Goal: Task Accomplishment & Management: Use online tool/utility

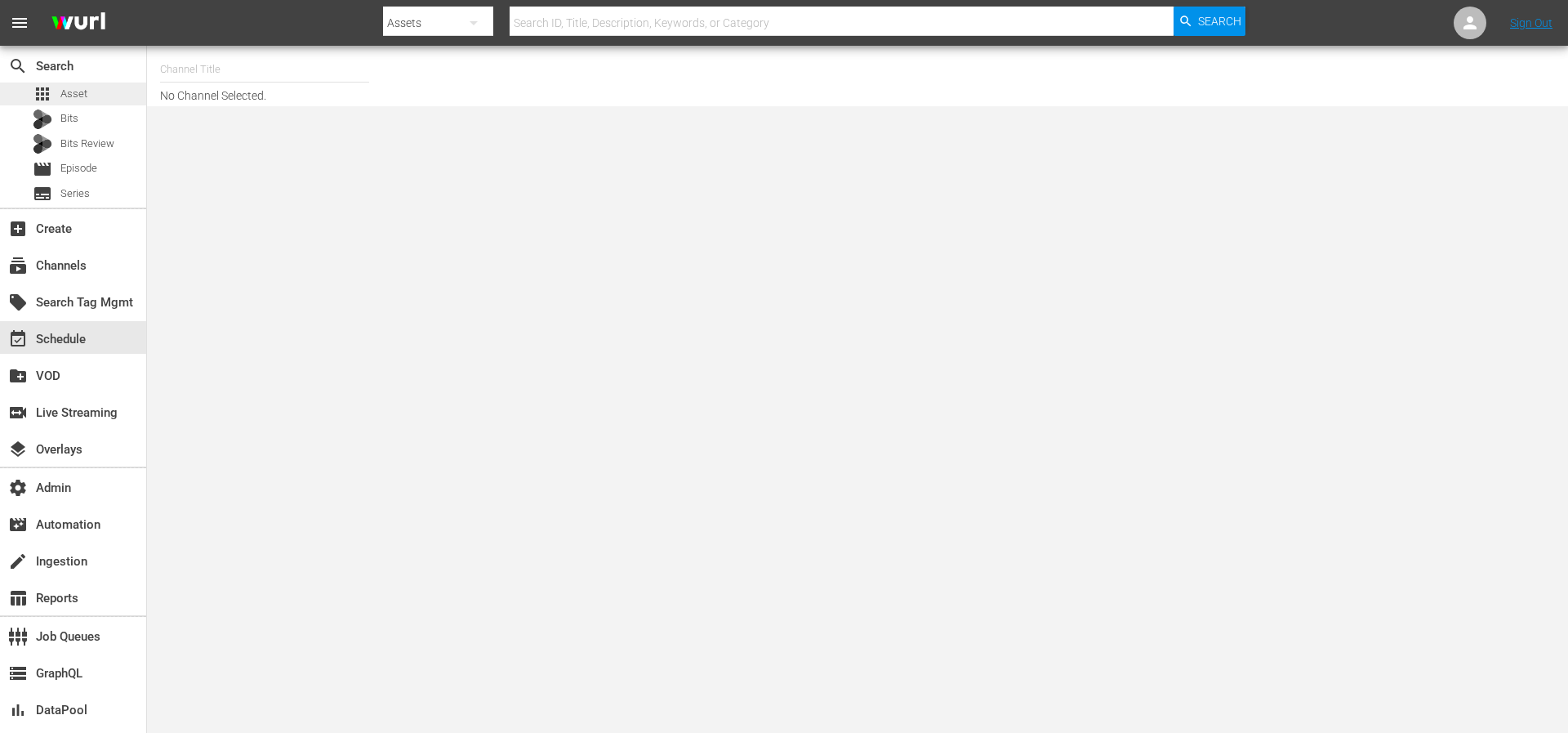
click at [73, 94] on span "Asset" at bounding box center [73, 94] width 27 height 16
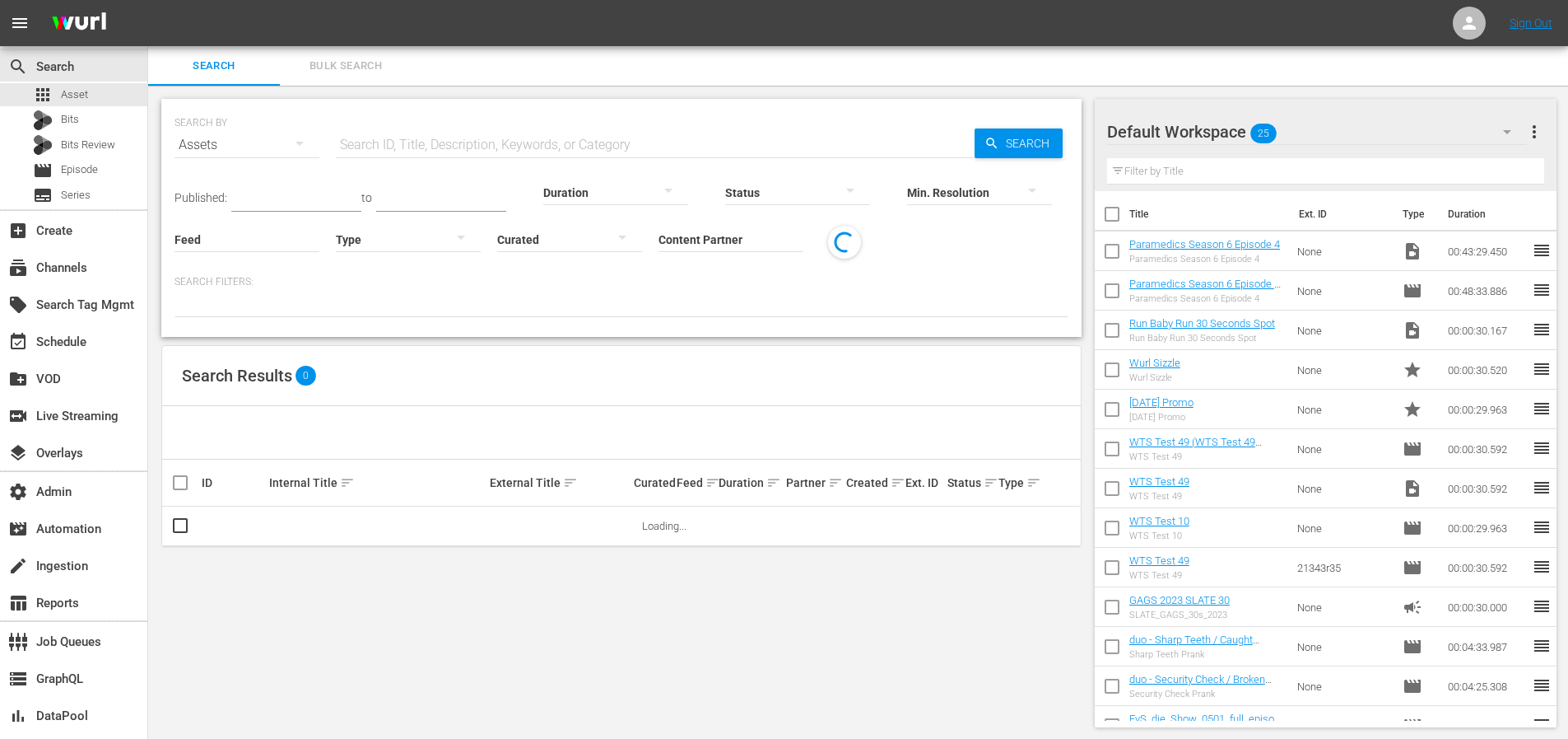
click at [445, 131] on input "text" at bounding box center [655, 144] width 639 height 39
paste input "56799345"
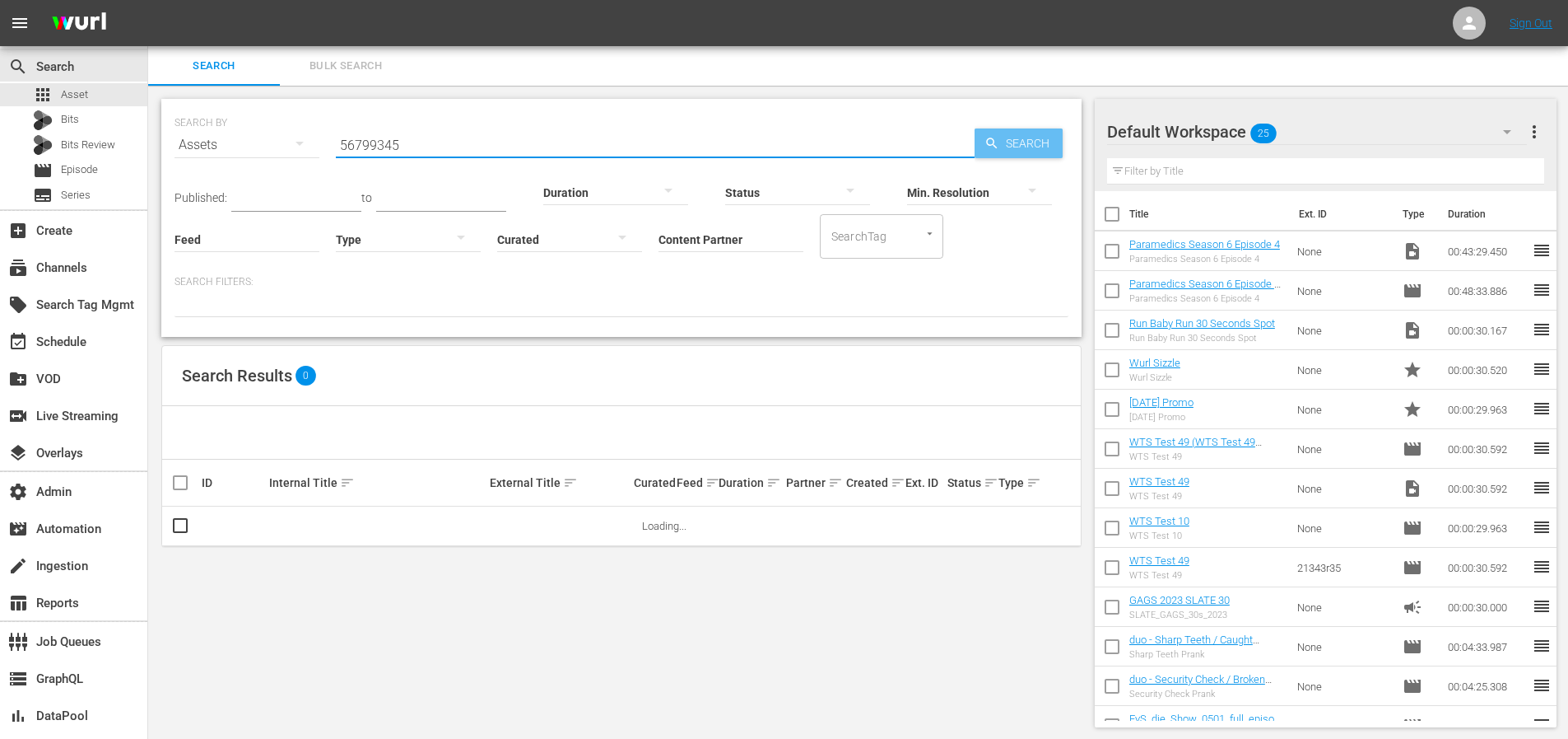
type input "56799345"
click at [1028, 144] on span "Search" at bounding box center [1030, 143] width 63 height 29
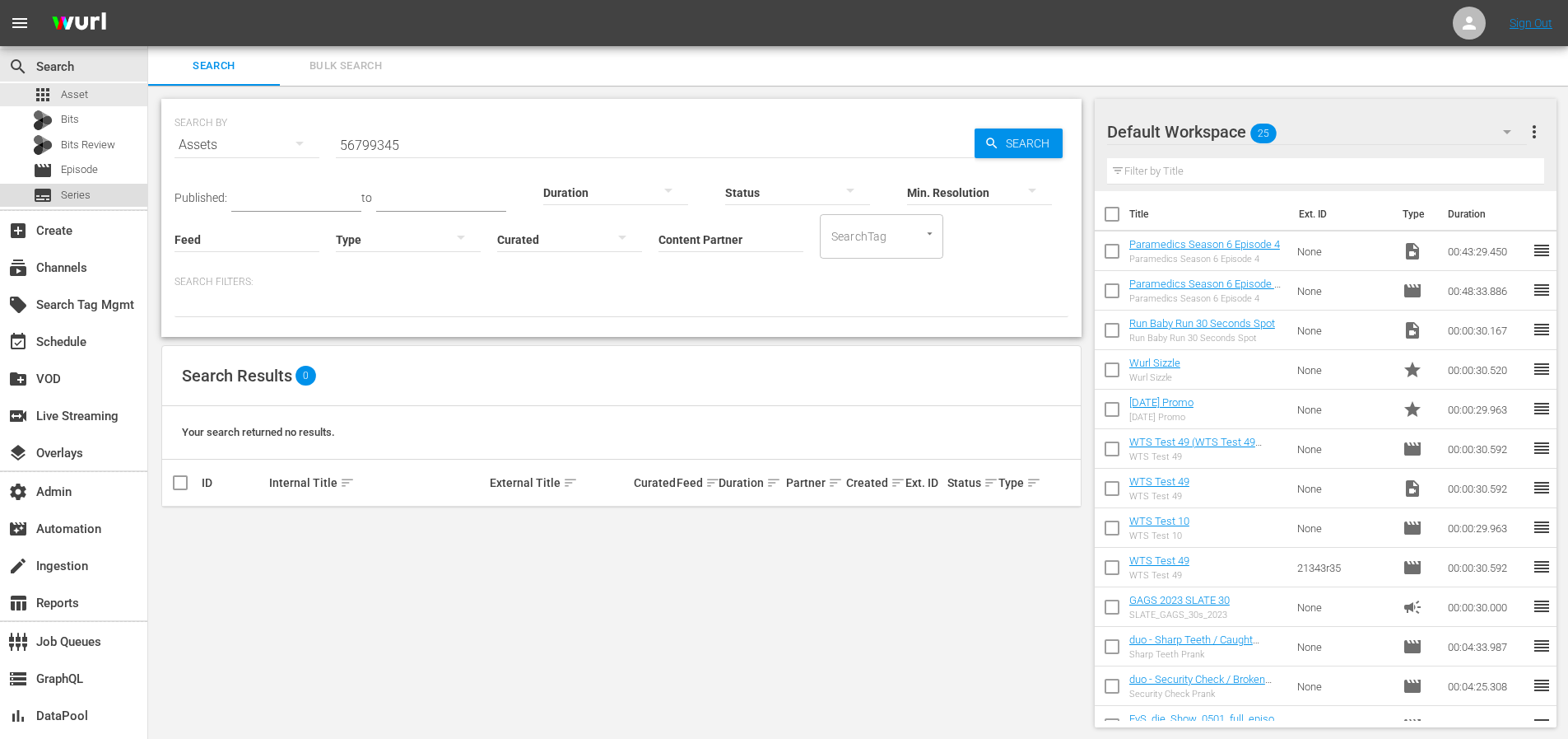
click at [81, 190] on span "Series" at bounding box center [75, 195] width 29 height 16
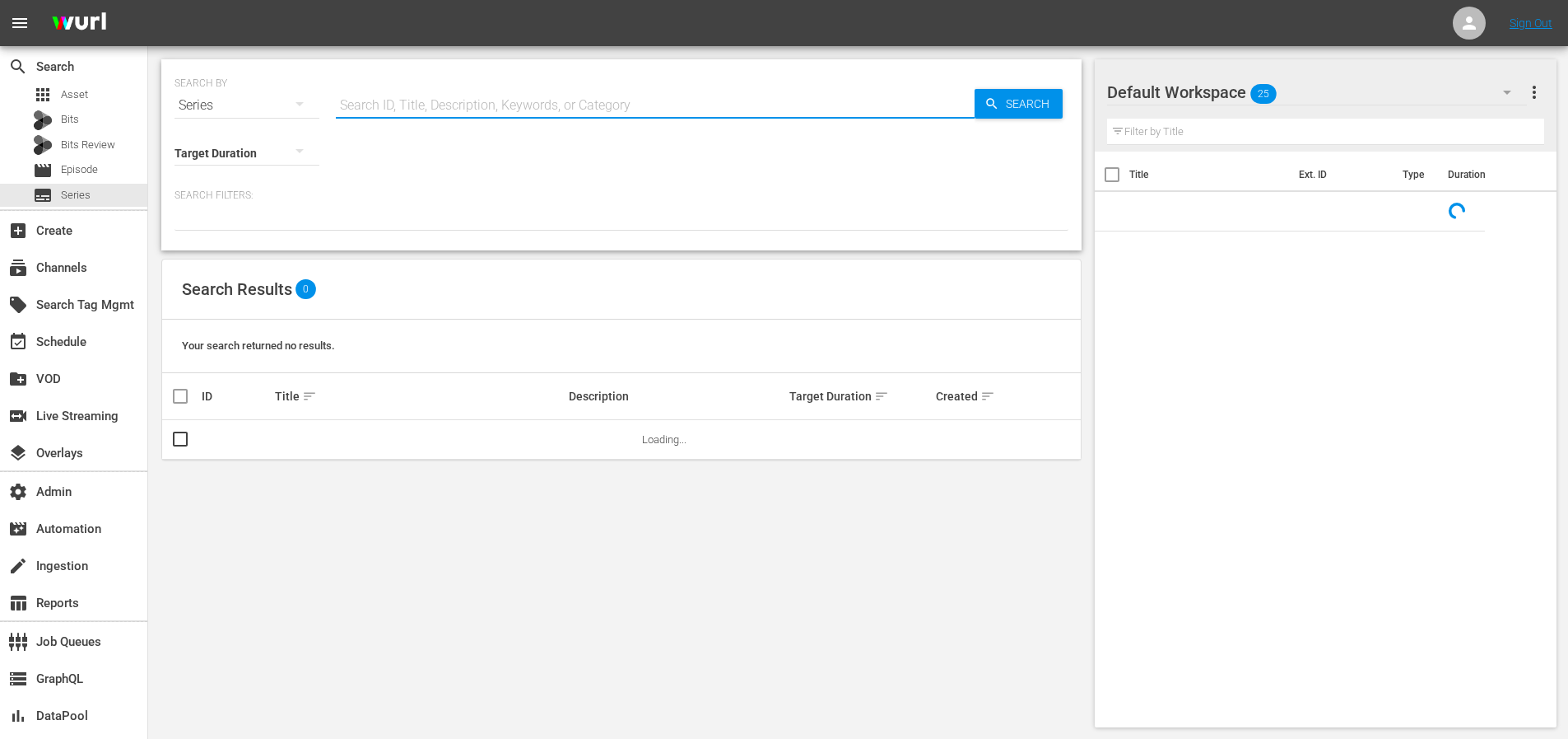
click at [512, 105] on input "text" at bounding box center [655, 105] width 639 height 39
paste input "56799345"
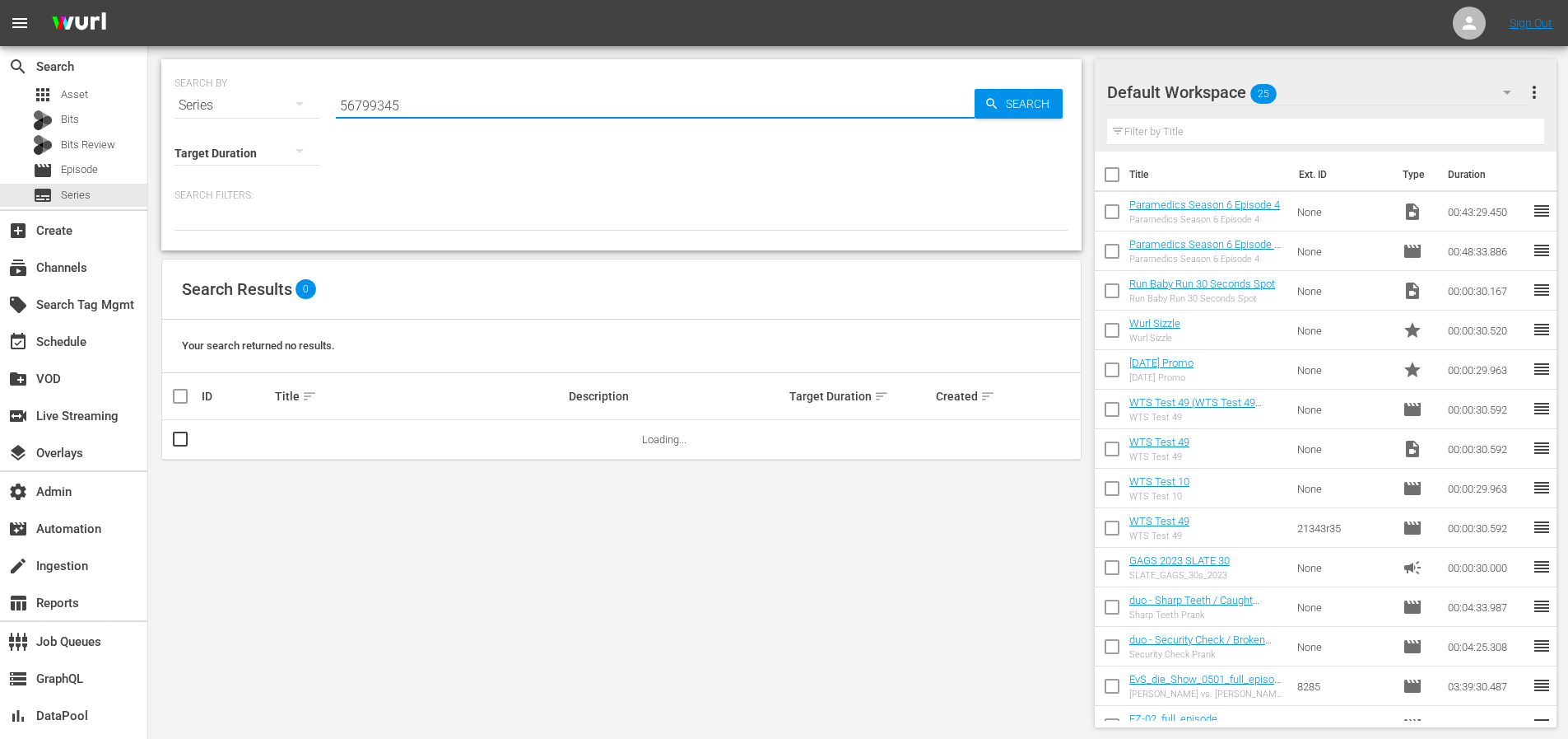
type input "56799345"
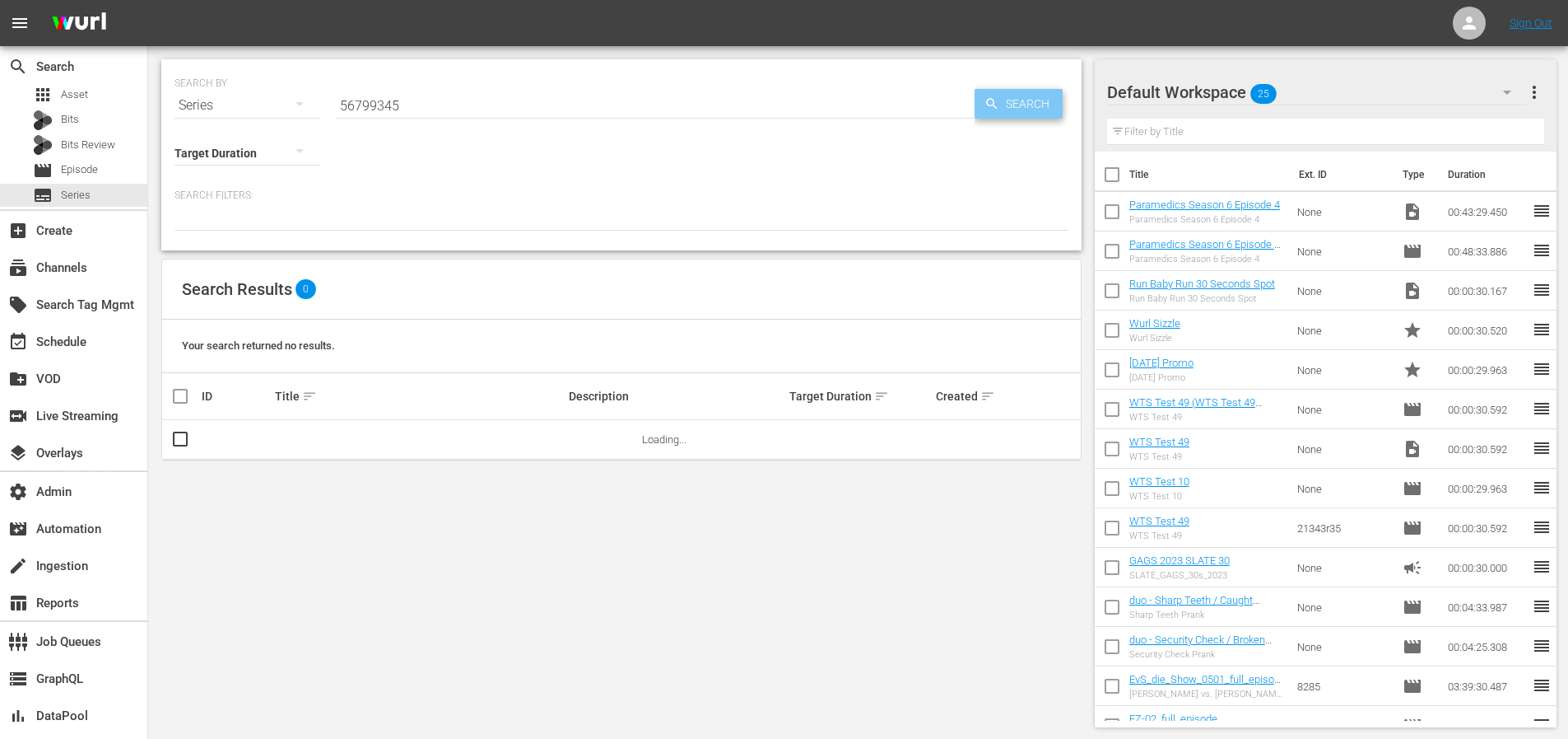
click at [1009, 103] on span "Search" at bounding box center [1030, 103] width 63 height 29
click at [288, 436] on link "Static Shock" at bounding box center [304, 439] width 59 height 12
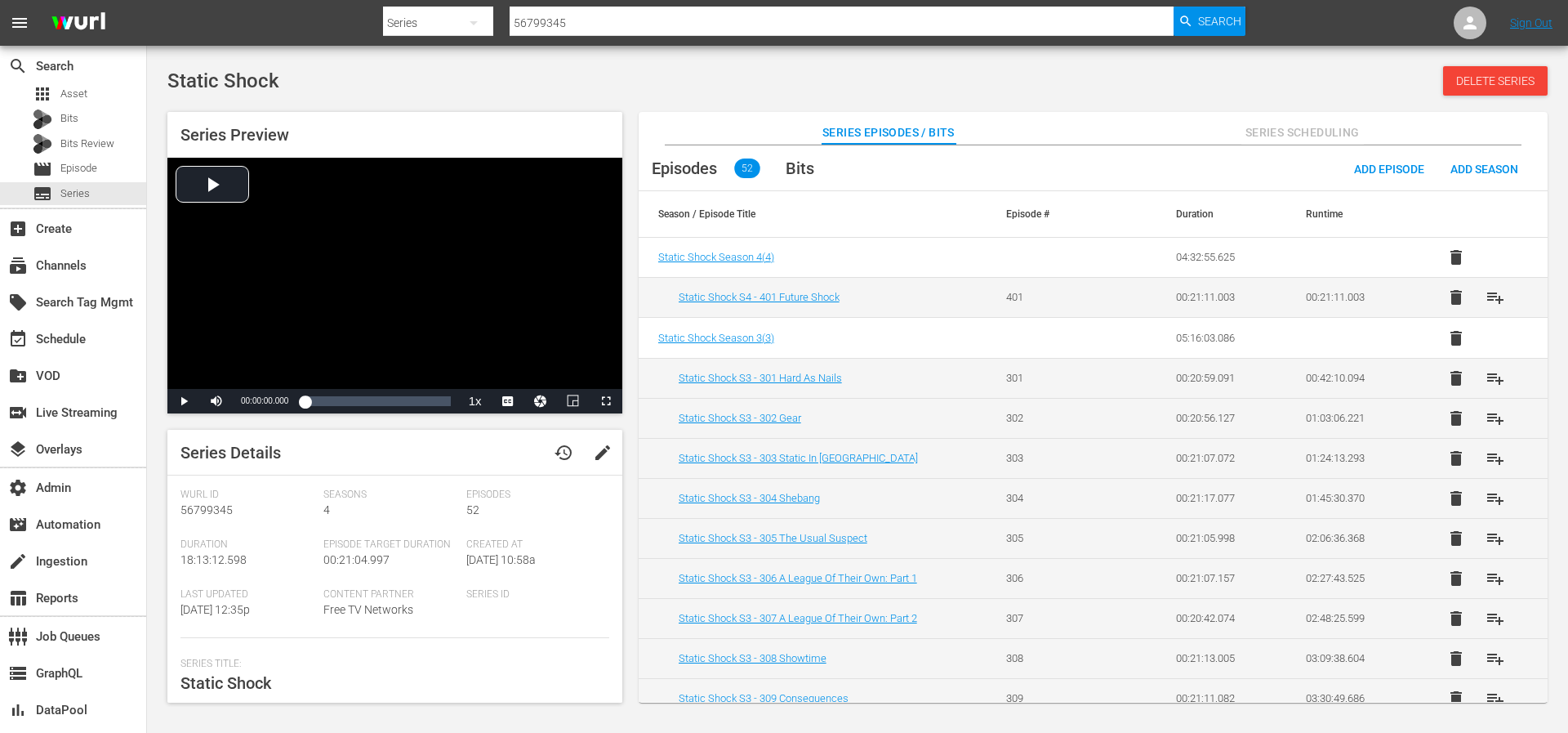
click at [1296, 133] on span "Series Scheduling" at bounding box center [1303, 133] width 123 height 20
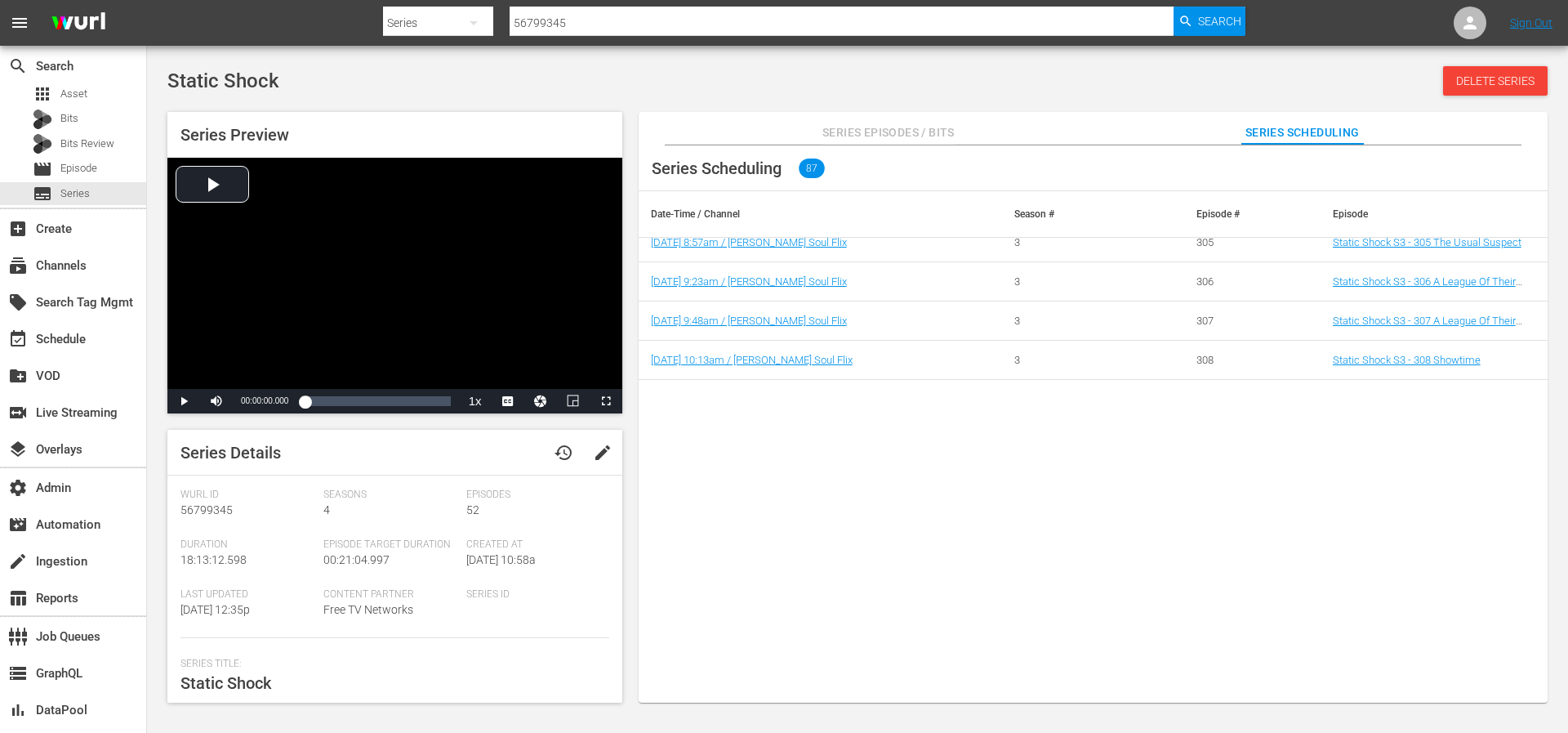
scroll to position [1043, 0]
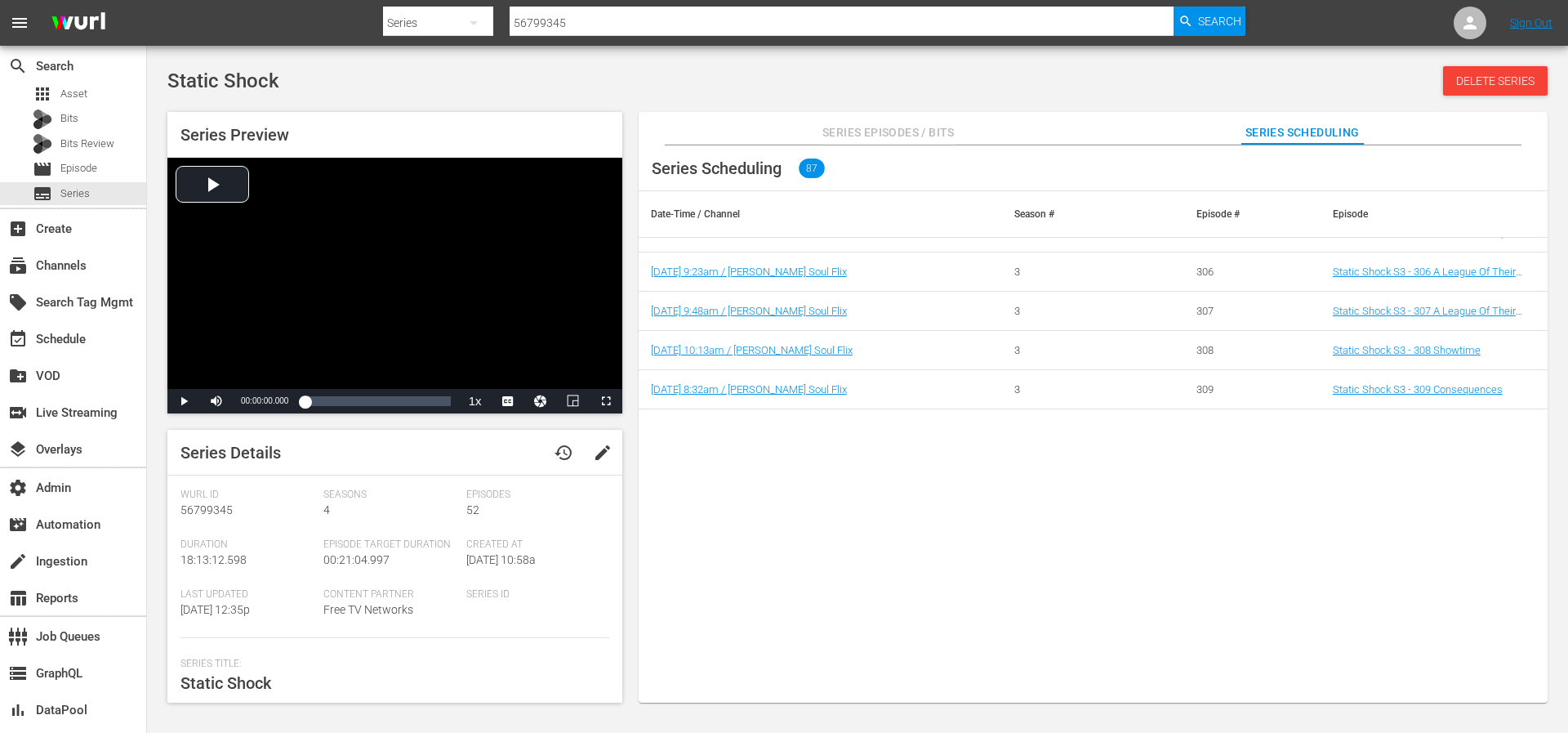
click at [906, 135] on span "Series Episodes / Bits" at bounding box center [889, 133] width 133 height 20
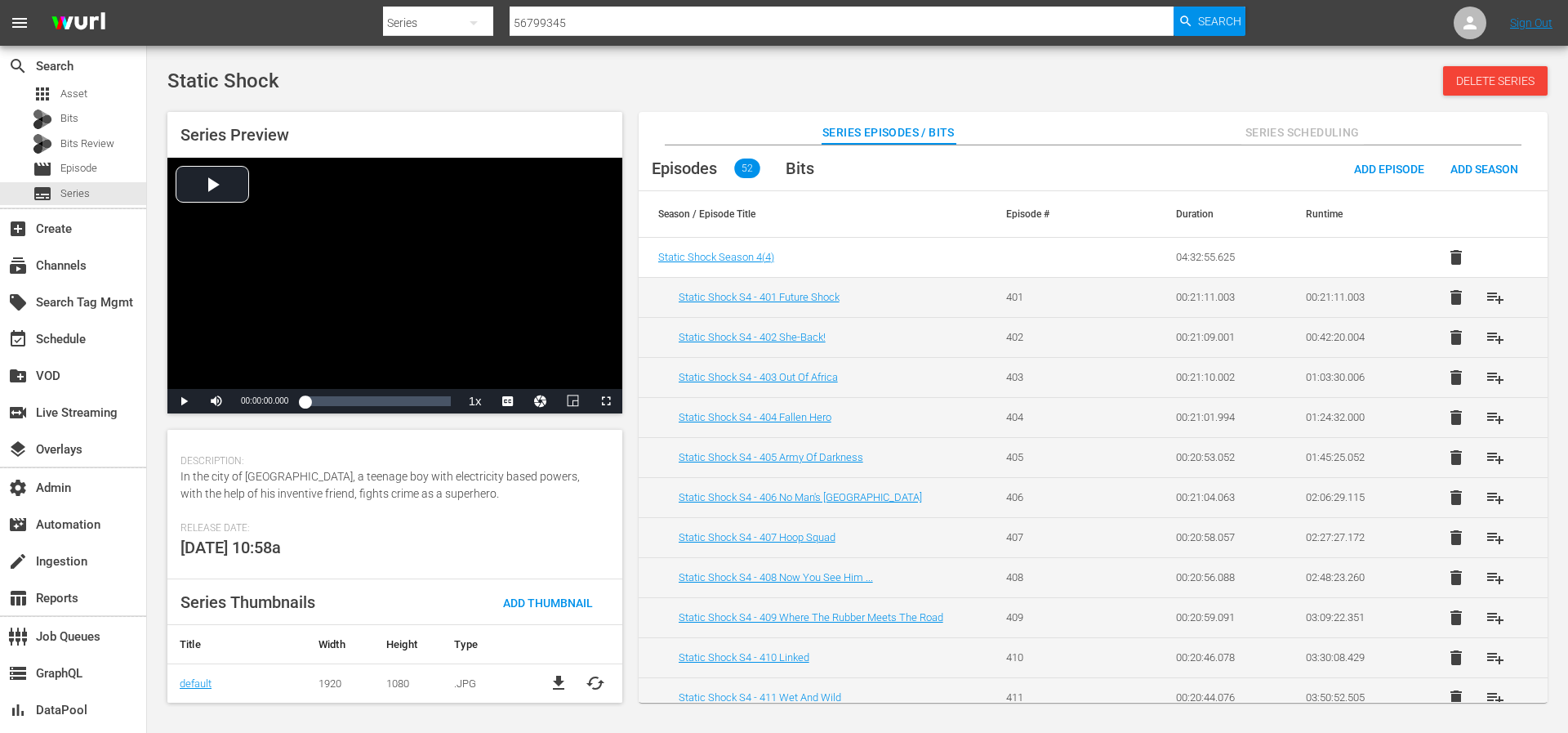
scroll to position [261, 0]
click at [54, 338] on div "event_available Schedule" at bounding box center [45, 336] width 91 height 15
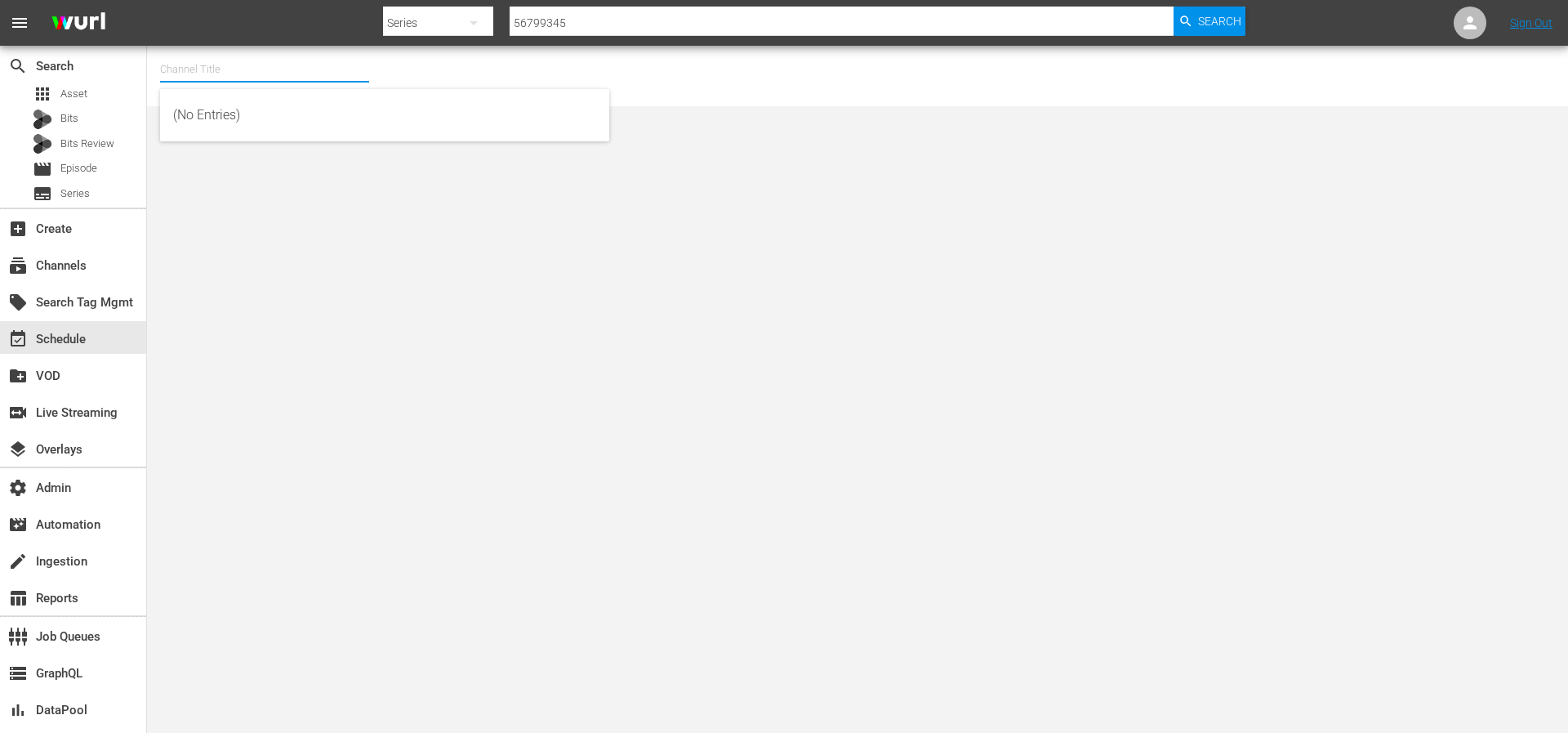
click at [230, 70] on input "text" at bounding box center [264, 69] width 209 height 39
type input "pam grier"
click at [75, 263] on div "subscriptions Channels" at bounding box center [45, 263] width 91 height 15
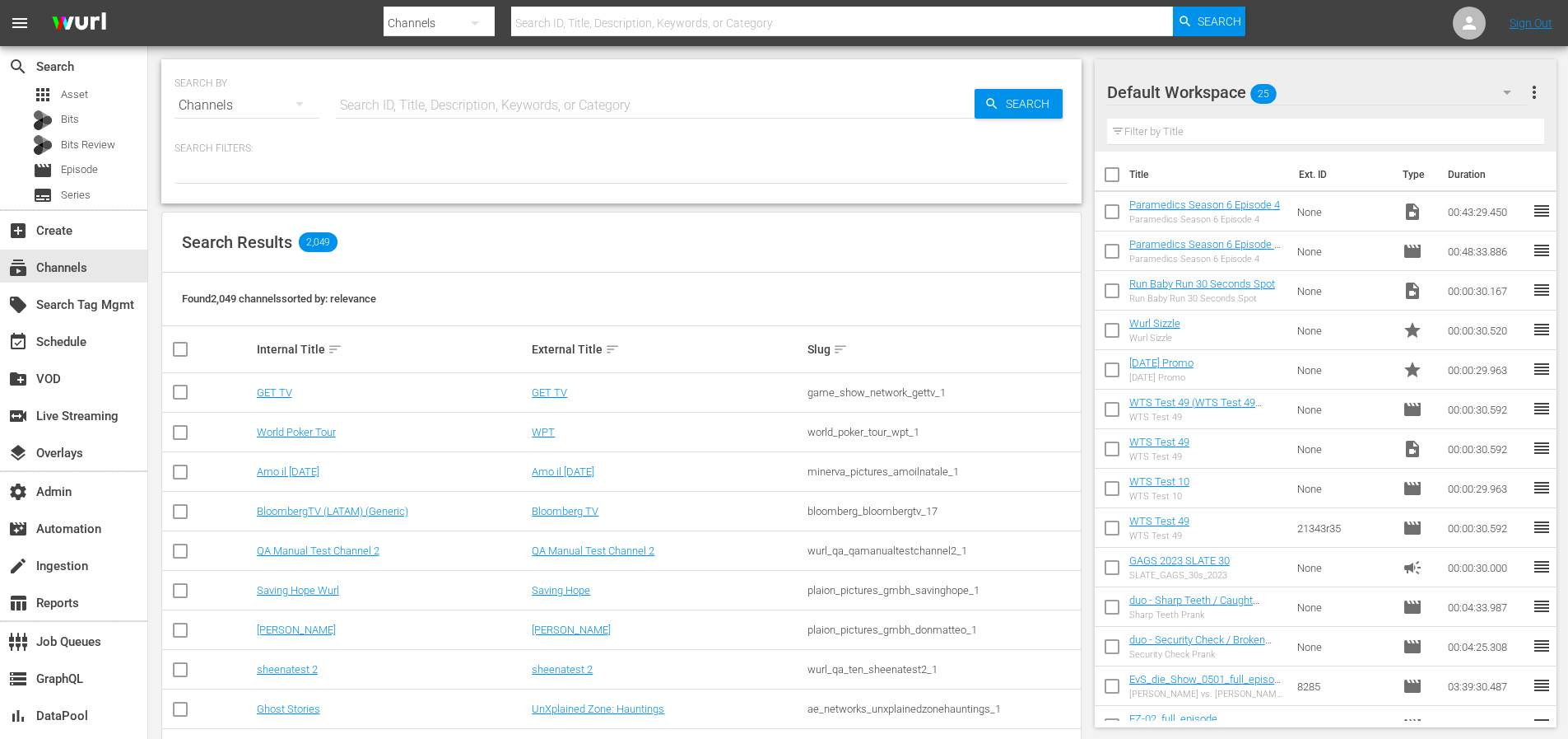
click at [429, 99] on input "text" at bounding box center [655, 105] width 639 height 39
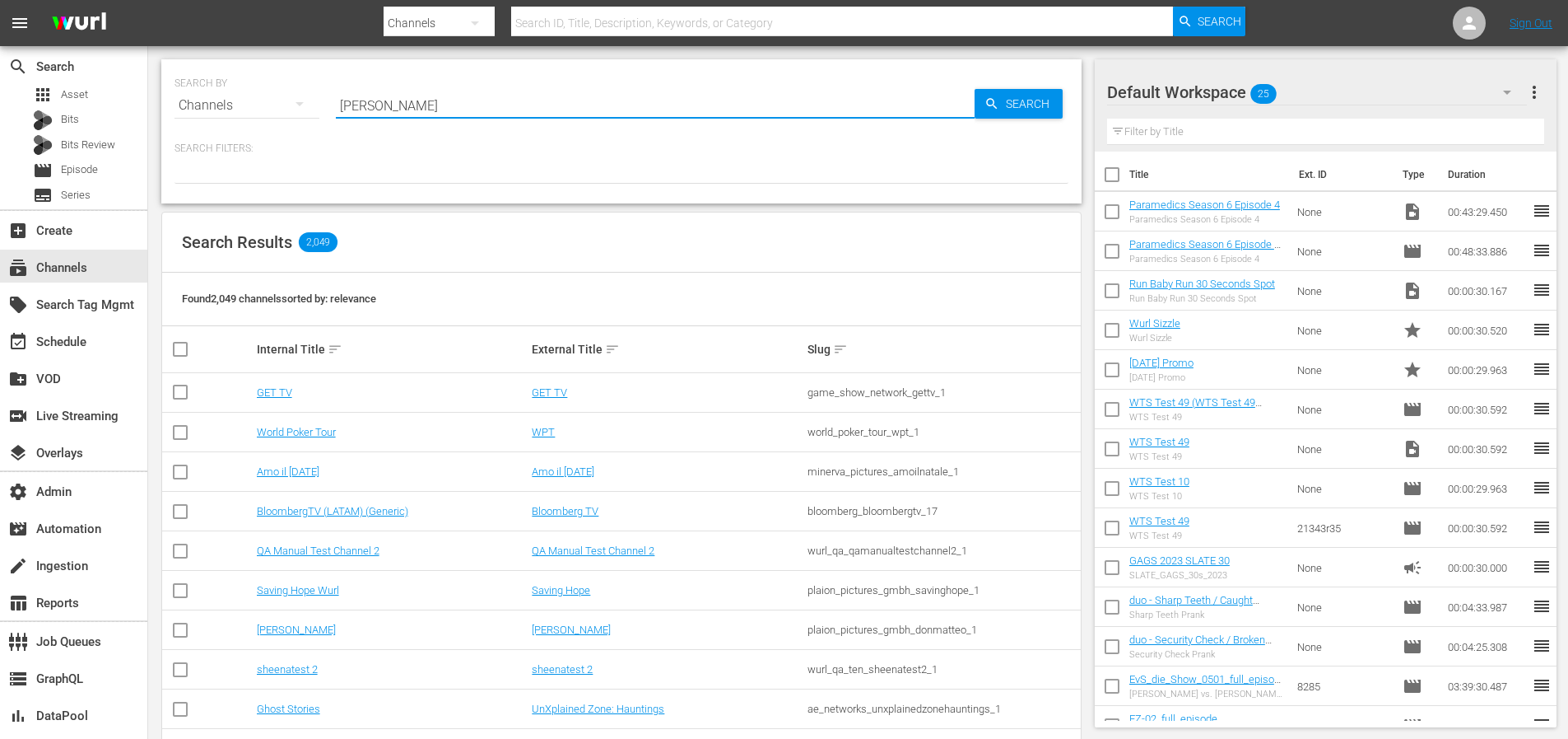
type input "pam"
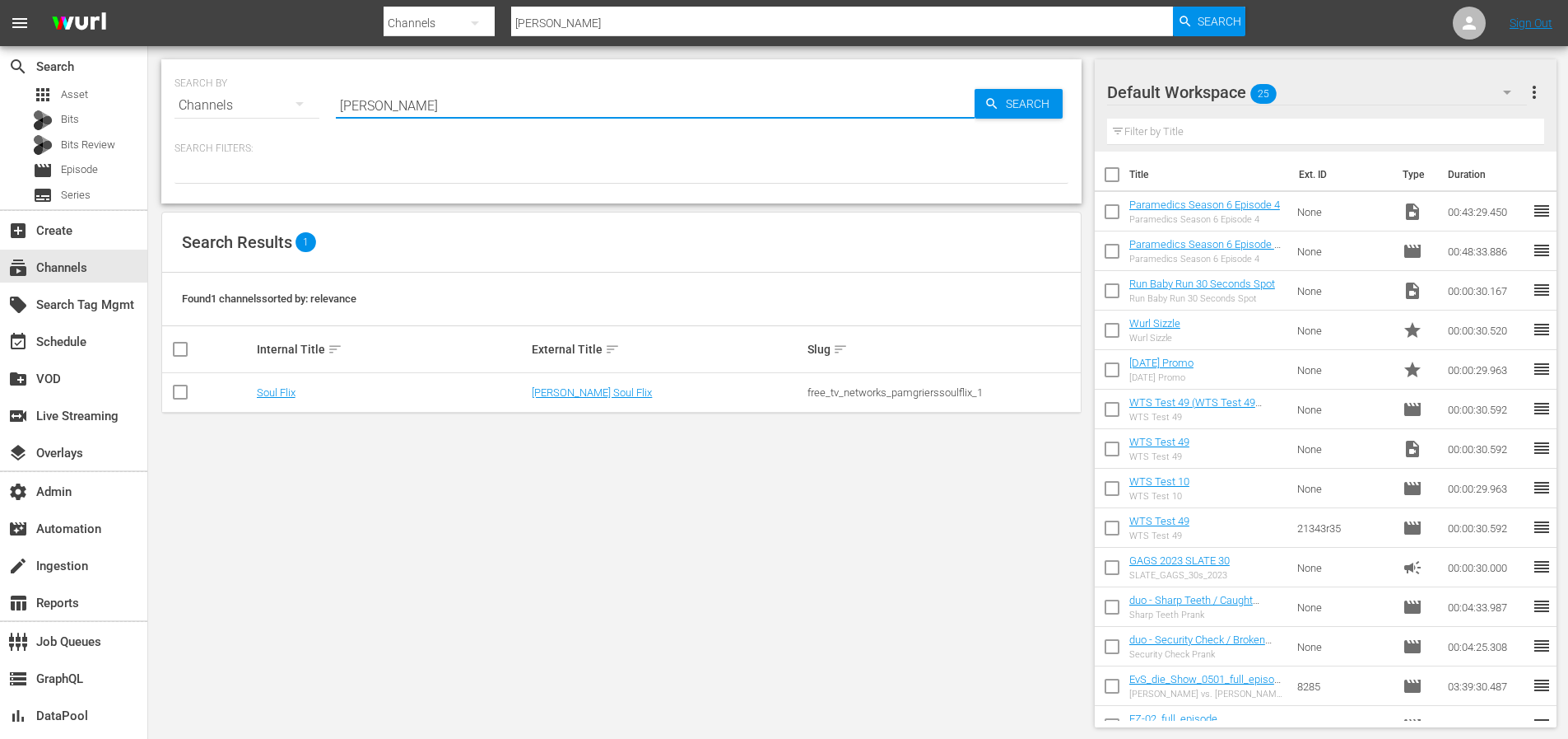
click at [254, 396] on td "Soul Flix" at bounding box center [391, 392] width 275 height 39
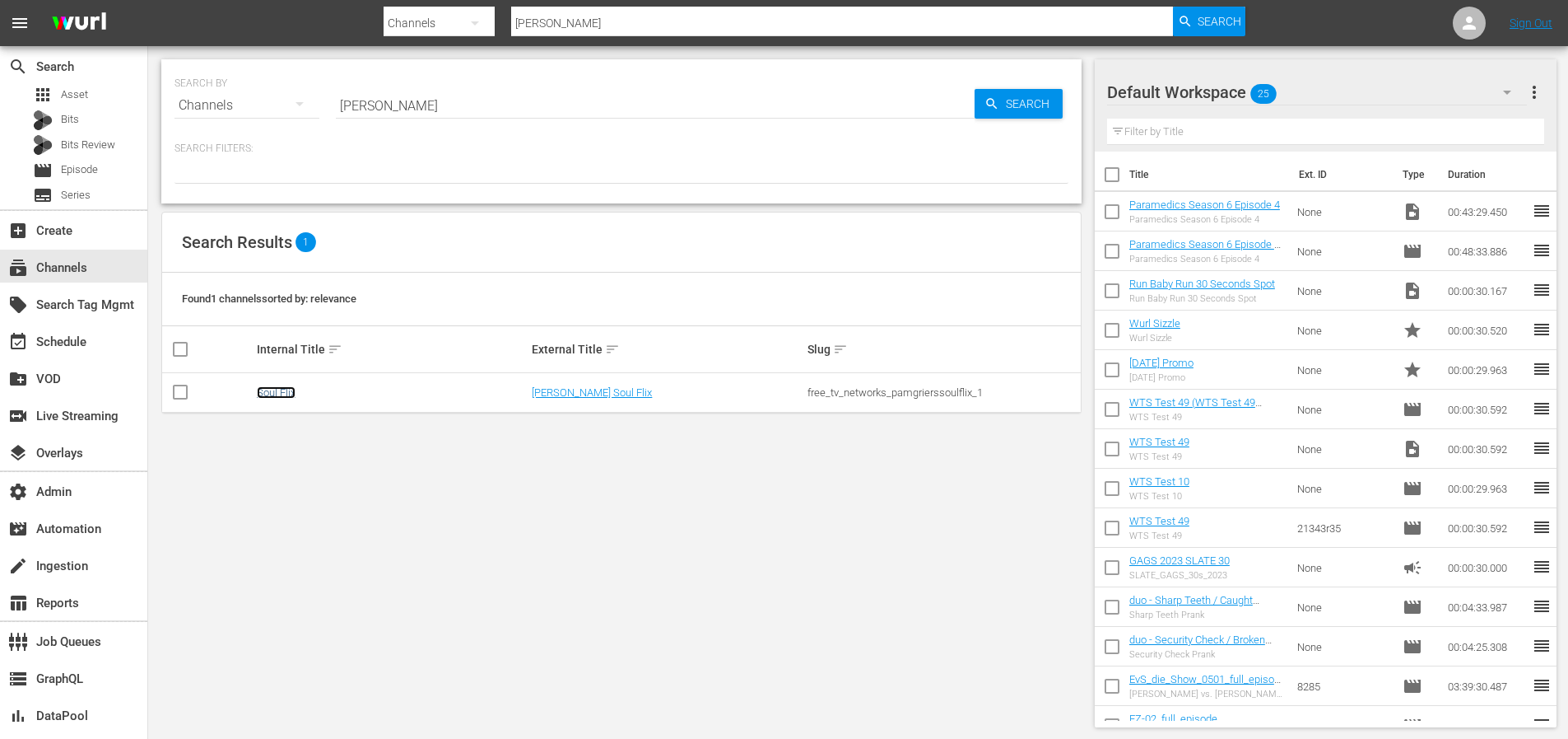
click at [266, 397] on link "Soul Flix" at bounding box center [275, 392] width 38 height 12
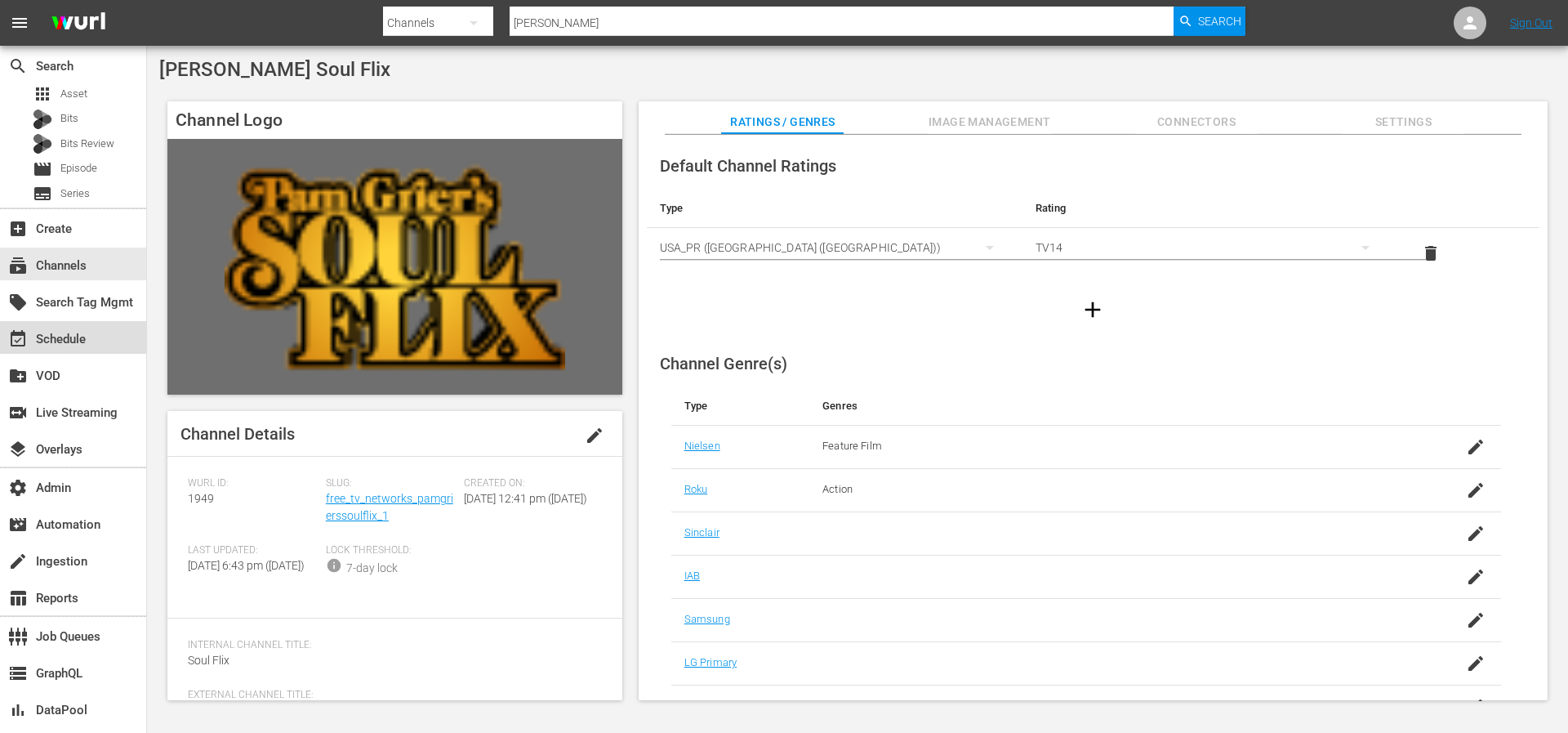
click at [98, 336] on div "event_available Schedule" at bounding box center [73, 337] width 146 height 33
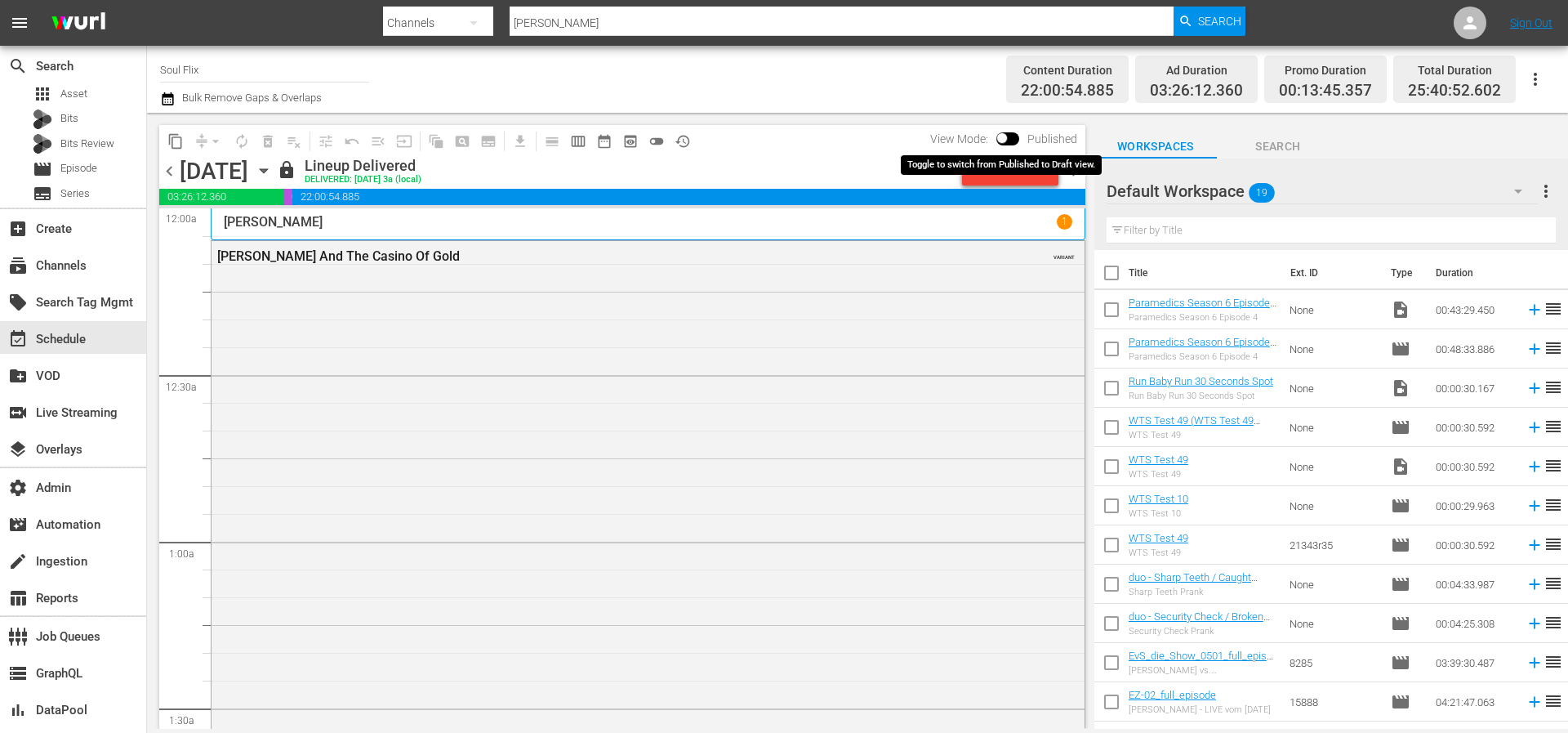
click at [1009, 140] on input "checkbox" at bounding box center [1002, 141] width 34 height 11
checkbox input "true"
click at [1082, 175] on span "chevron_right" at bounding box center [1075, 171] width 20 height 20
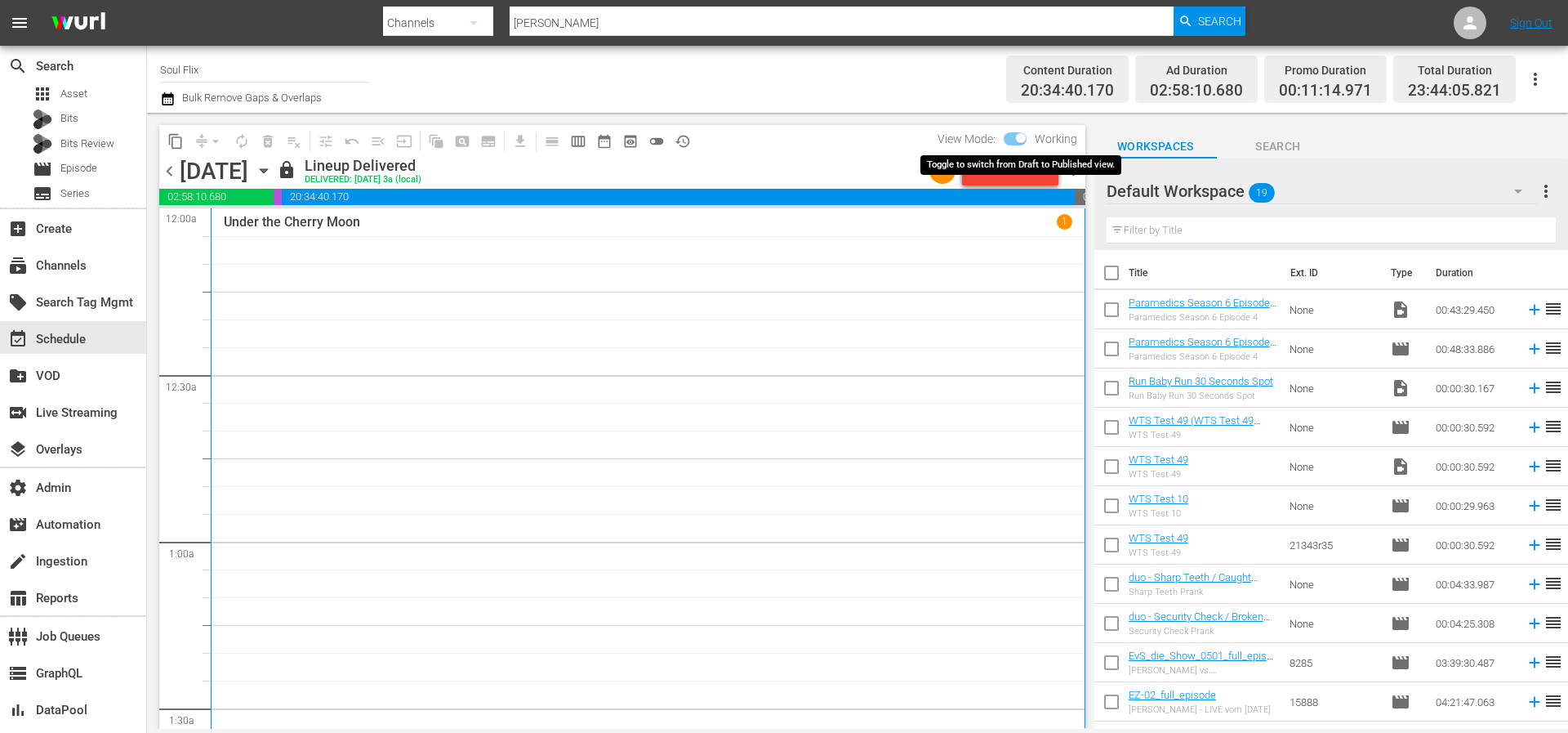
click at [1026, 141] on input "checkbox" at bounding box center [1021, 141] width 34 height 11
checkbox input "false"
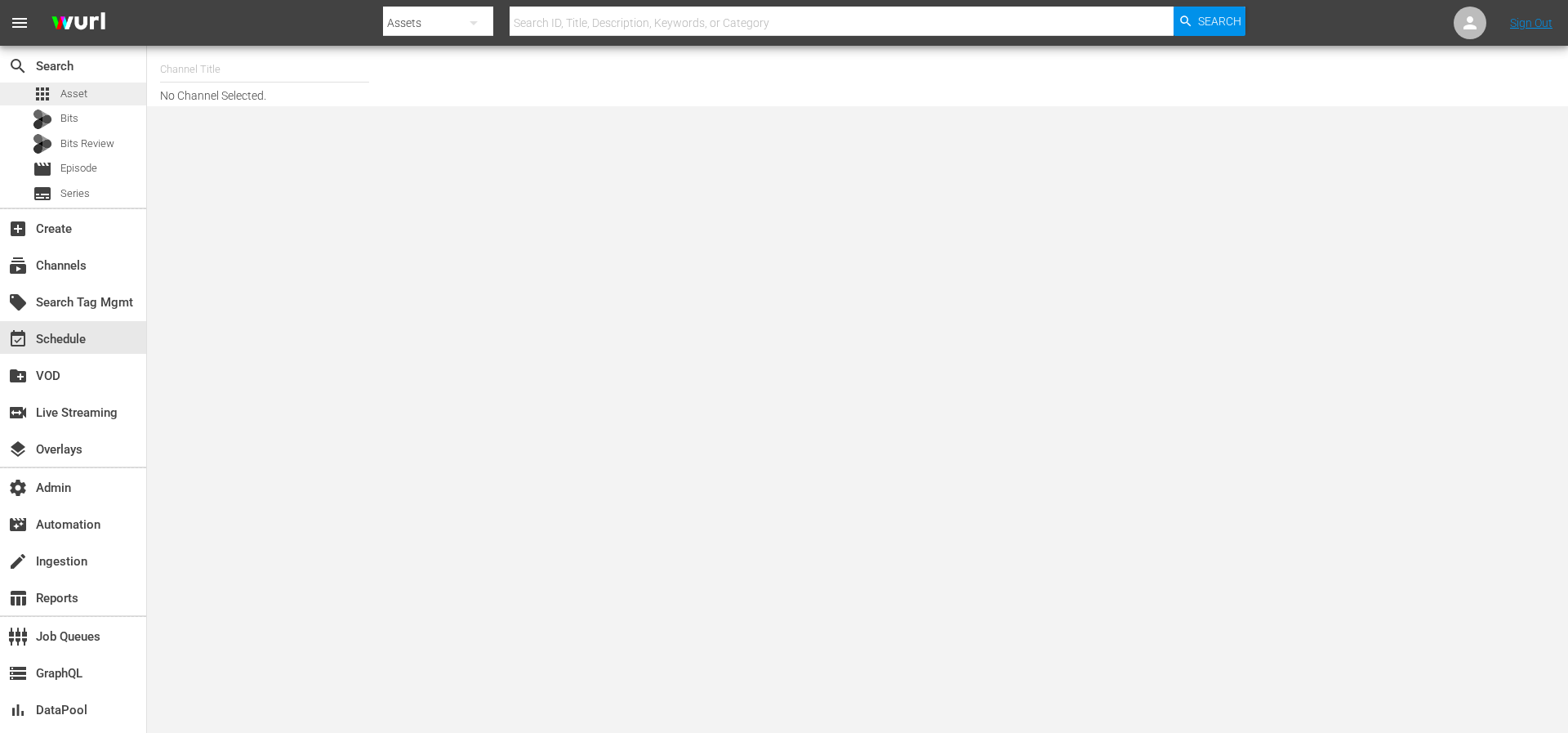
click at [79, 92] on span "Asset" at bounding box center [73, 94] width 27 height 16
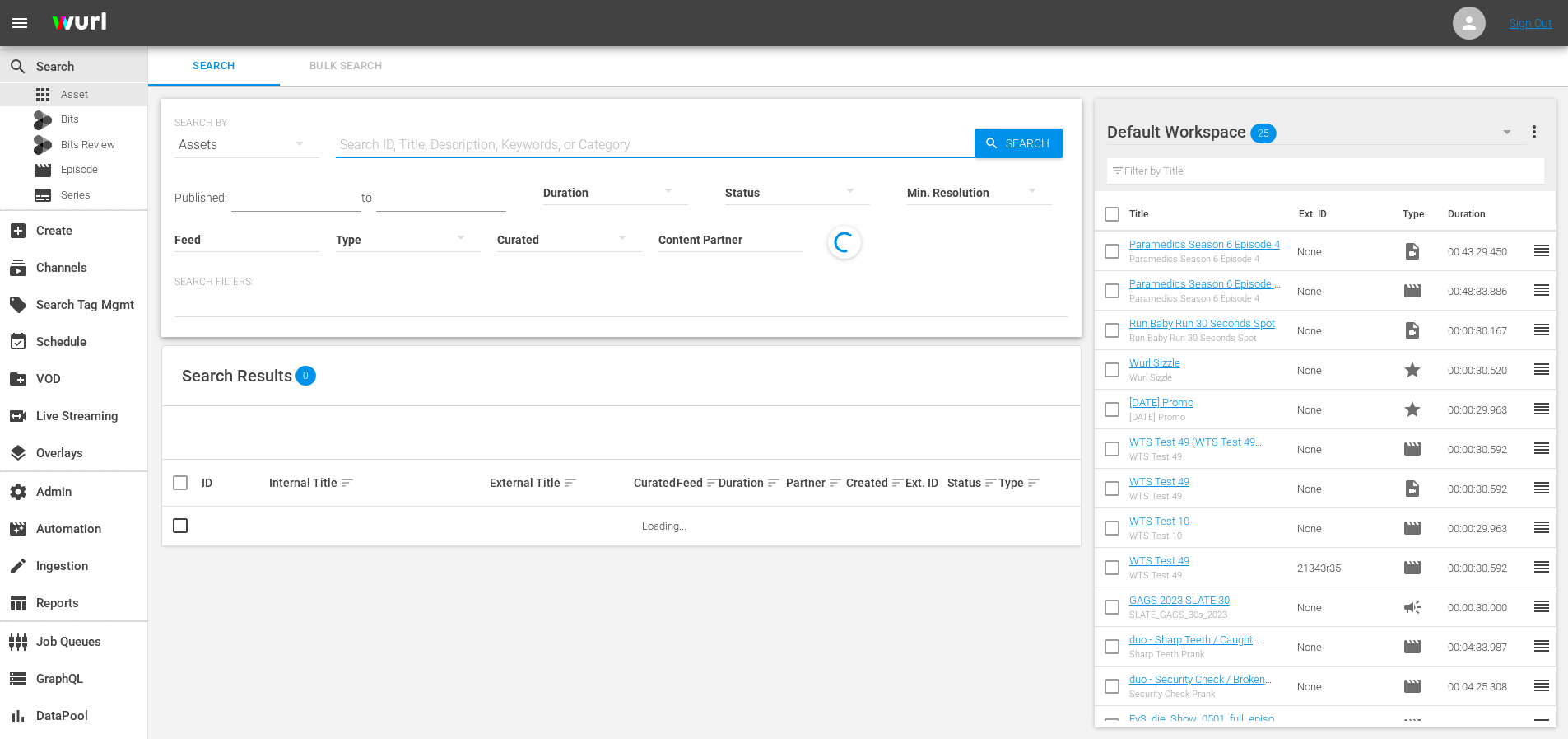
click at [425, 127] on input "text" at bounding box center [655, 144] width 639 height 39
paste input "790659_U700441_LAT"
type input "790659_U700441_LAT"
click at [1016, 152] on div "Min. Resolution" at bounding box center [979, 182] width 145 height 60
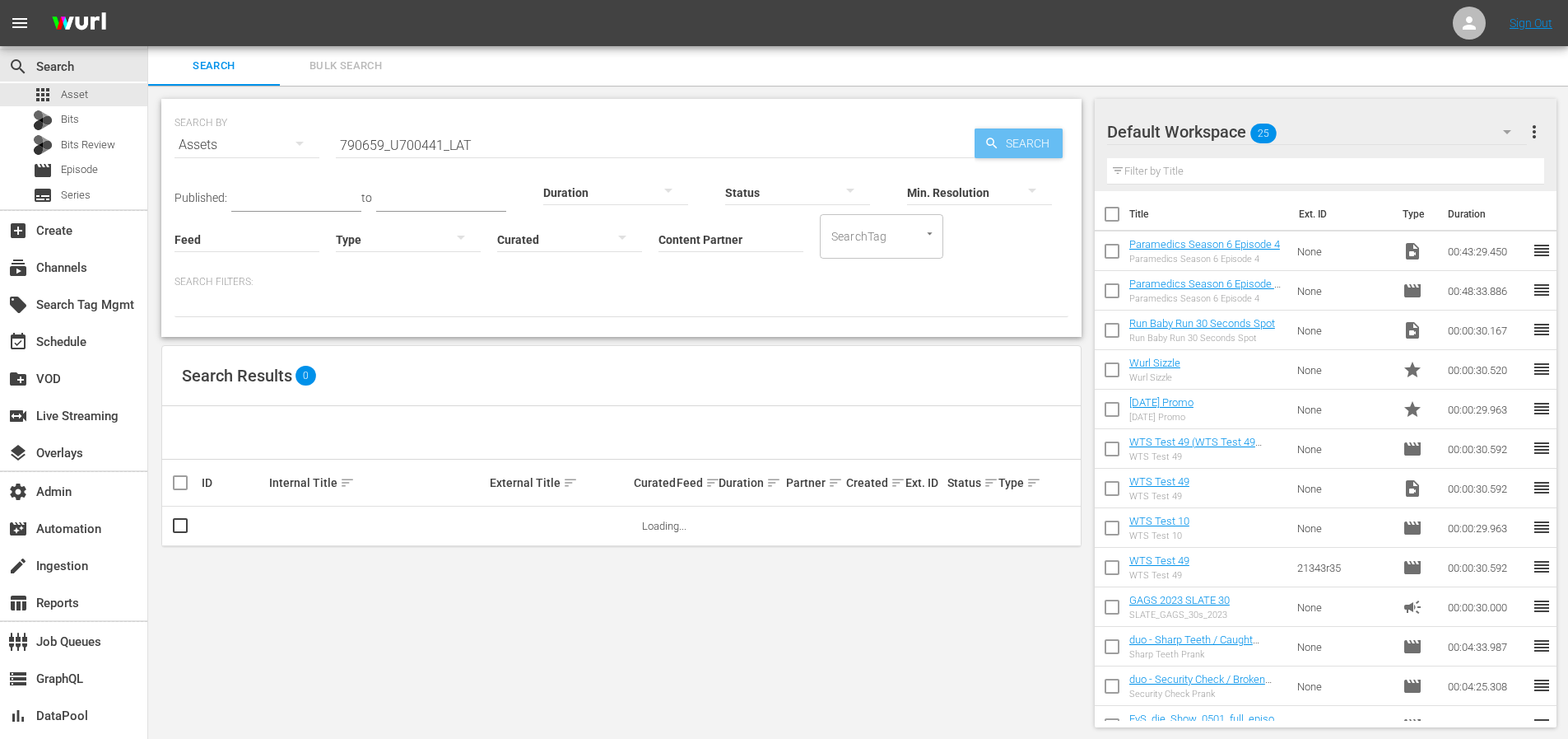
click at [1016, 141] on span "Search" at bounding box center [1030, 143] width 63 height 29
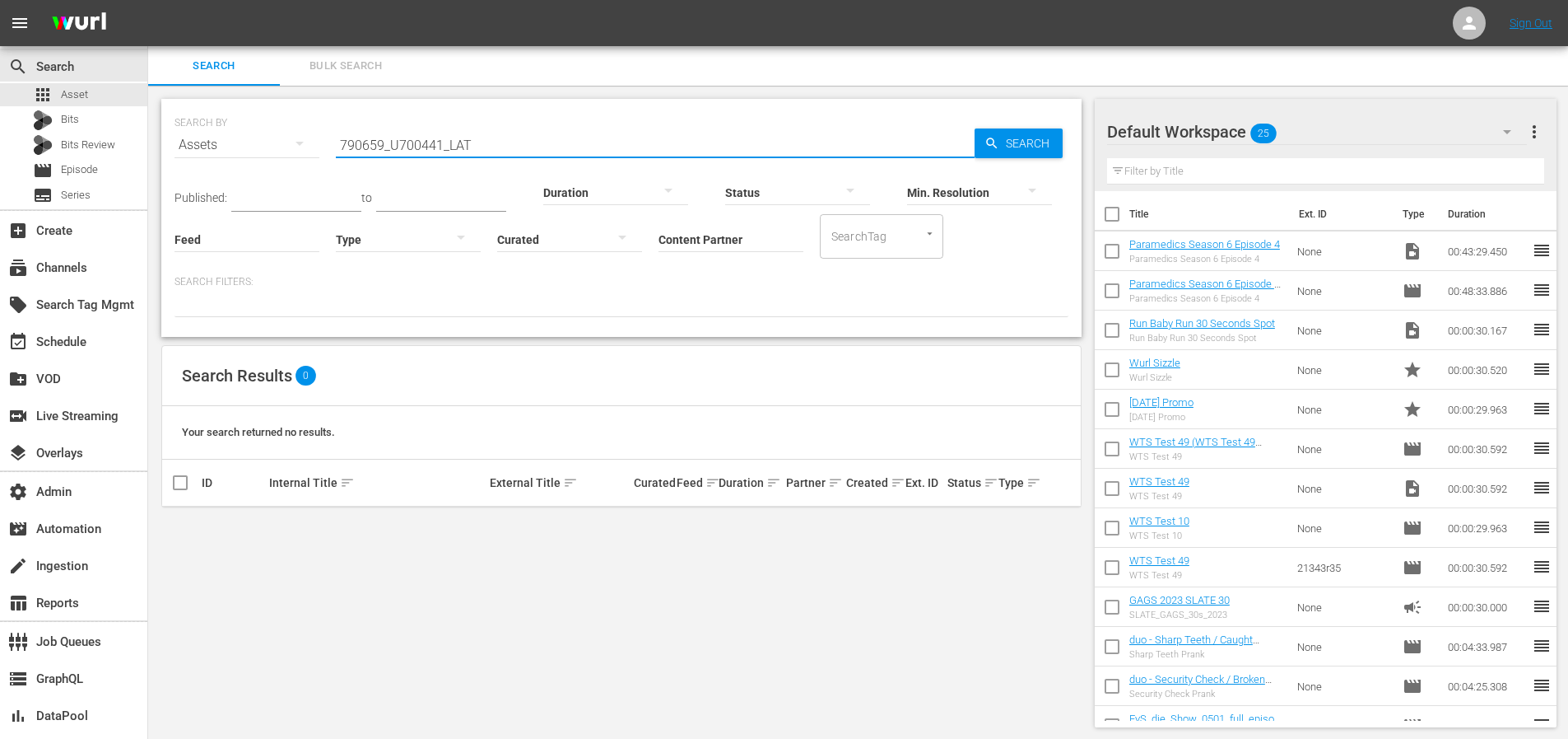
click at [505, 146] on input "790659_U700441_LAT" at bounding box center [655, 144] width 639 height 39
click at [719, 244] on input "Content Partner" at bounding box center [731, 240] width 145 height 60
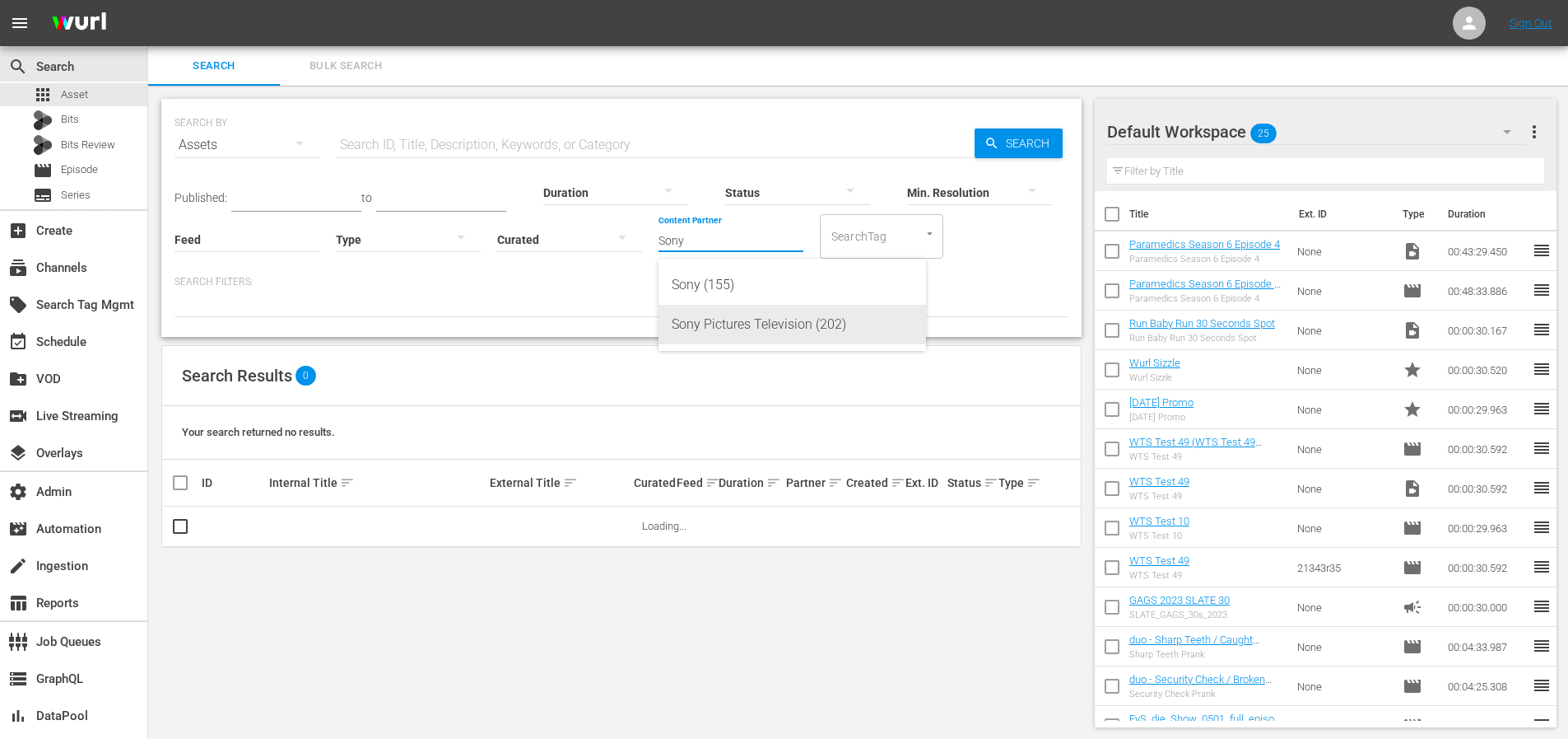
click at [716, 329] on div "Sony Pictures Television (202)" at bounding box center [792, 324] width 241 height 39
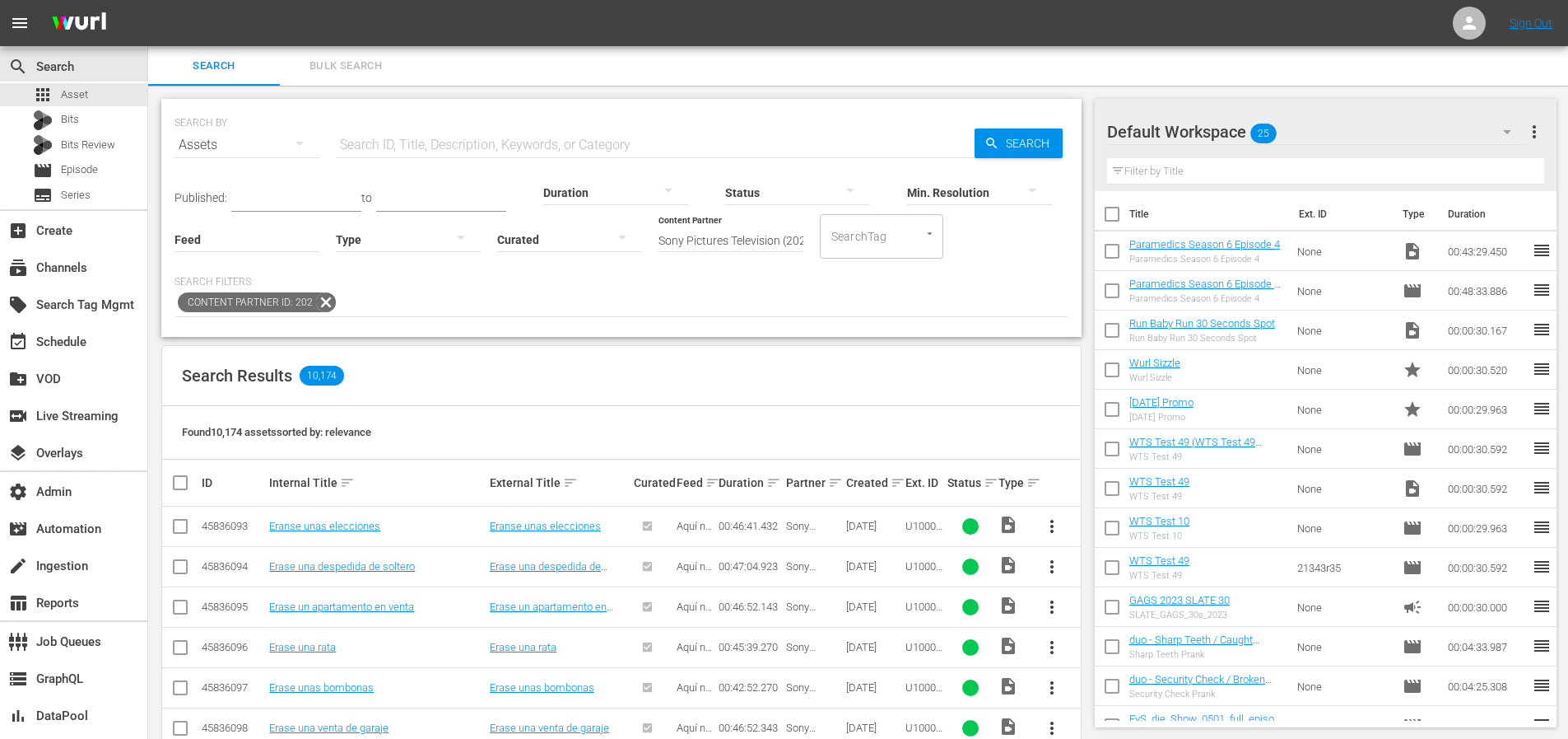
click at [902, 481] on th "Ext. ID" at bounding box center [923, 482] width 42 height 46
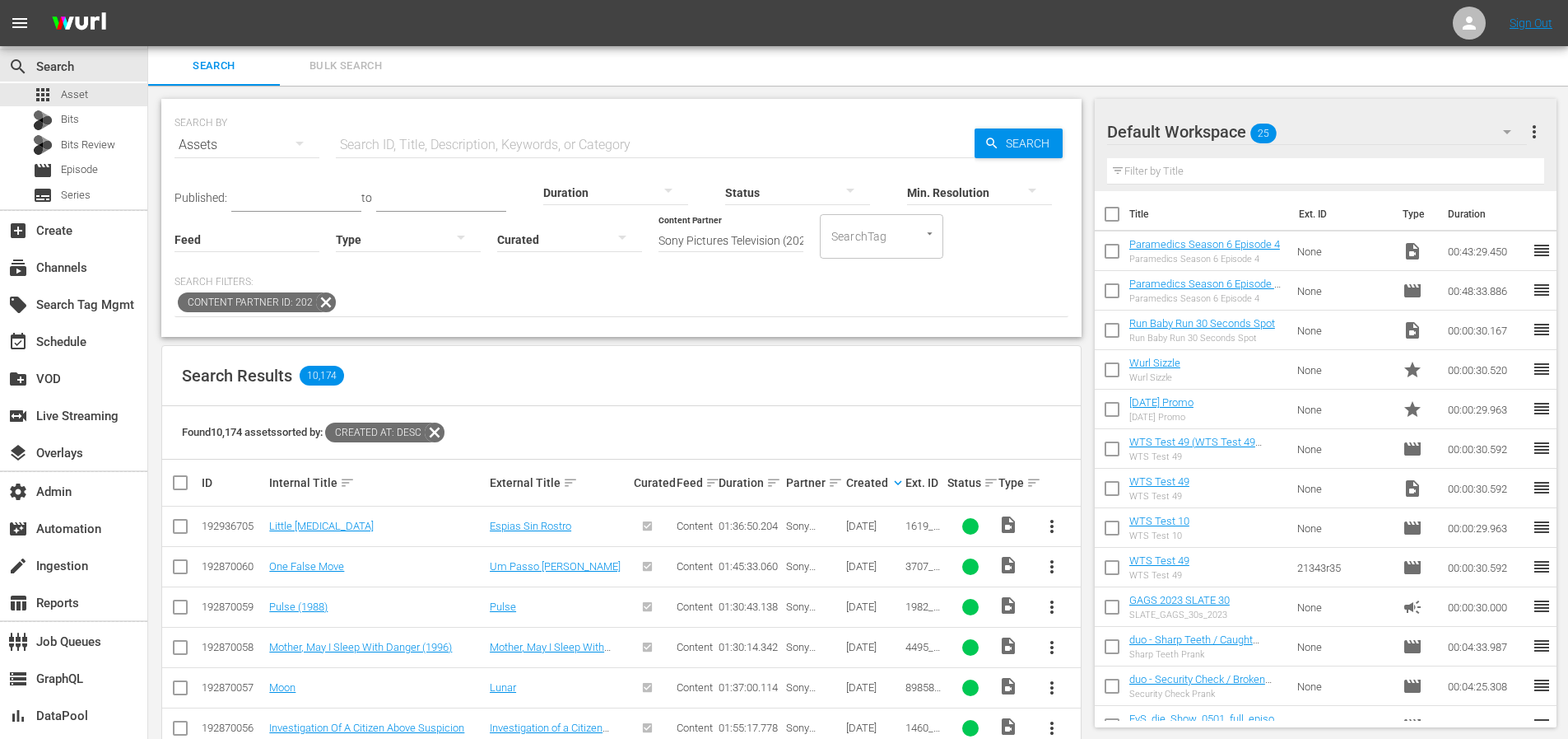
click at [800, 244] on input "Sony Pictures Television (202)" at bounding box center [731, 240] width 145 height 60
click at [777, 252] on input "Sony Pictures Television (202)" at bounding box center [731, 240] width 145 height 60
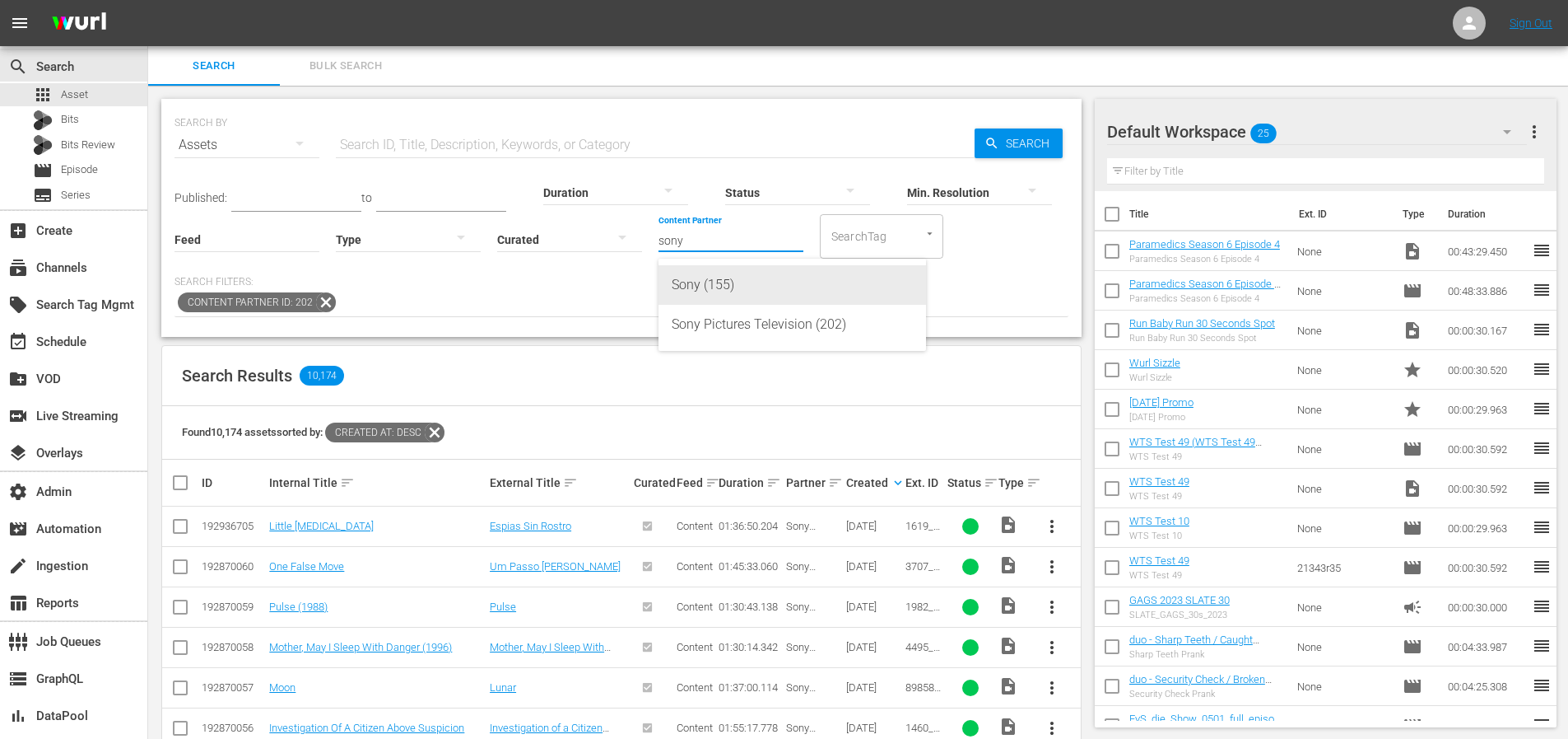
click at [740, 287] on div "Sony (155)" at bounding box center [792, 284] width 241 height 39
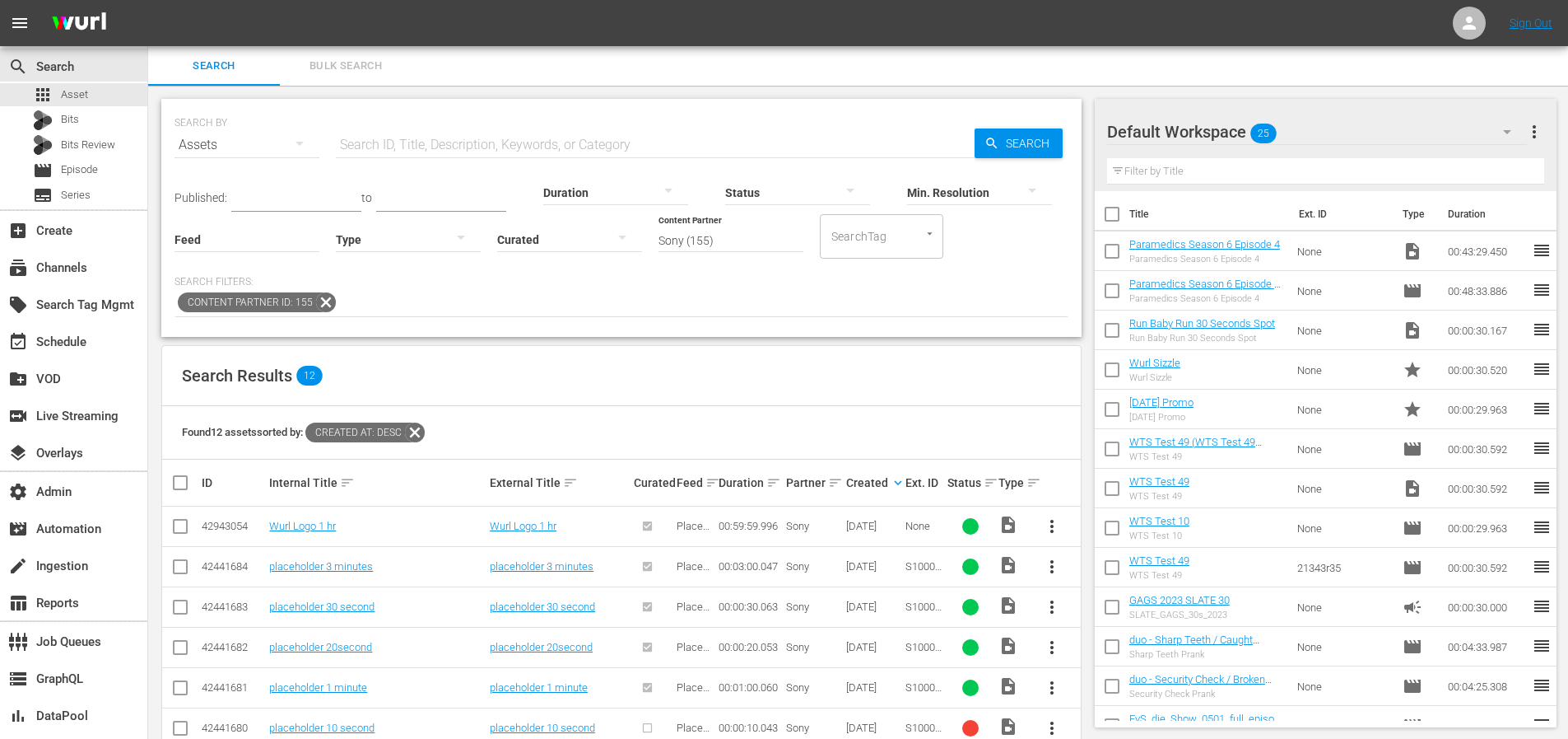
click at [728, 240] on input "Sony (155)" at bounding box center [731, 240] width 145 height 60
click at [771, 332] on div "Sony Pictures Television (202)" at bounding box center [792, 324] width 241 height 39
type input "Sony Pictures Television (202)"
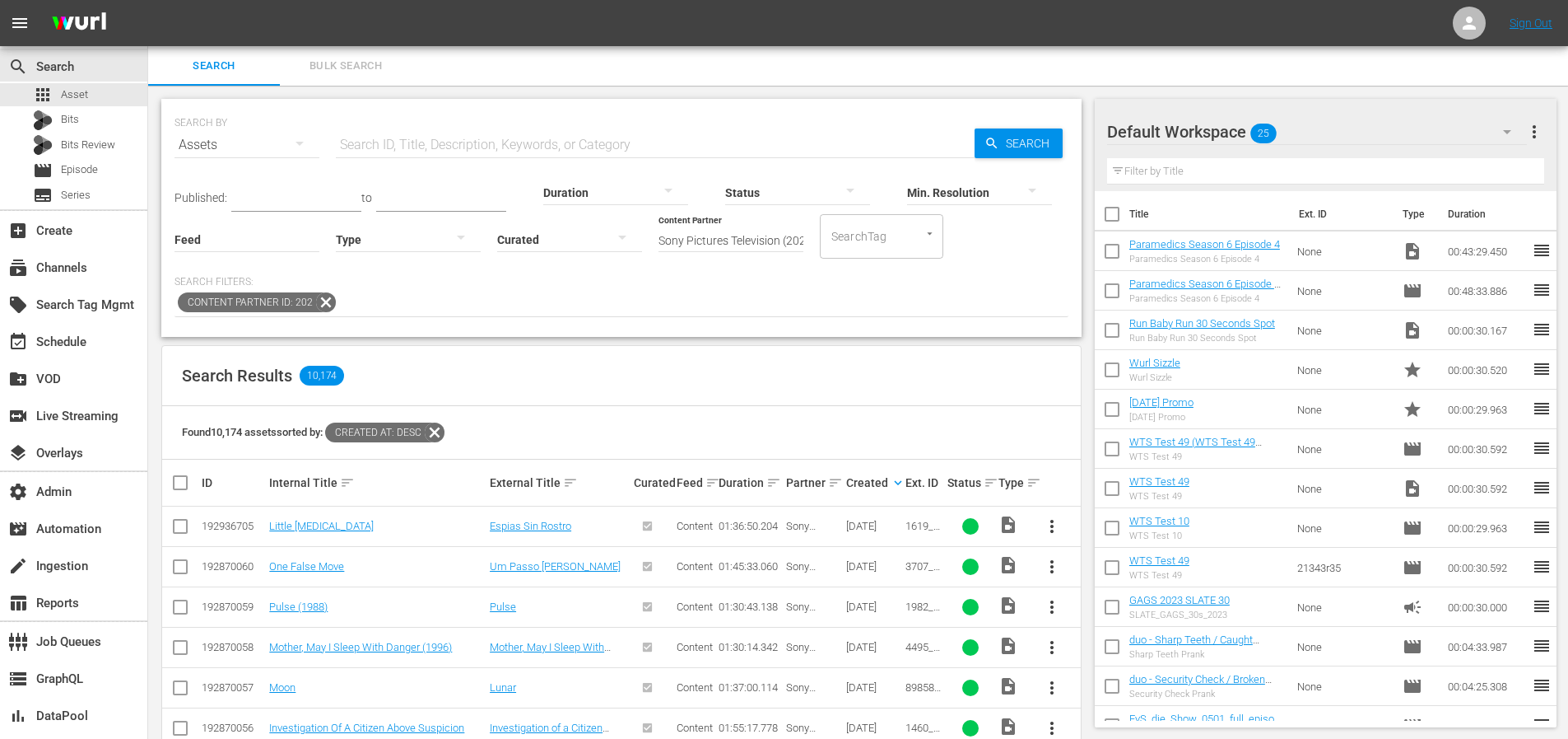
click at [850, 404] on div "Search Results 10,174" at bounding box center [621, 375] width 919 height 60
click at [600, 144] on input "text" at bounding box center [655, 144] width 639 height 39
type input "Nina"
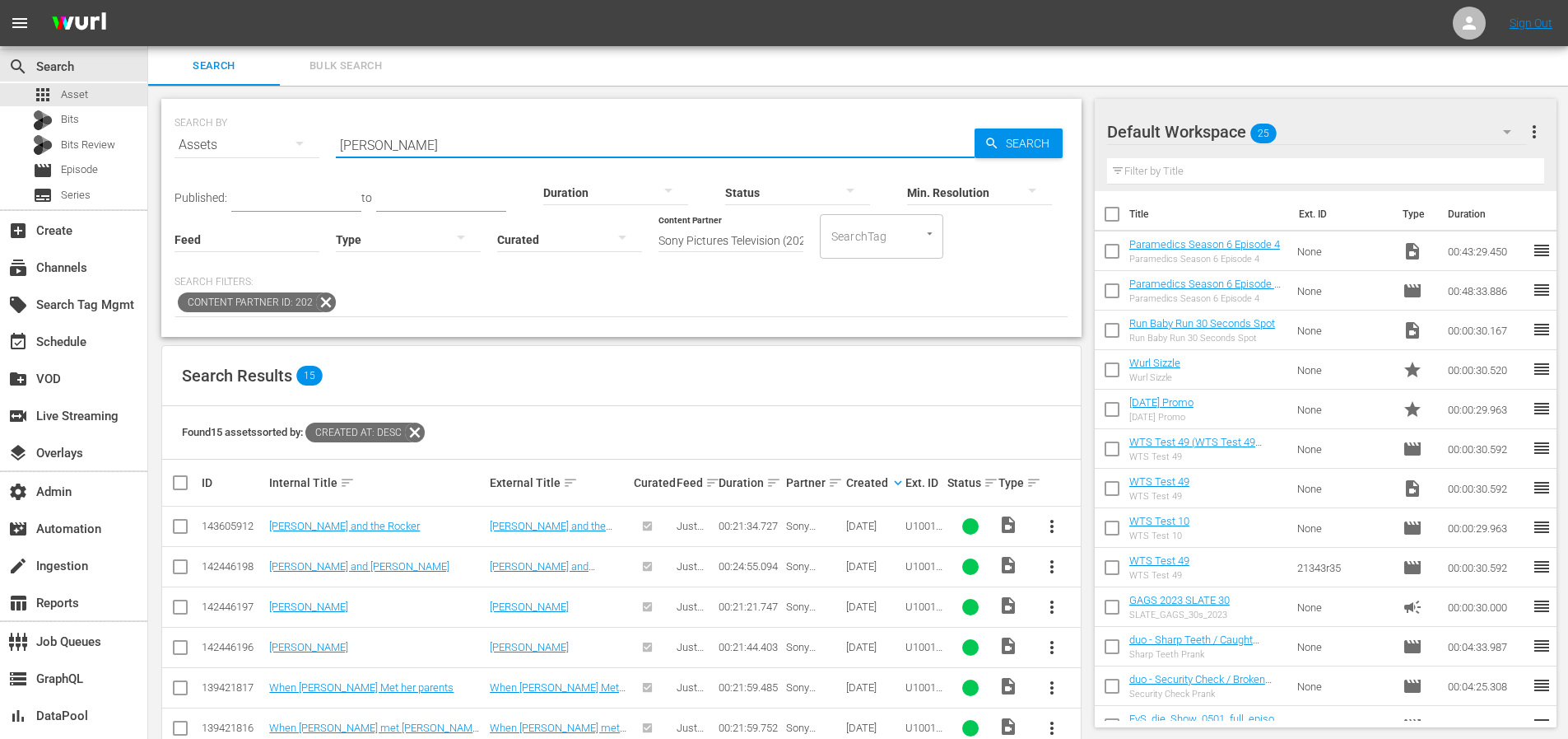
drag, startPoint x: 441, startPoint y: 144, endPoint x: 302, endPoint y: 137, distance: 139.2
click at [302, 137] on div "SEARCH BY Search By Assets Search ID, Title, Description, Keywords, or Category…" at bounding box center [621, 135] width 894 height 60
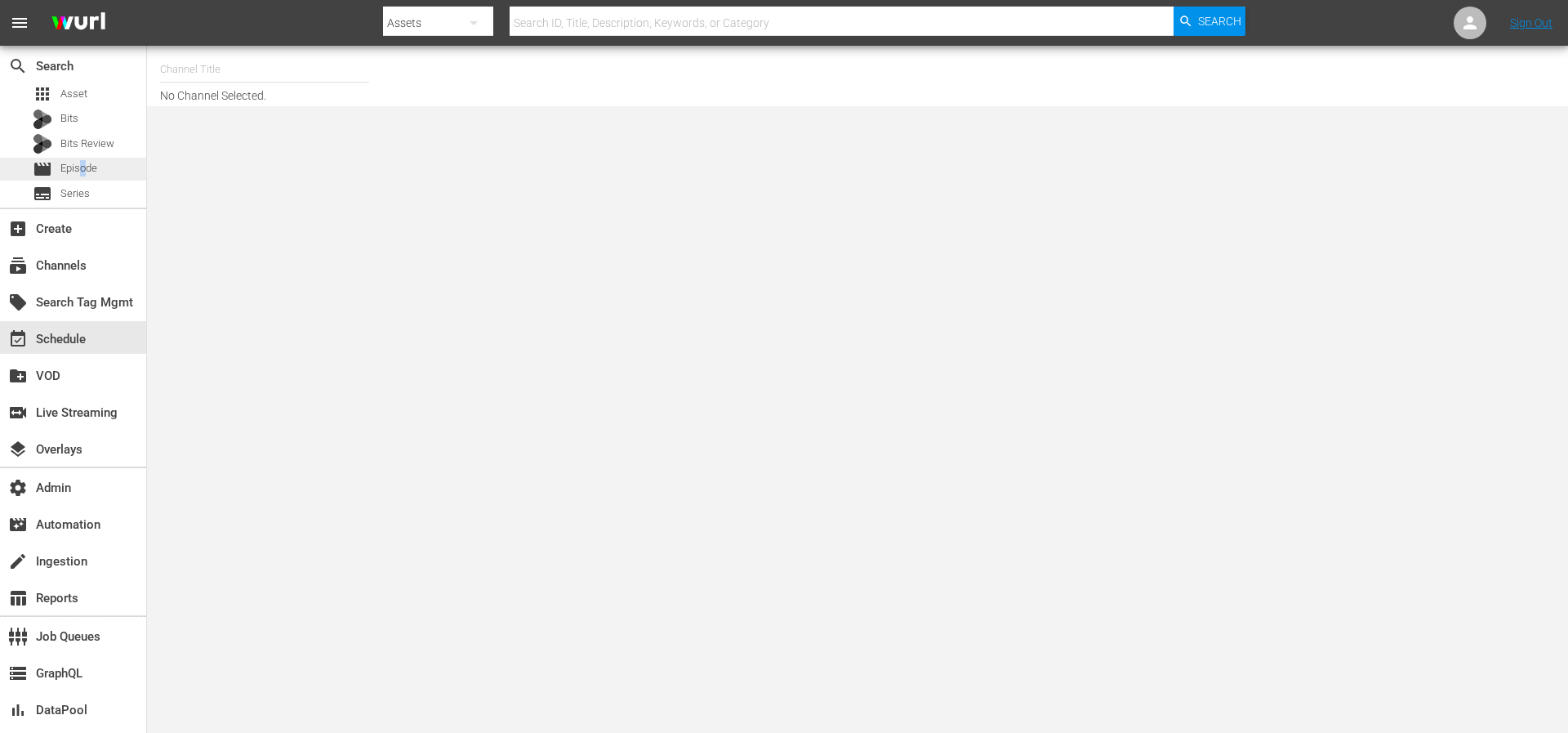
click at [83, 170] on span "Episode" at bounding box center [79, 168] width 37 height 16
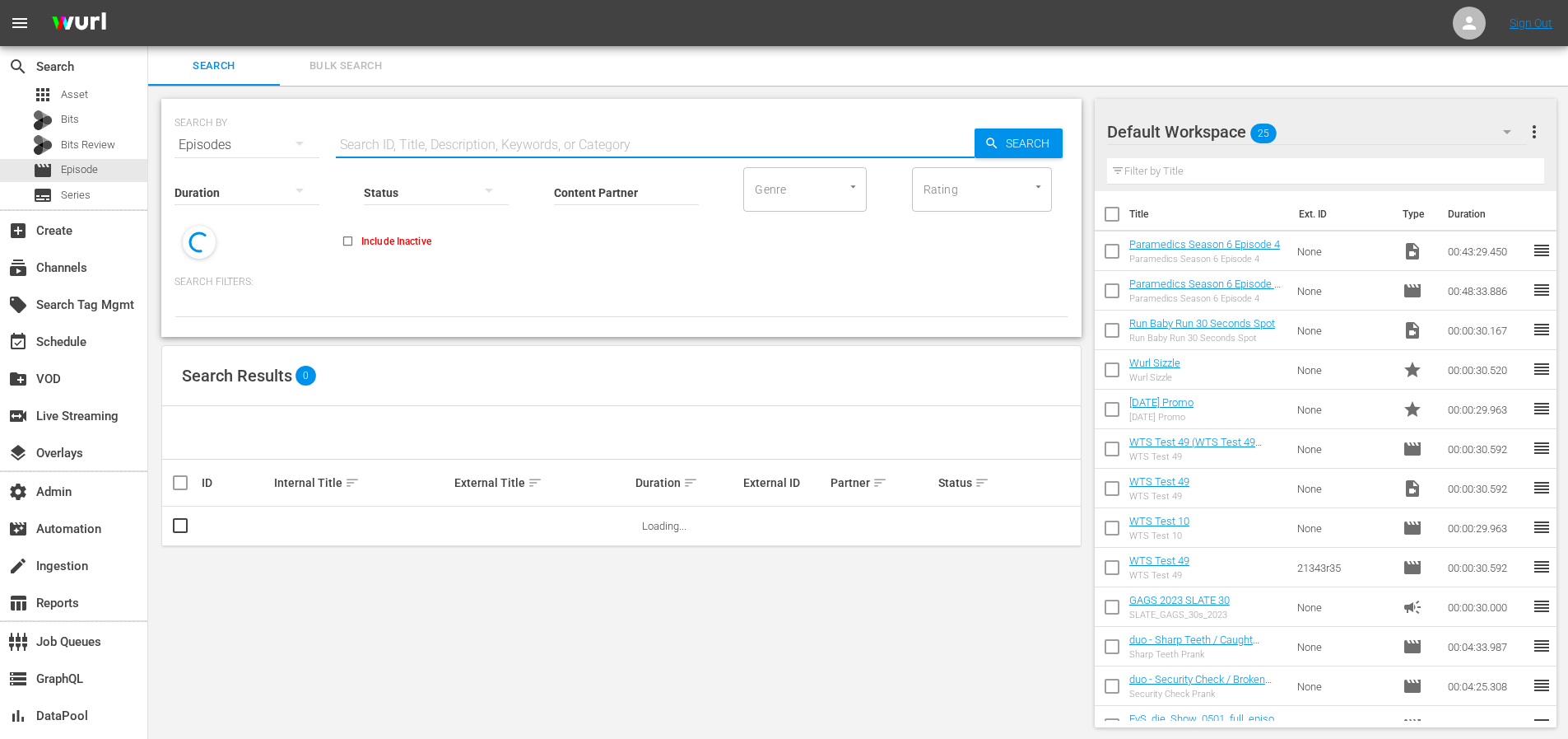
click at [421, 133] on input "text" at bounding box center [655, 144] width 639 height 39
paste input "12606404"
type input "12606404"
click at [1018, 143] on span "Search" at bounding box center [1030, 143] width 63 height 29
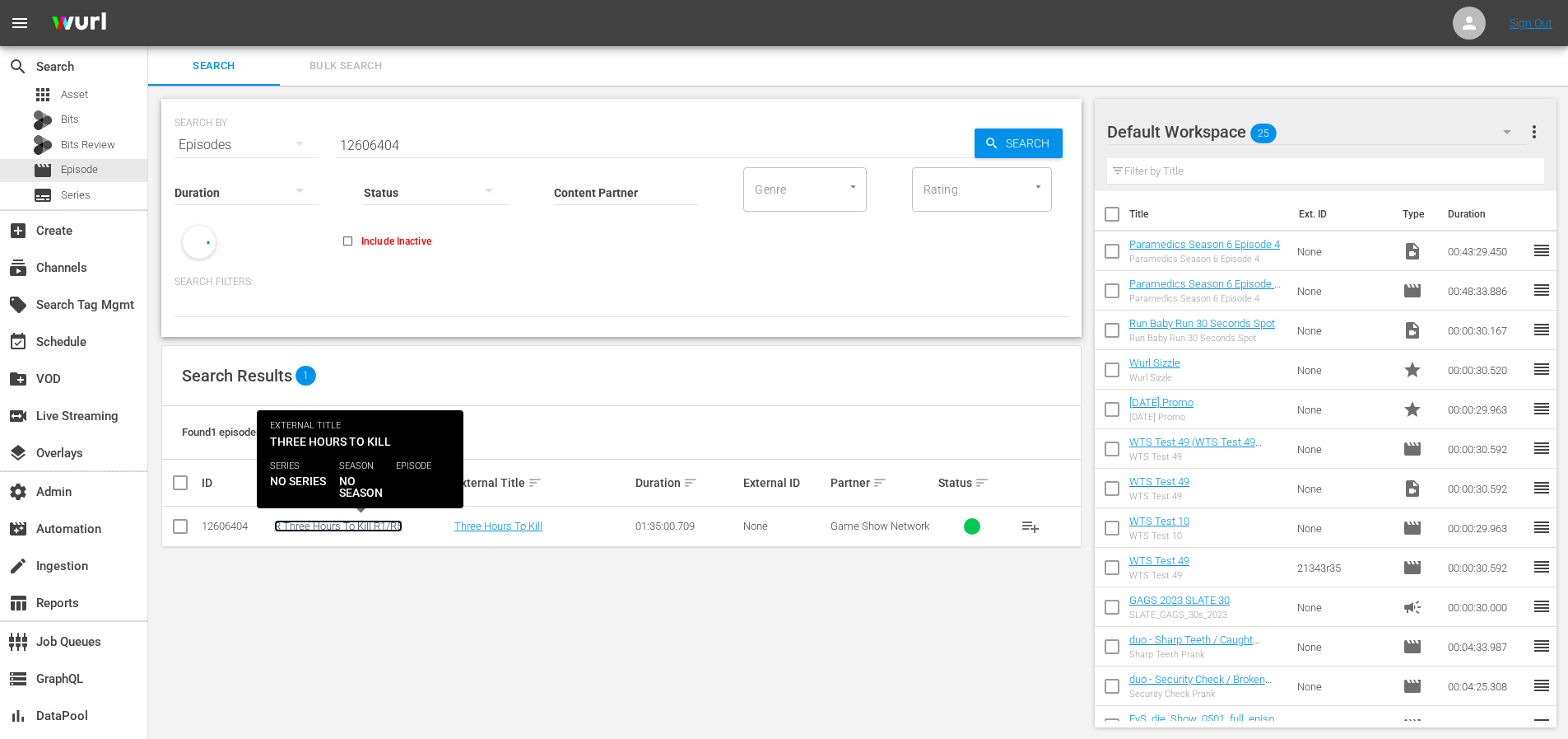
click at [362, 521] on link "R Three Hours To Kill R1/R5" at bounding box center [339, 526] width 128 height 12
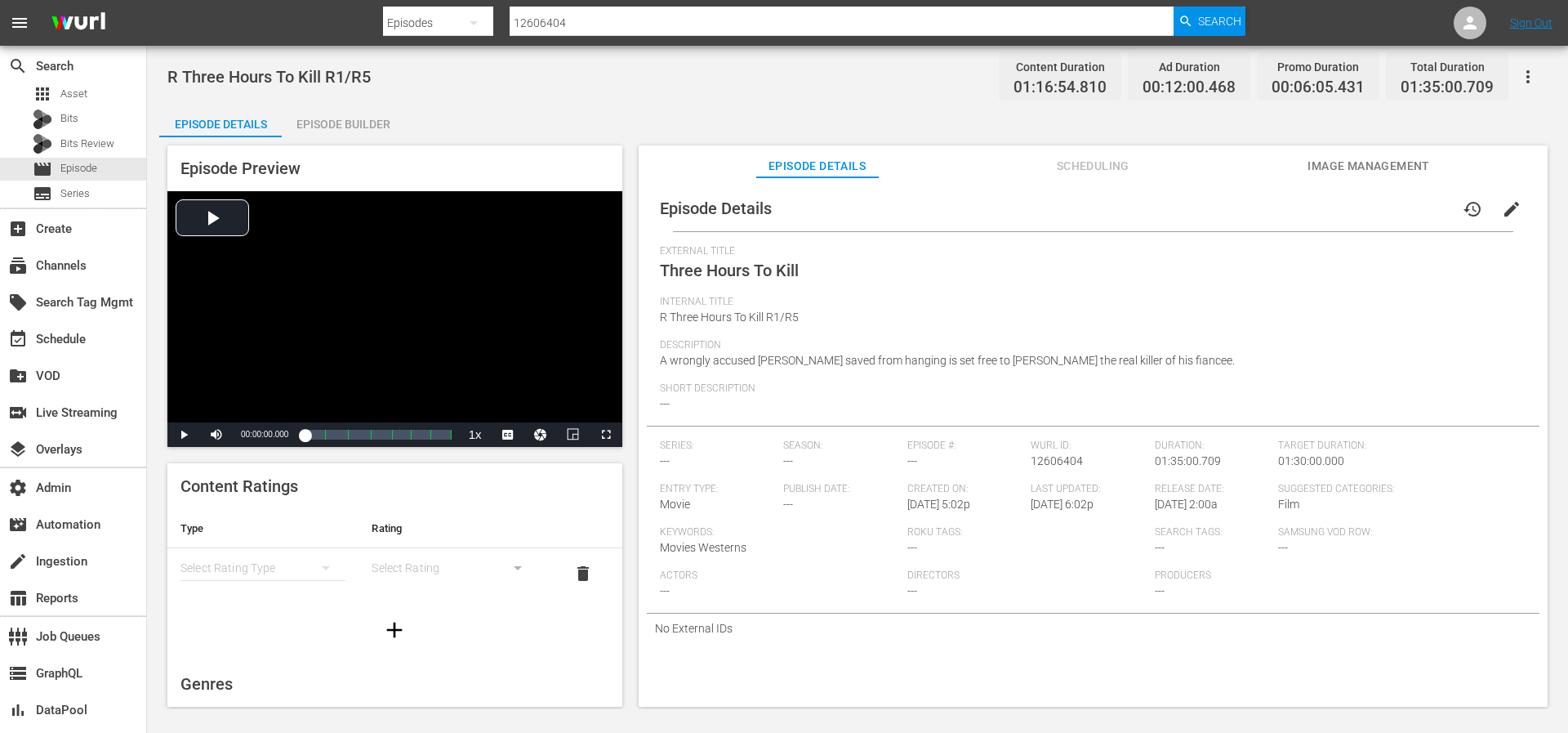
click at [1367, 164] on span "Image Management" at bounding box center [1369, 165] width 123 height 20
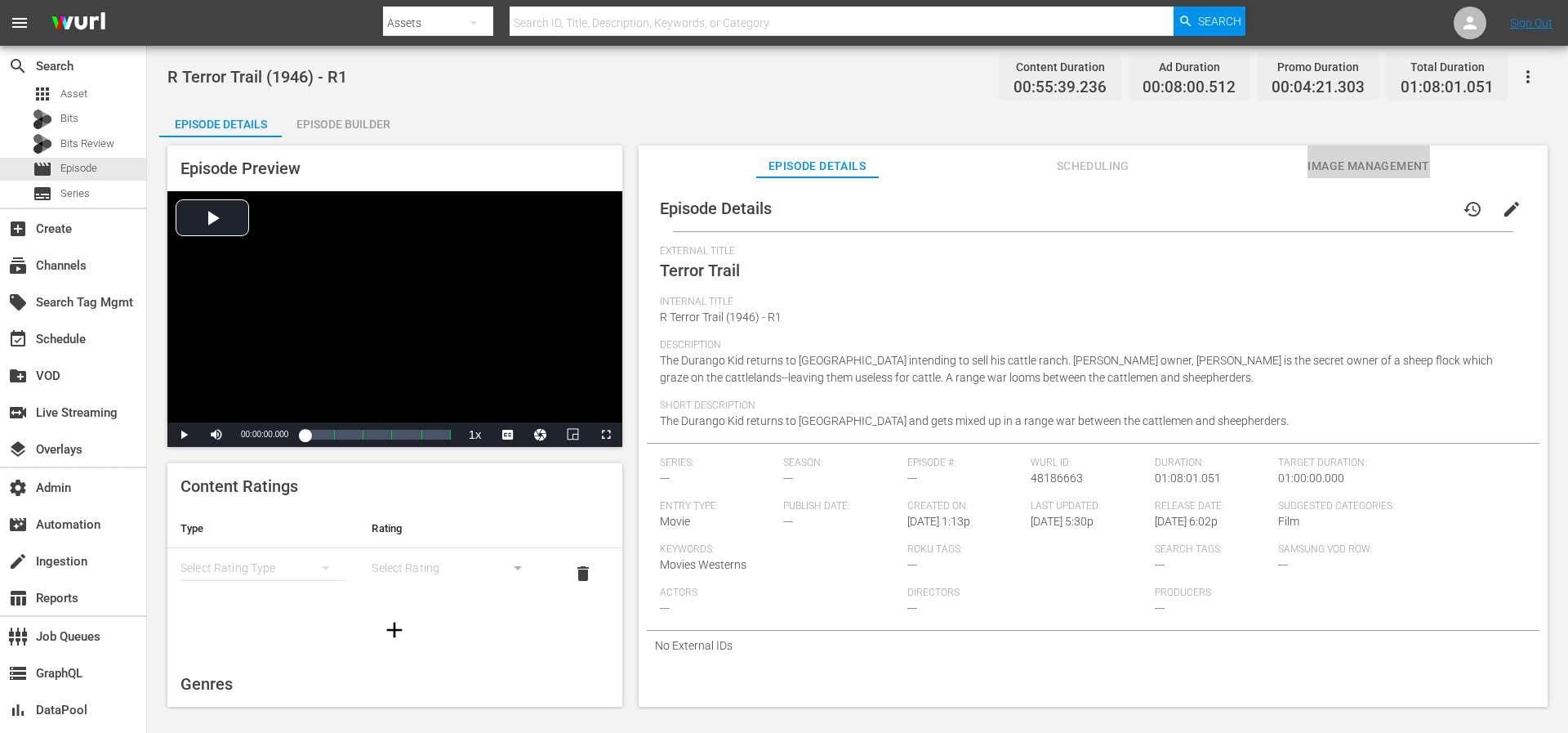
click at [1349, 167] on span "Image Management" at bounding box center [1369, 165] width 123 height 20
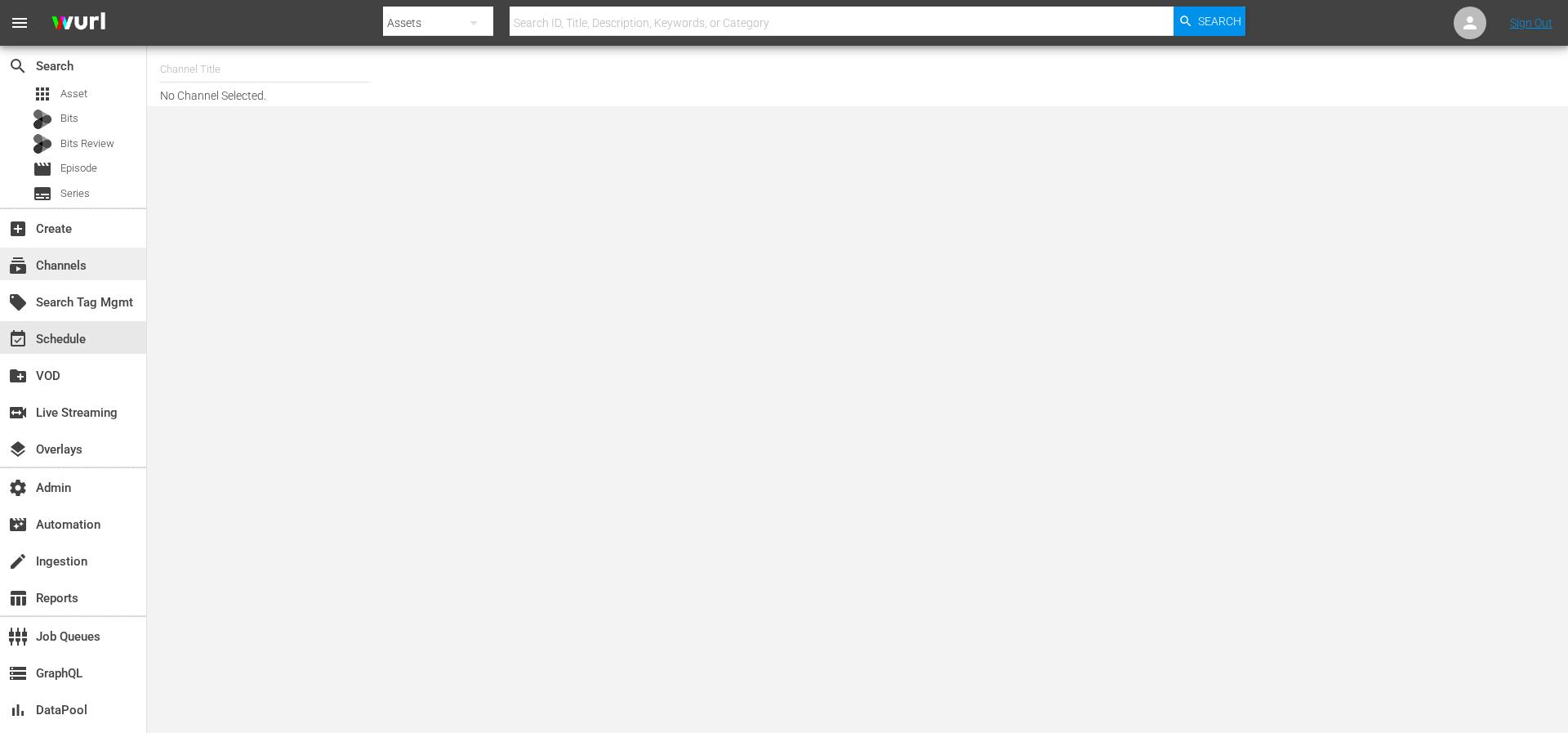
click at [80, 265] on div "subscriptions Channels" at bounding box center [45, 263] width 91 height 15
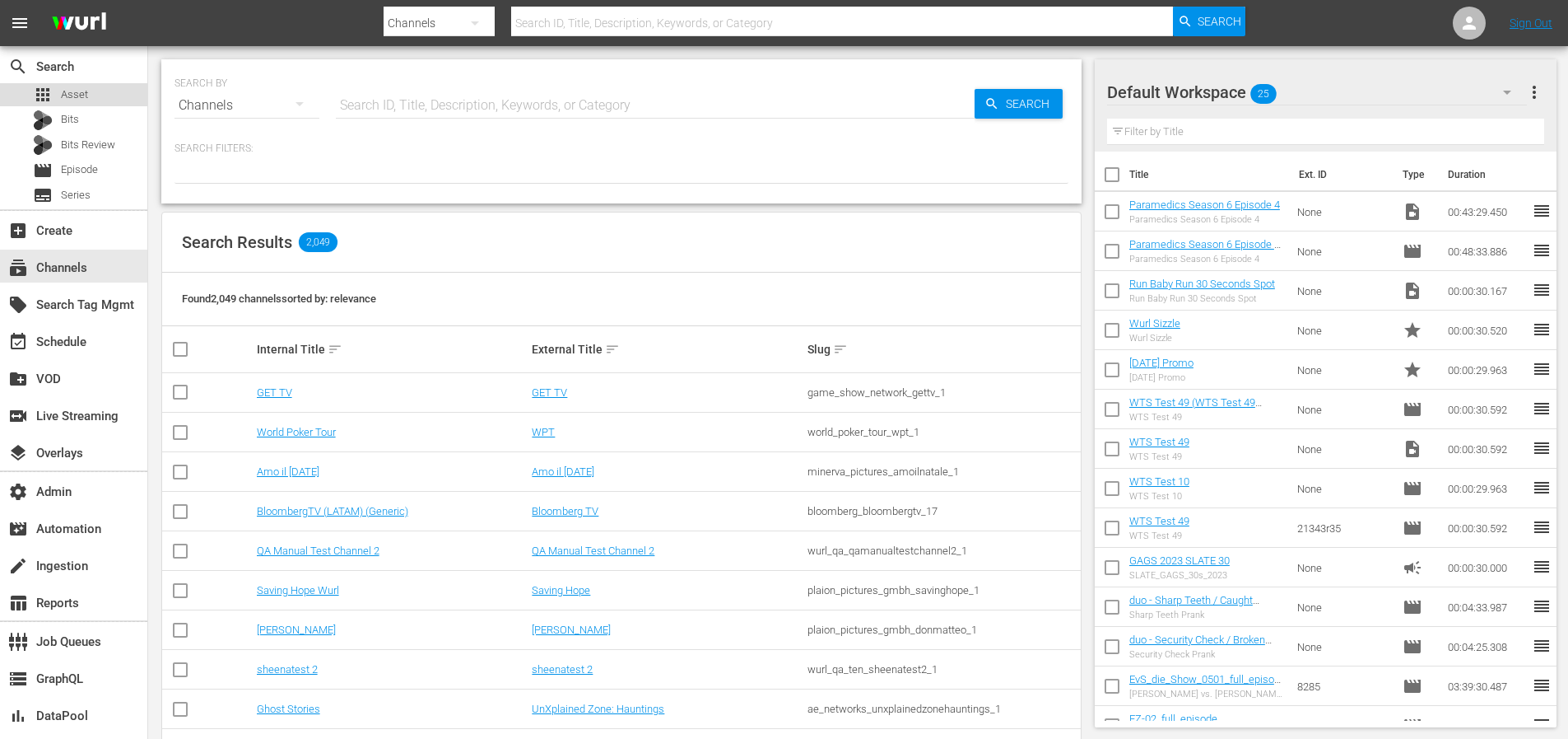
click at [112, 93] on div "apps Asset" at bounding box center [73, 94] width 147 height 23
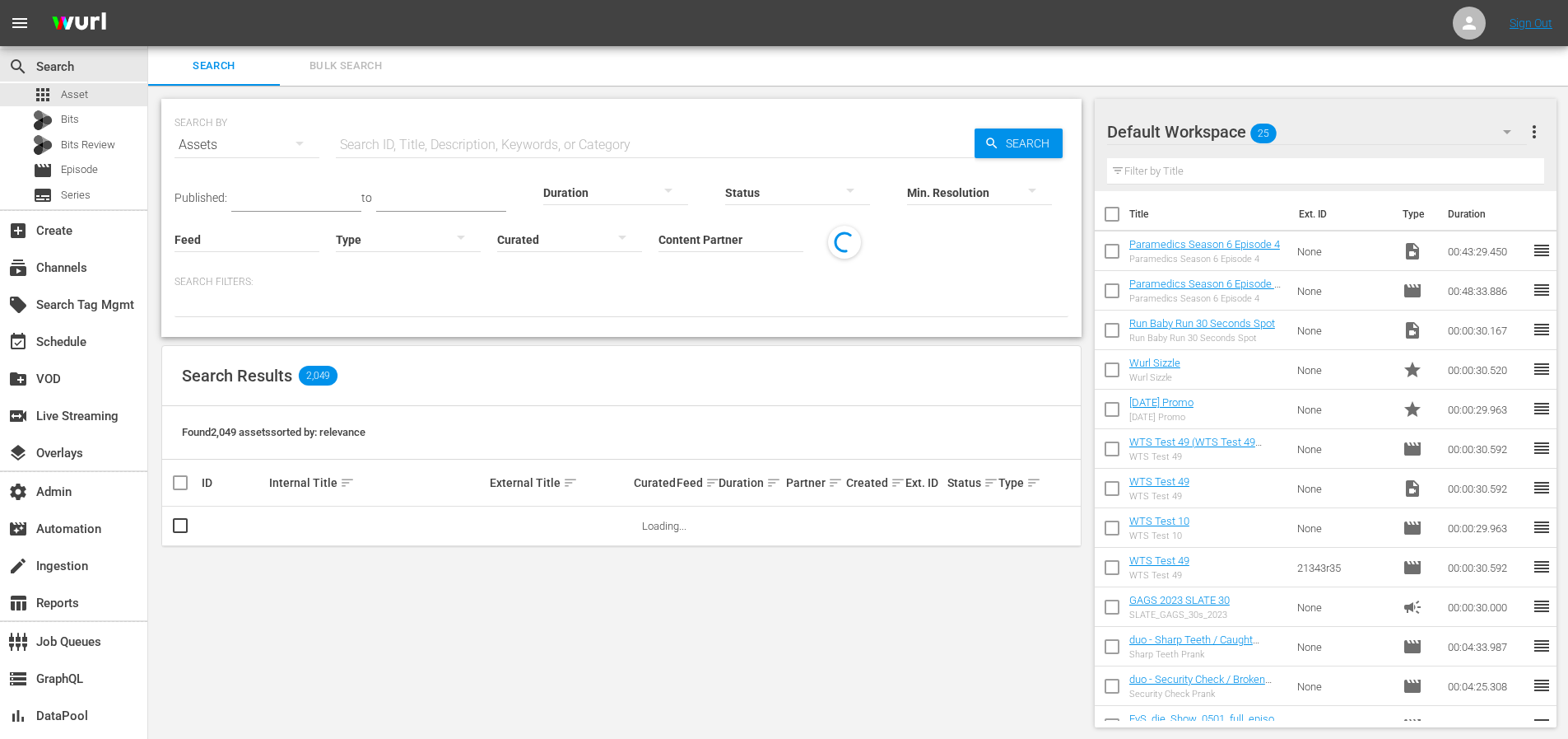
click at [711, 233] on input "Content Partner" at bounding box center [731, 240] width 145 height 60
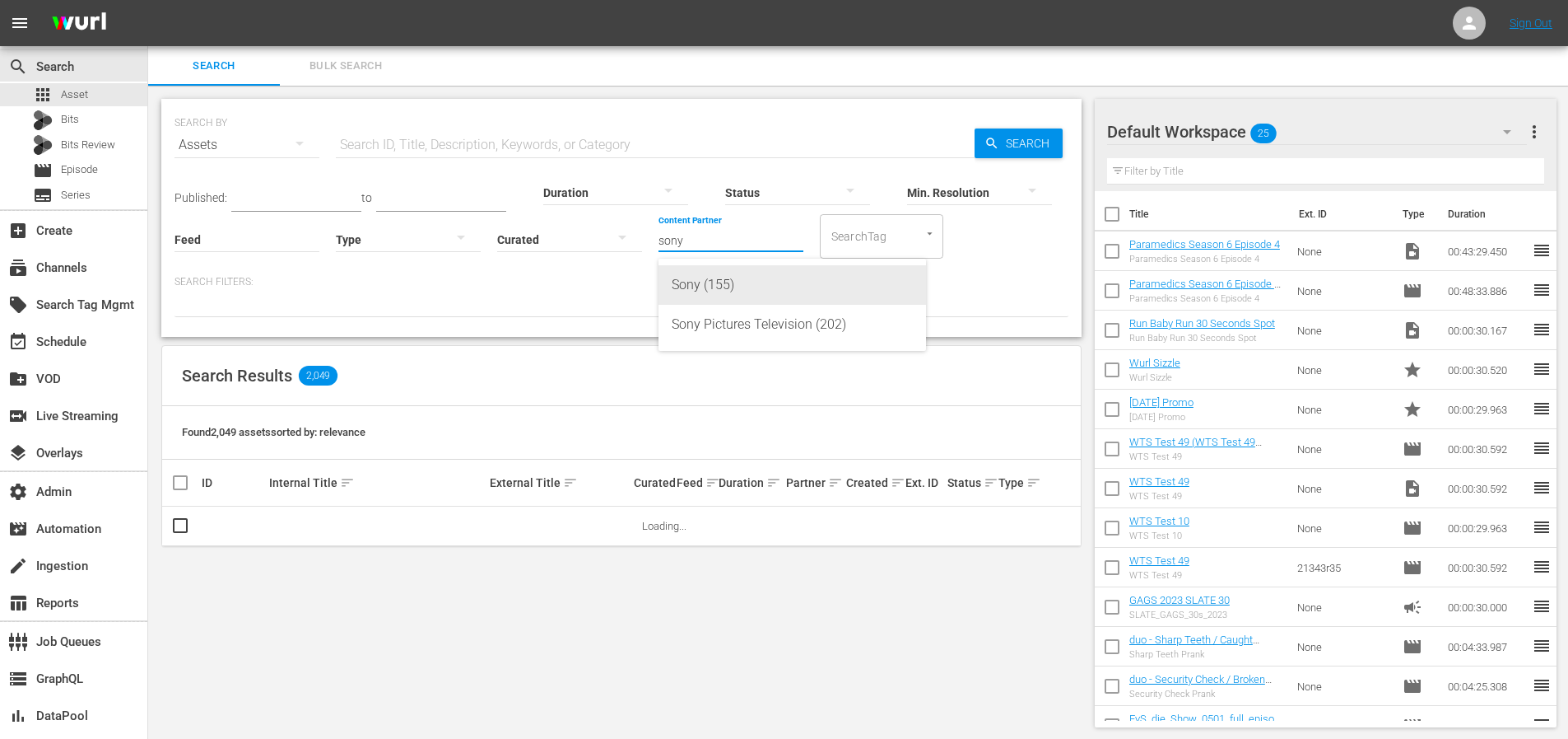
click at [774, 317] on div "Sony Pictures Television (202)" at bounding box center [792, 324] width 241 height 39
type input "Sony Pictures Television (202)"
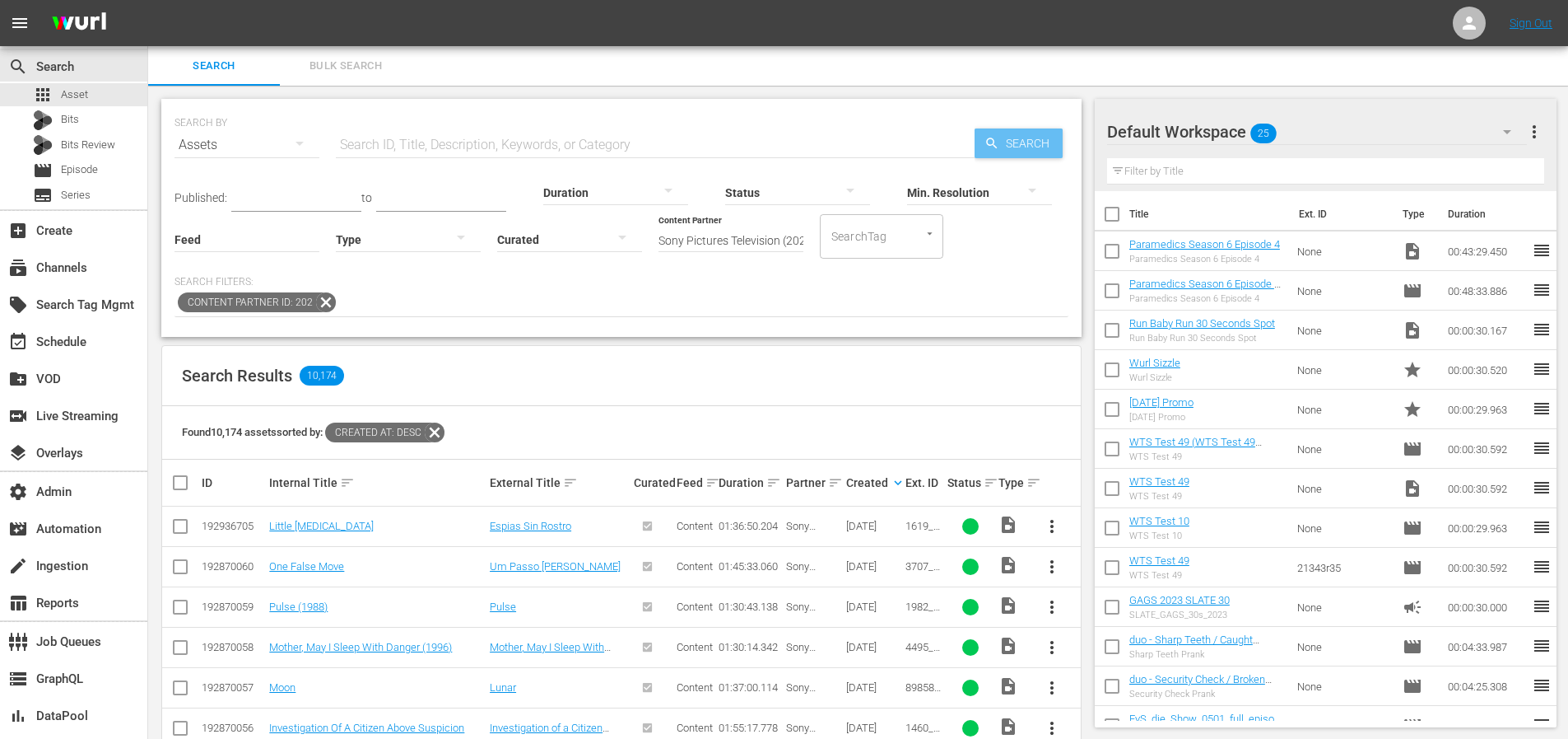
click at [1006, 143] on span "Search" at bounding box center [1030, 143] width 63 height 29
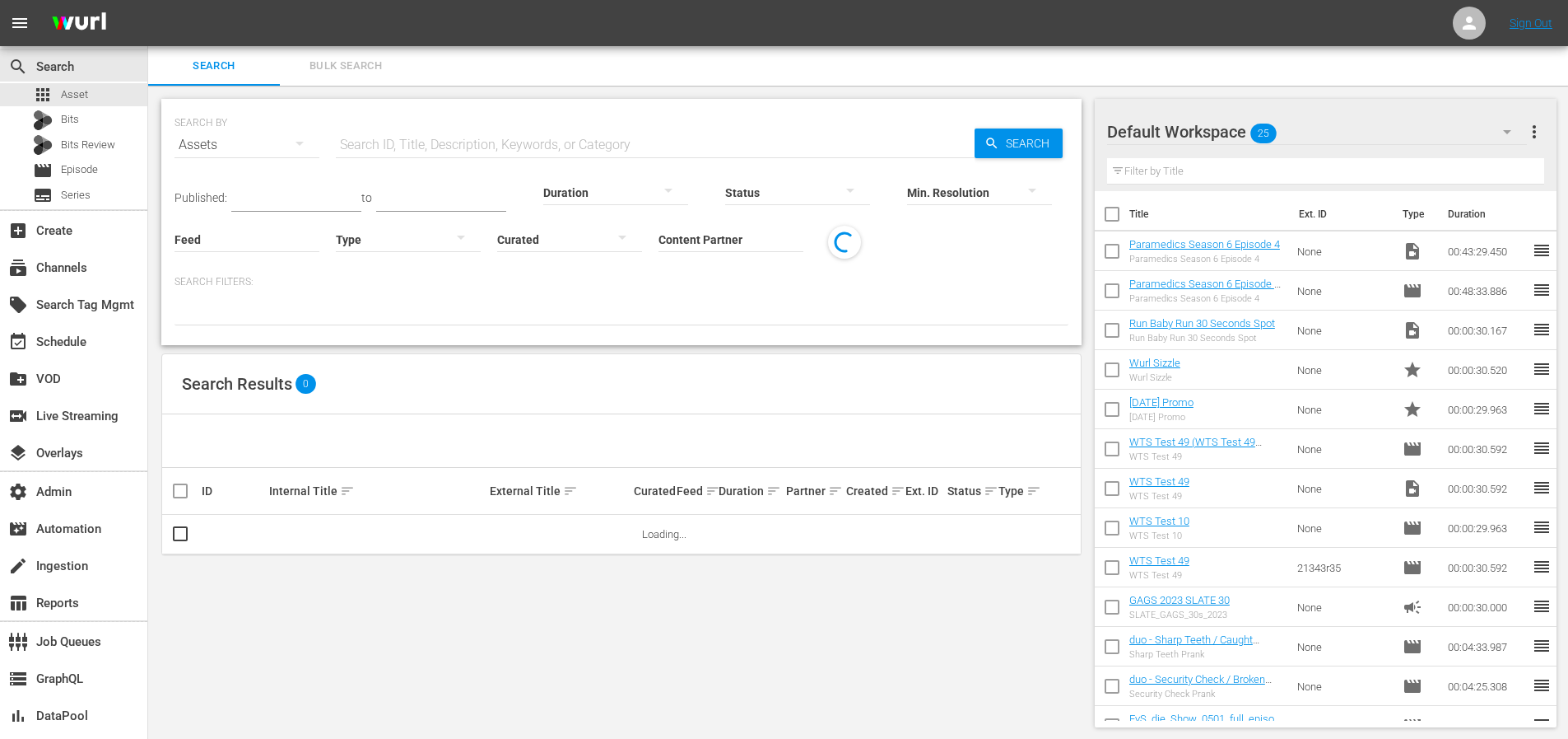
click at [746, 251] on hr at bounding box center [731, 251] width 145 height 1
click at [742, 247] on input "Content Partner" at bounding box center [731, 240] width 145 height 60
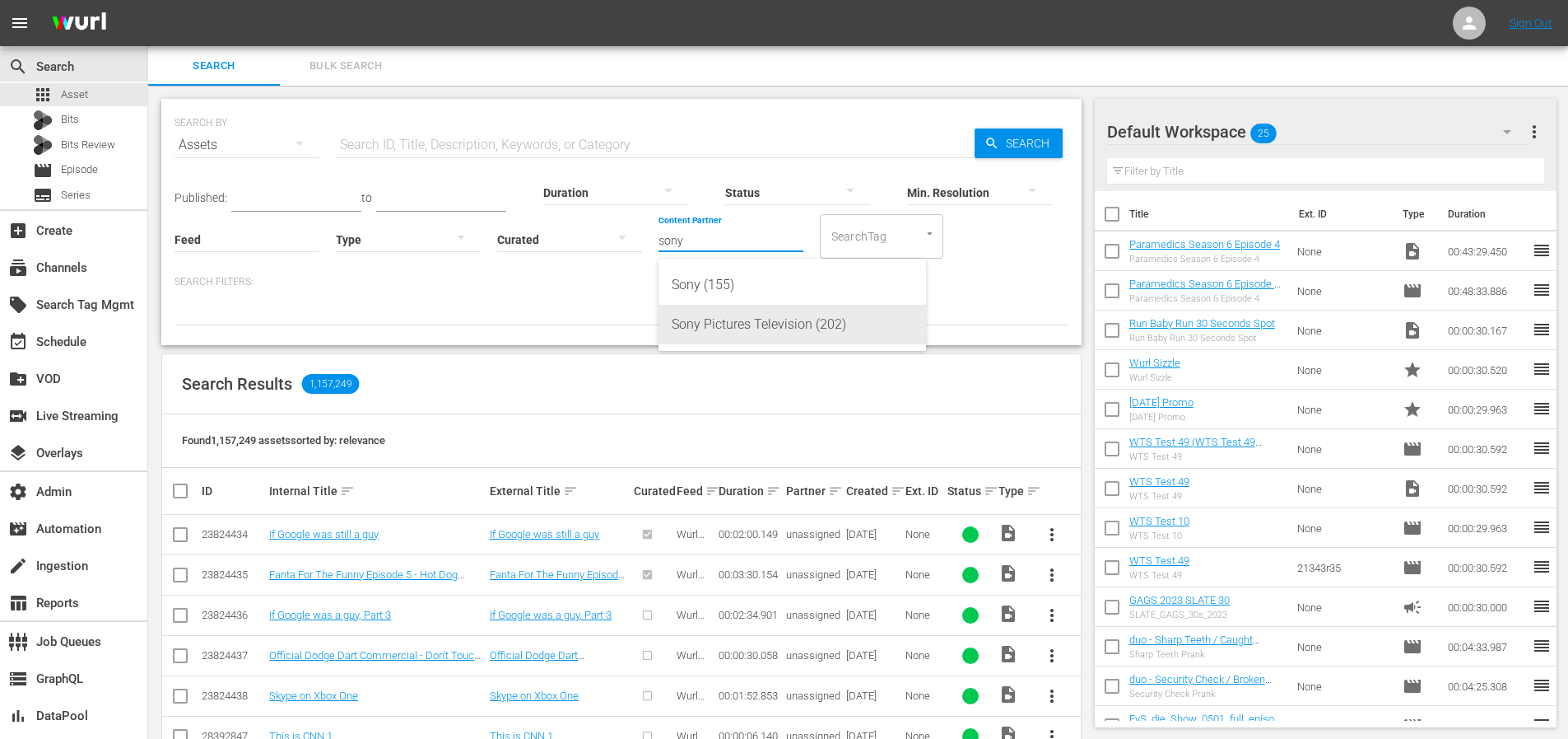
click at [745, 321] on div "Sony Pictures Television (202)" at bounding box center [792, 324] width 241 height 39
type input "Sony Pictures Television (202)"
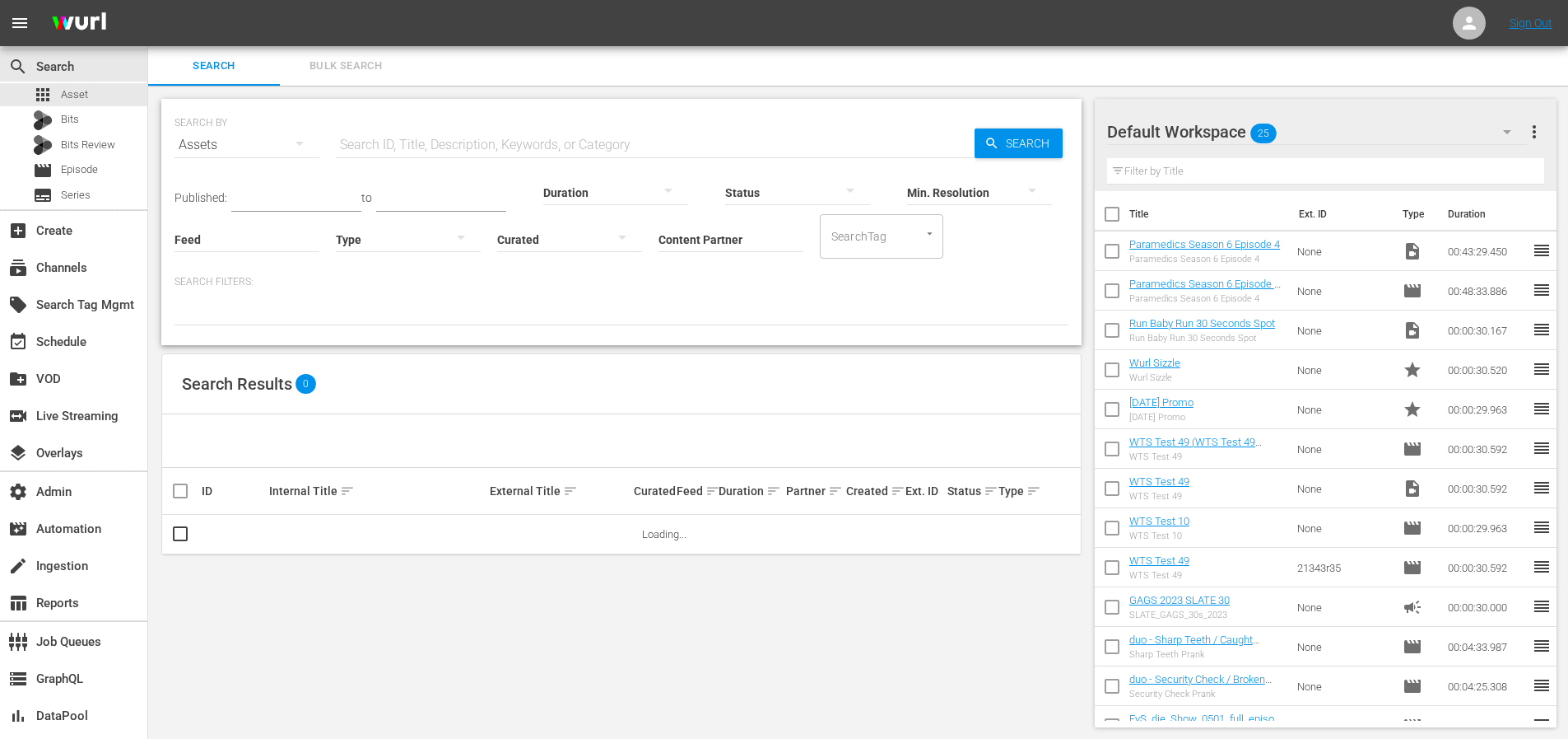
click at [775, 242] on input "Content Partner" at bounding box center [731, 240] width 145 height 60
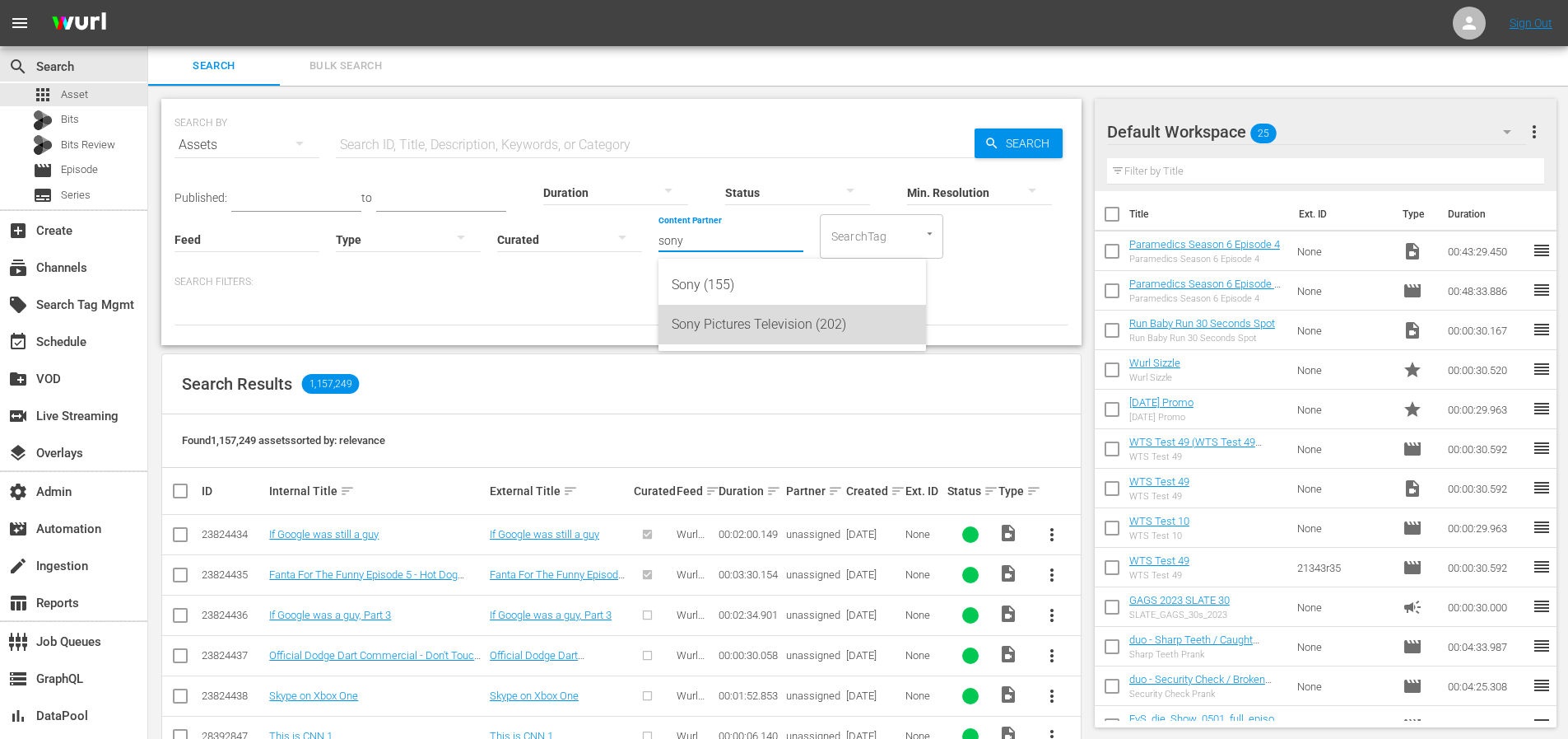
click at [792, 329] on div "Sony Pictures Television (202)" at bounding box center [792, 324] width 241 height 39
type input "Sony Pictures Television (202)"
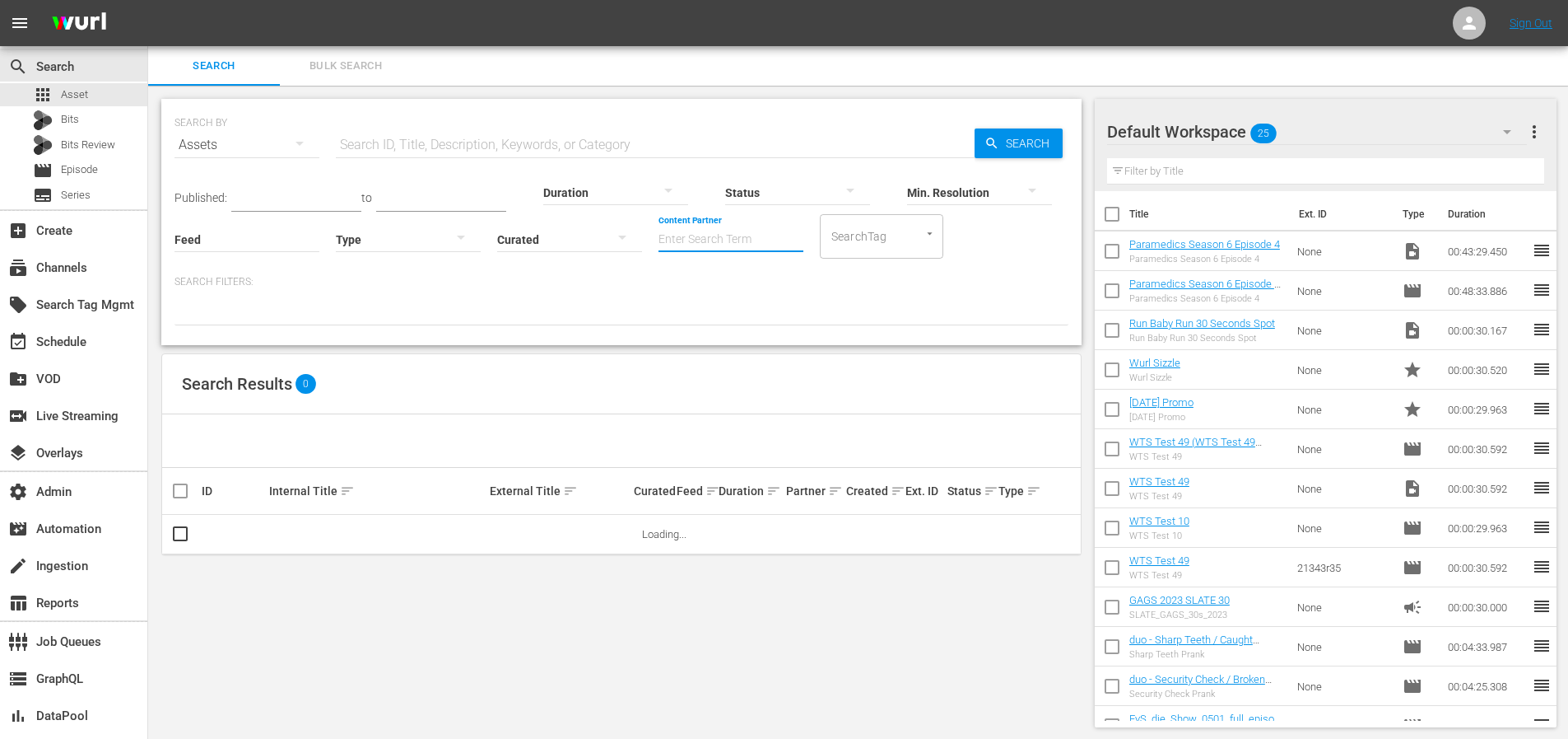
click at [772, 221] on input "Content Partner" at bounding box center [731, 240] width 145 height 60
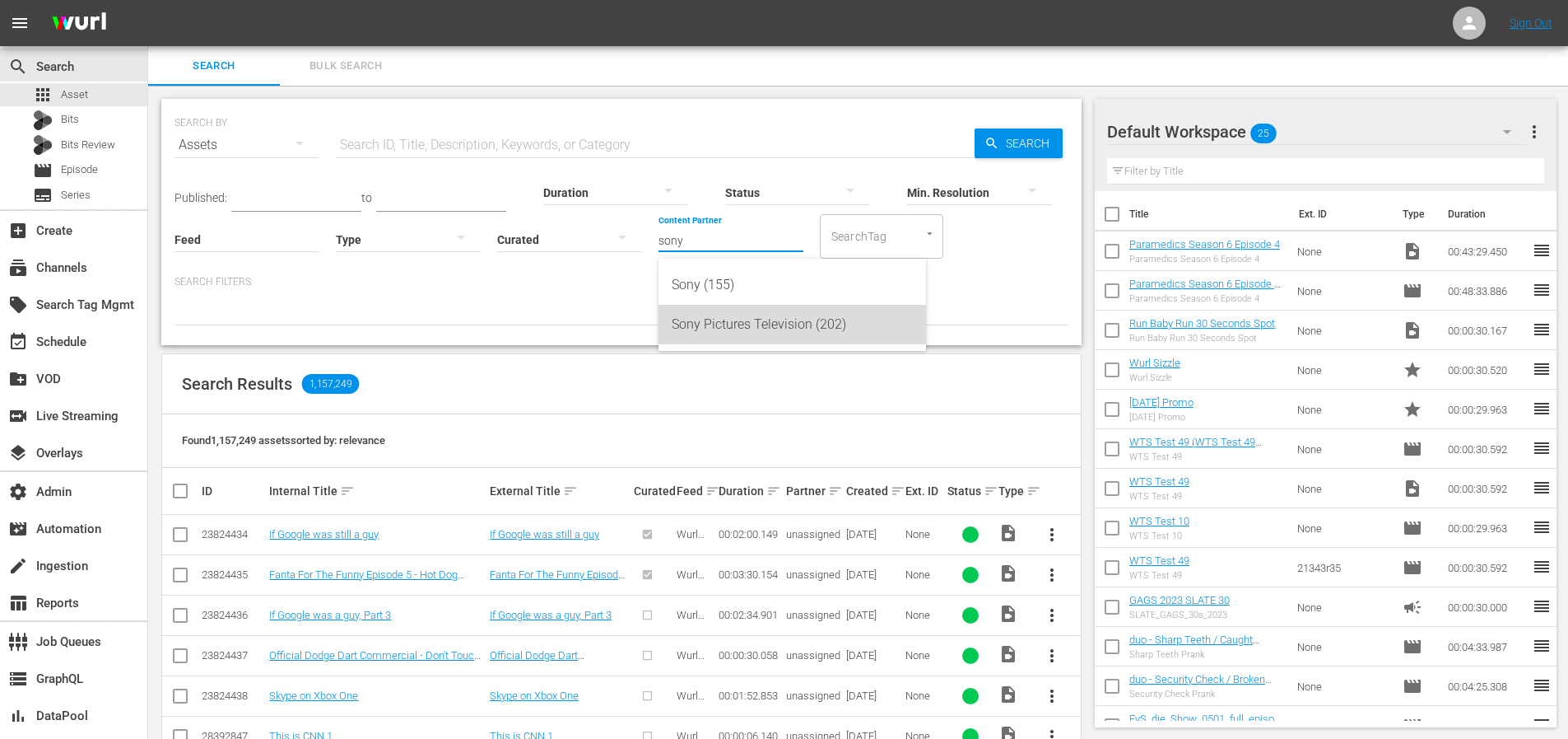
click at [749, 329] on div "Sony Pictures Television (202)" at bounding box center [792, 324] width 241 height 39
type input "Sony Pictures Television (202)"
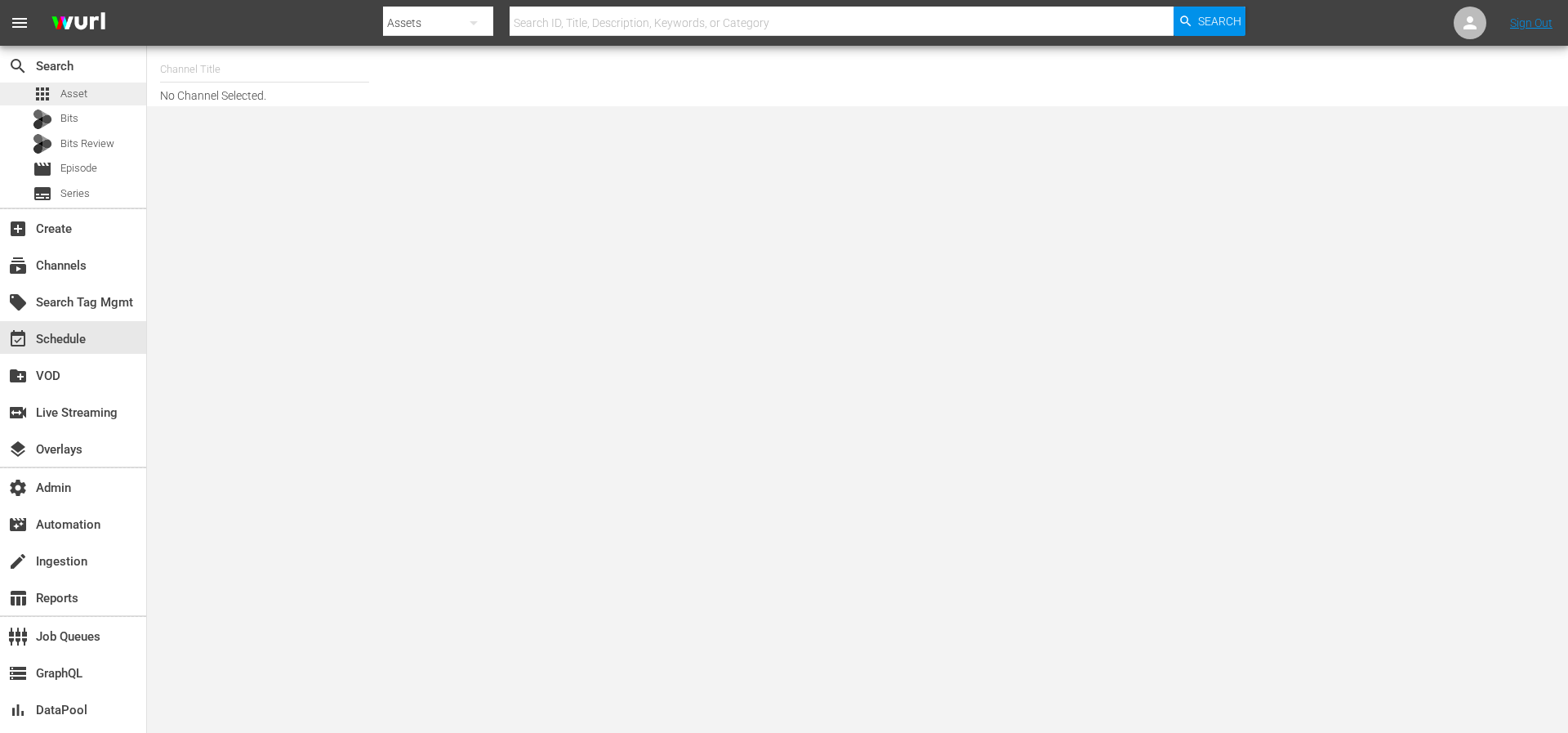
click at [74, 91] on span "Asset" at bounding box center [73, 94] width 27 height 16
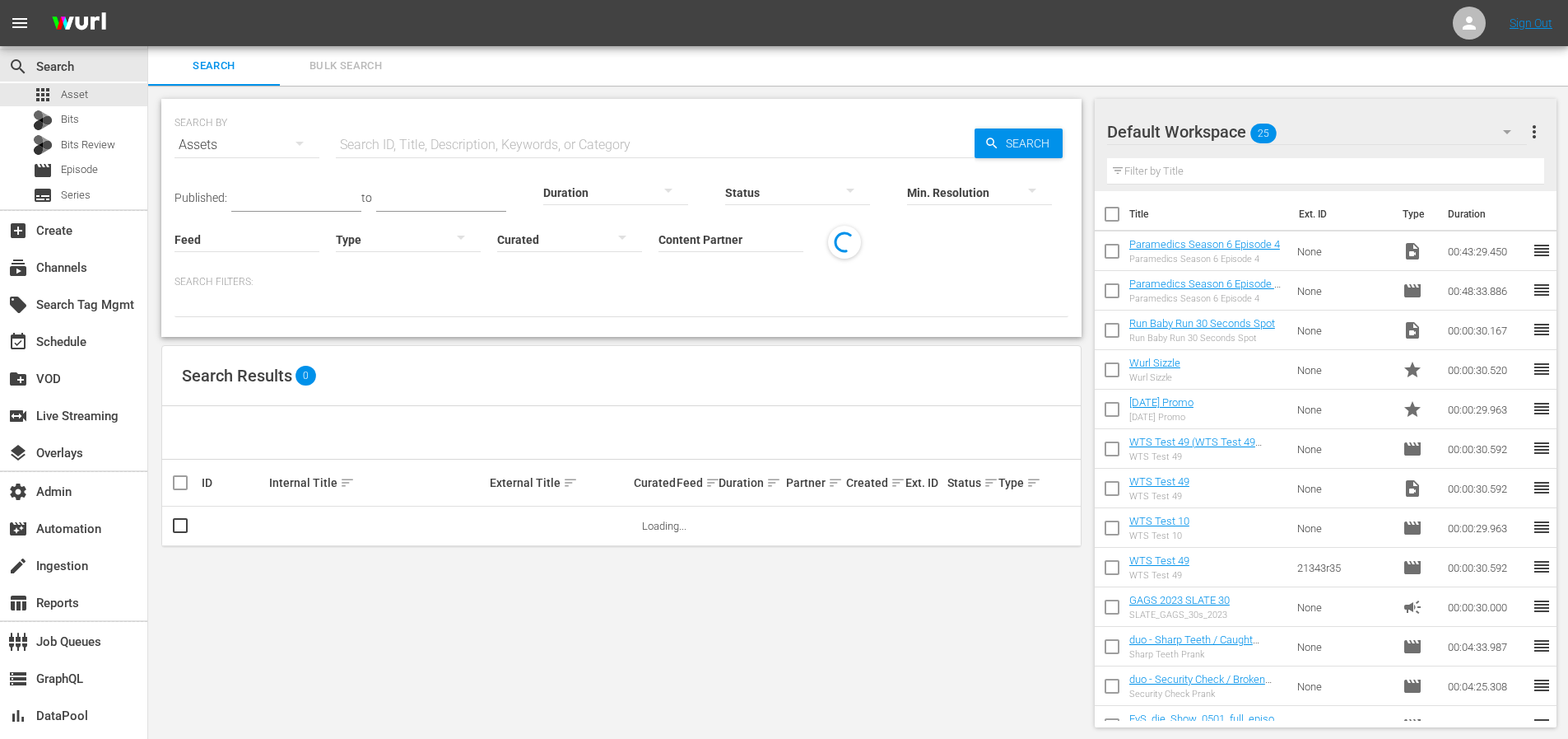
click at [697, 243] on input "Content Partner" at bounding box center [731, 240] width 145 height 60
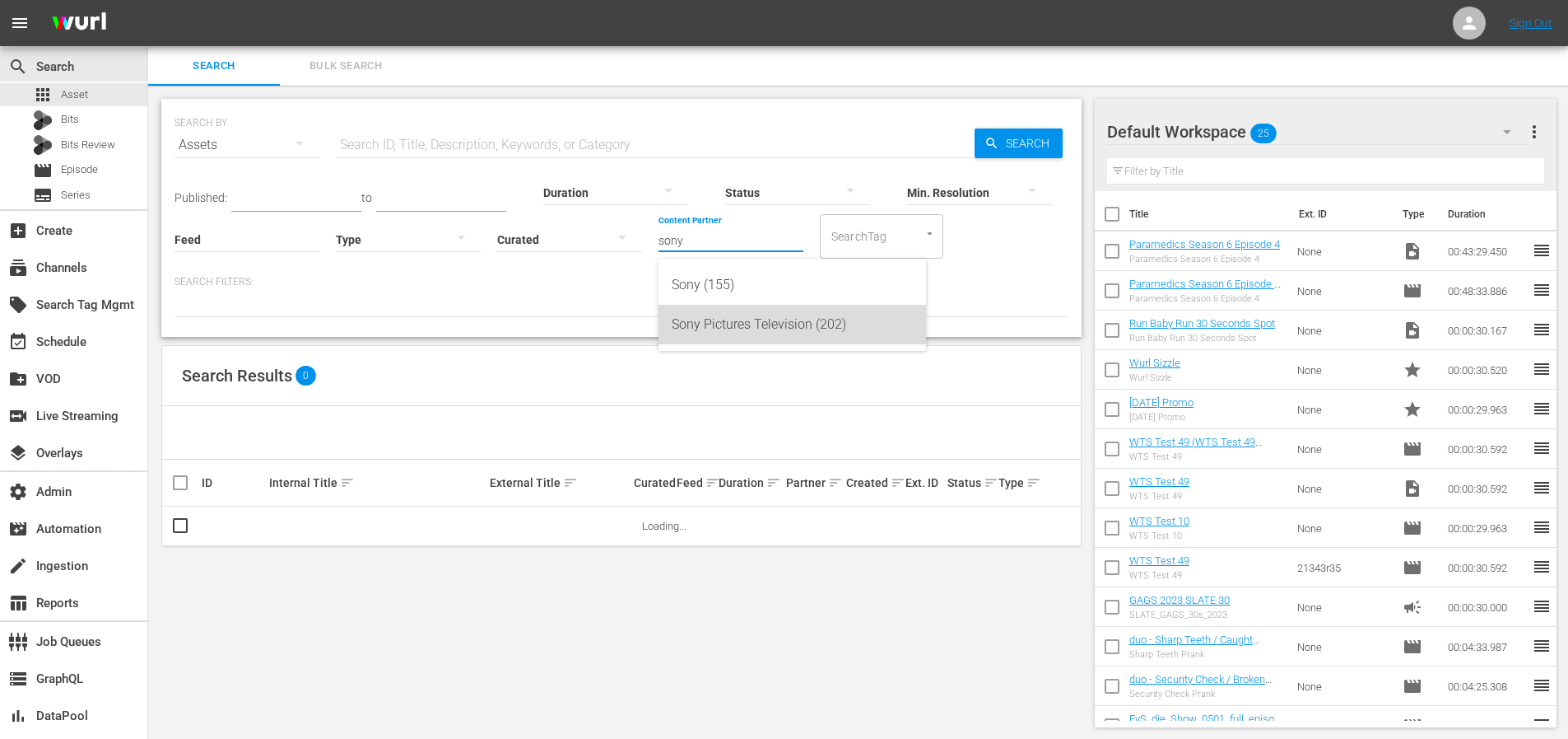
click at [731, 316] on div "Sony Pictures Television (202)" at bounding box center [792, 324] width 241 height 39
type input "Sony Pictures Television (202)"
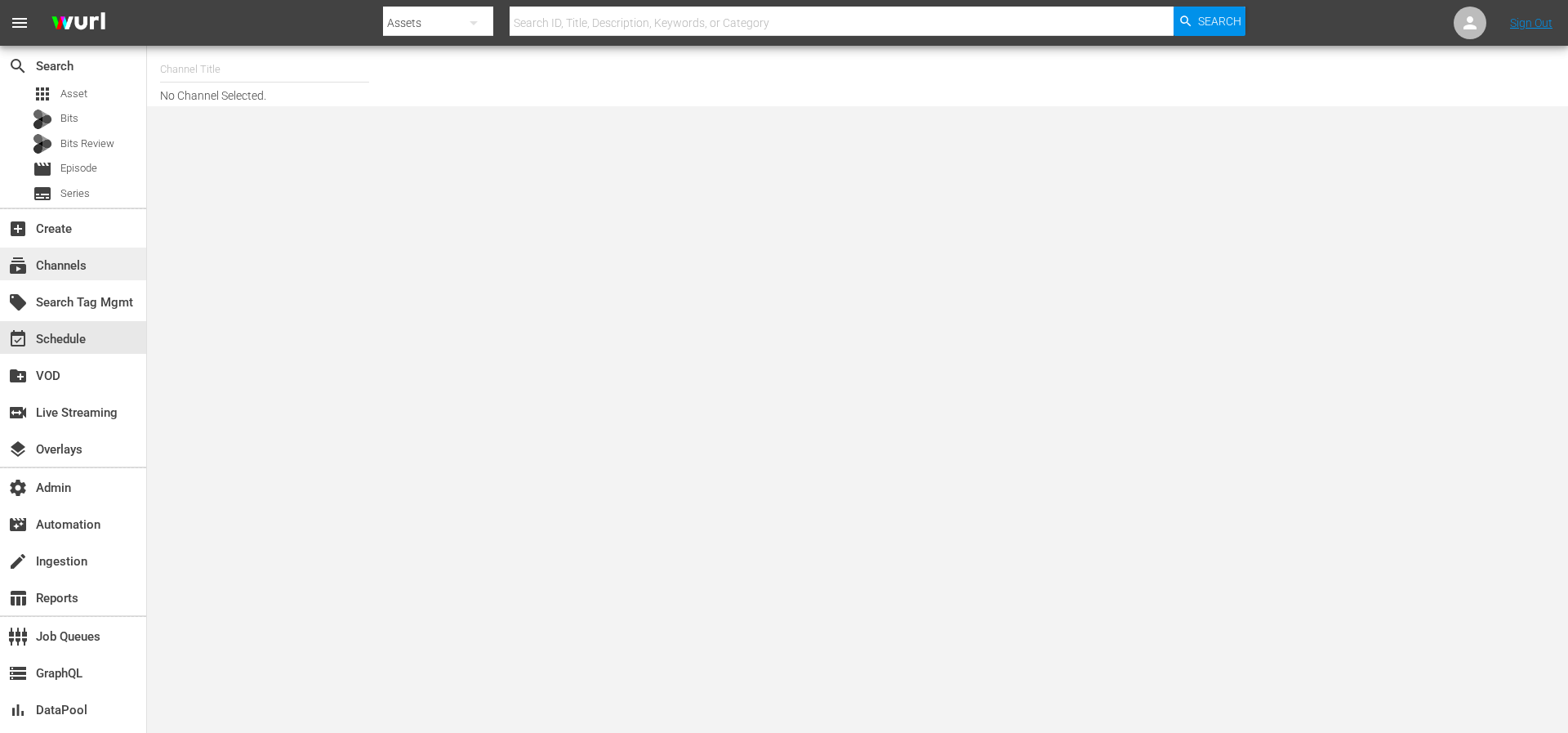
click at [57, 263] on div "subscriptions Channels" at bounding box center [45, 263] width 91 height 15
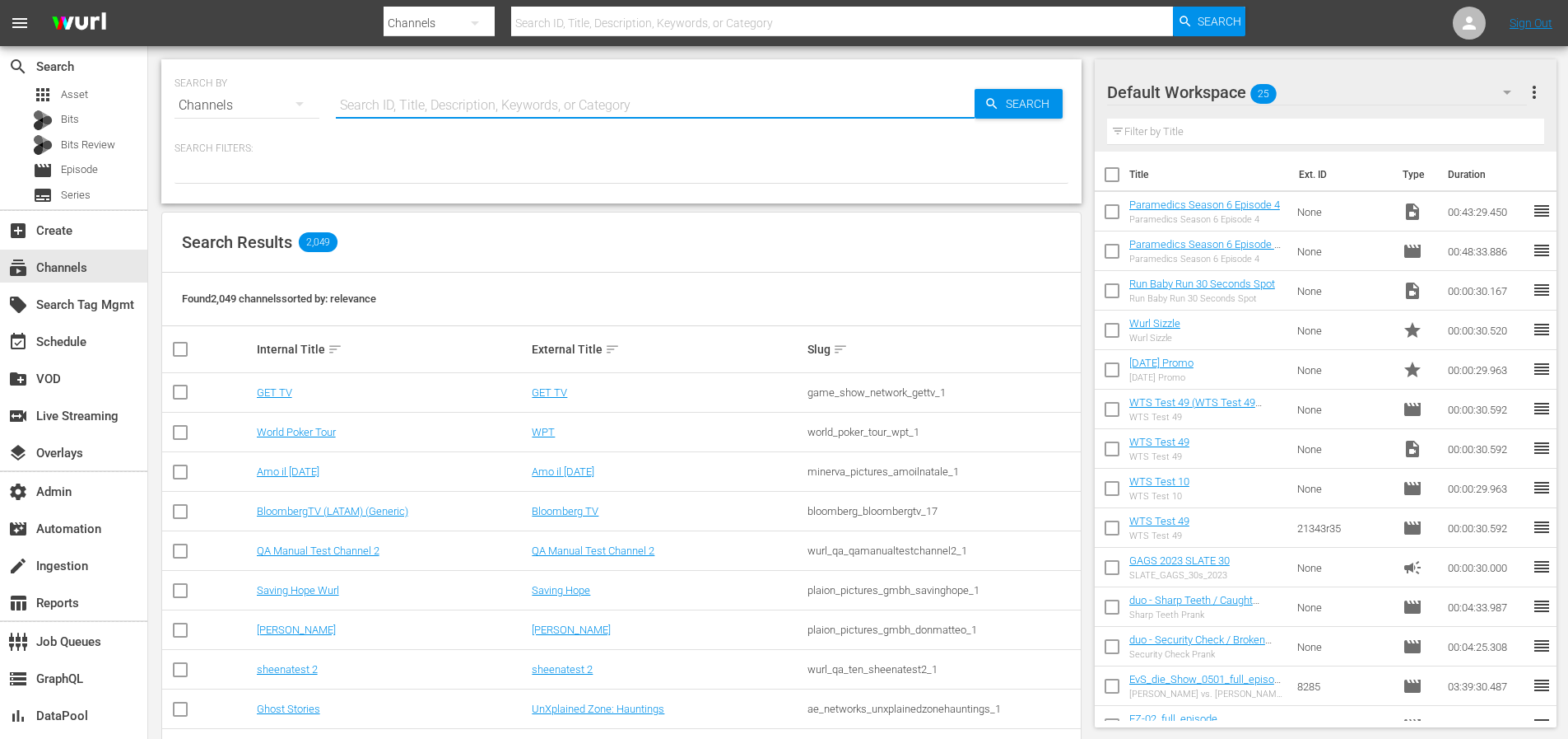
click at [486, 101] on input "text" at bounding box center [655, 105] width 639 height 39
paste input "crime360"
click at [977, 107] on div "SEARCH BY Search By Channels Search ID, Title, Description, Keywords, or Catego…" at bounding box center [621, 95] width 894 height 60
type input "crime360"
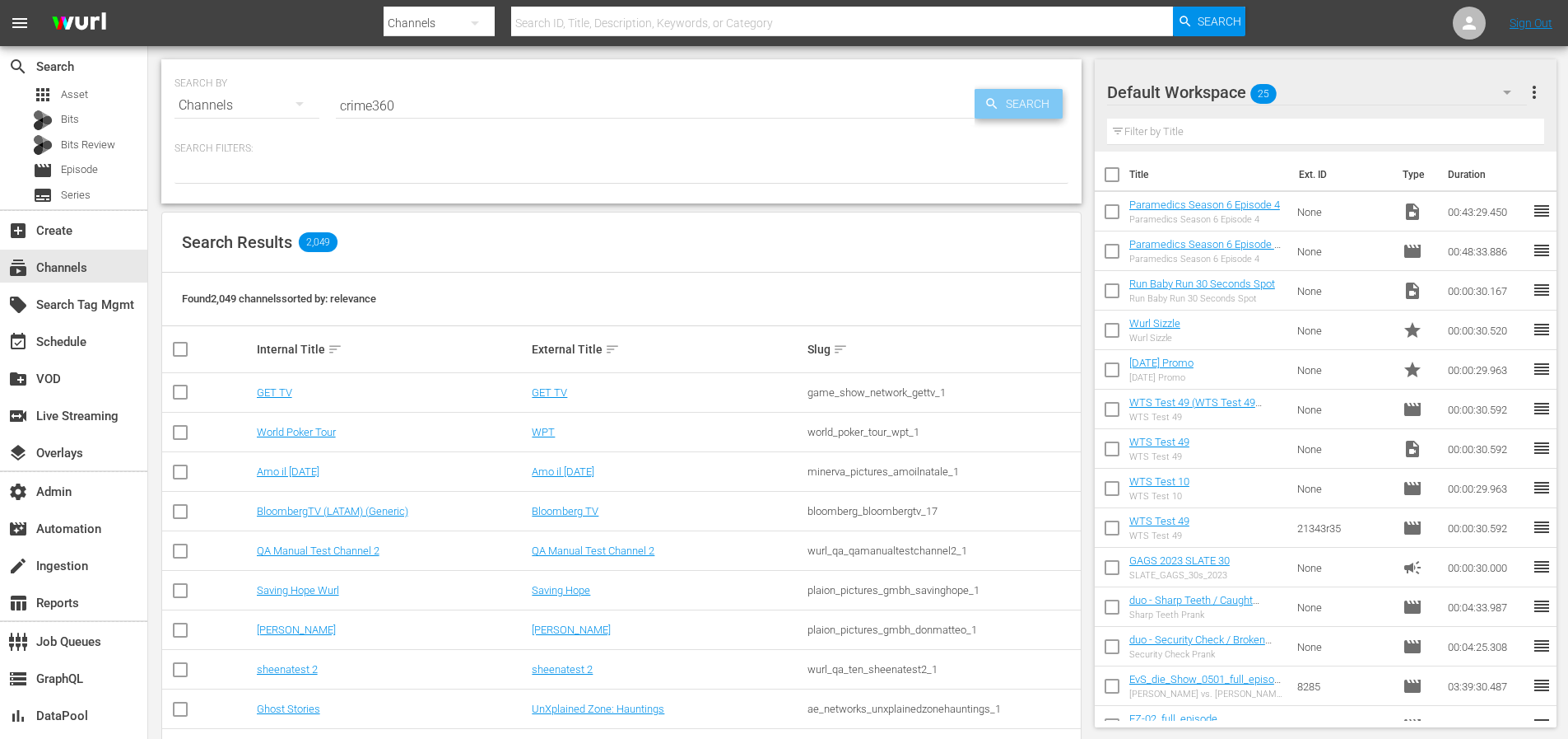
click at [1002, 103] on span "Search" at bounding box center [1030, 103] width 63 height 29
type input "crime360"
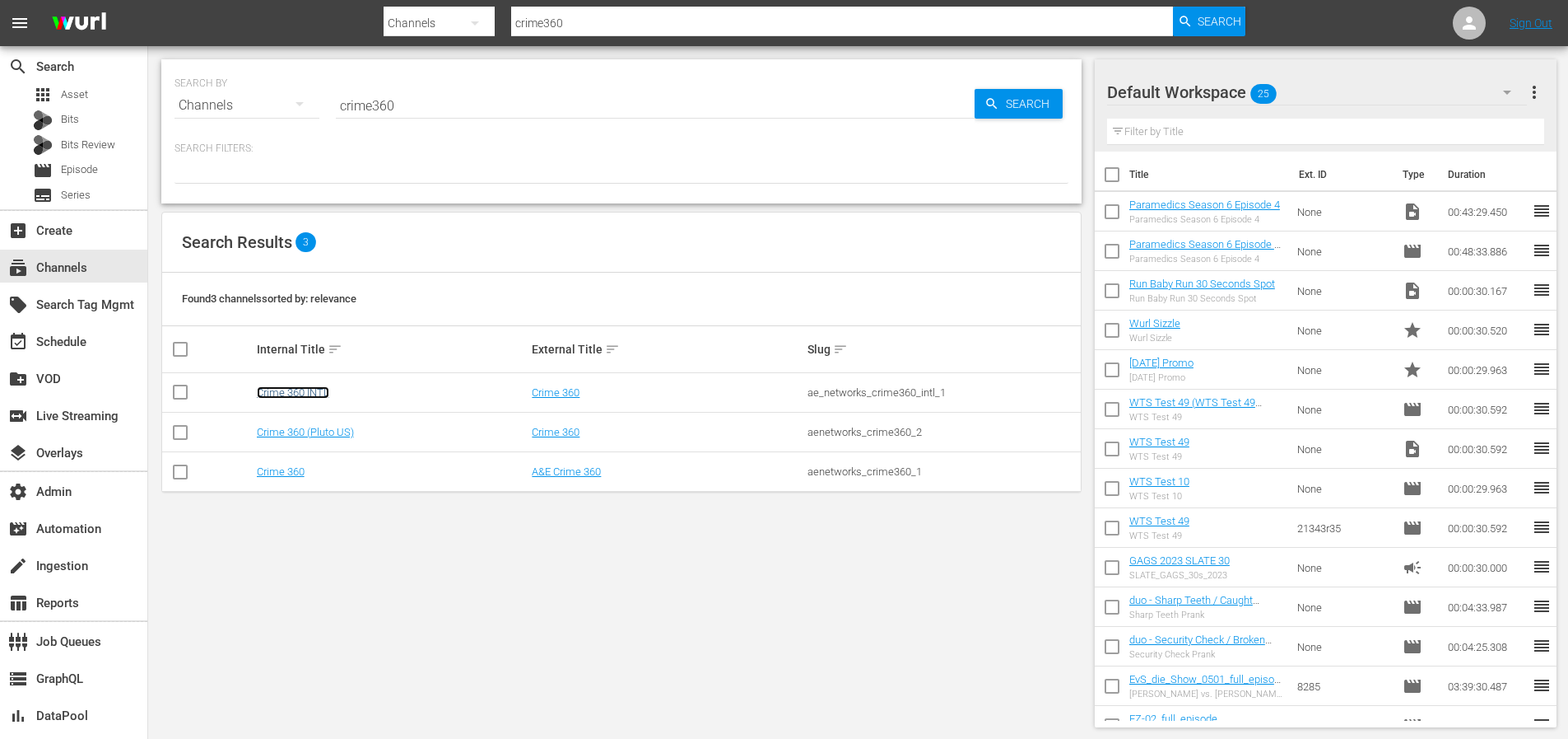
click at [286, 394] on link "Crime 360 INTL" at bounding box center [292, 392] width 72 height 12
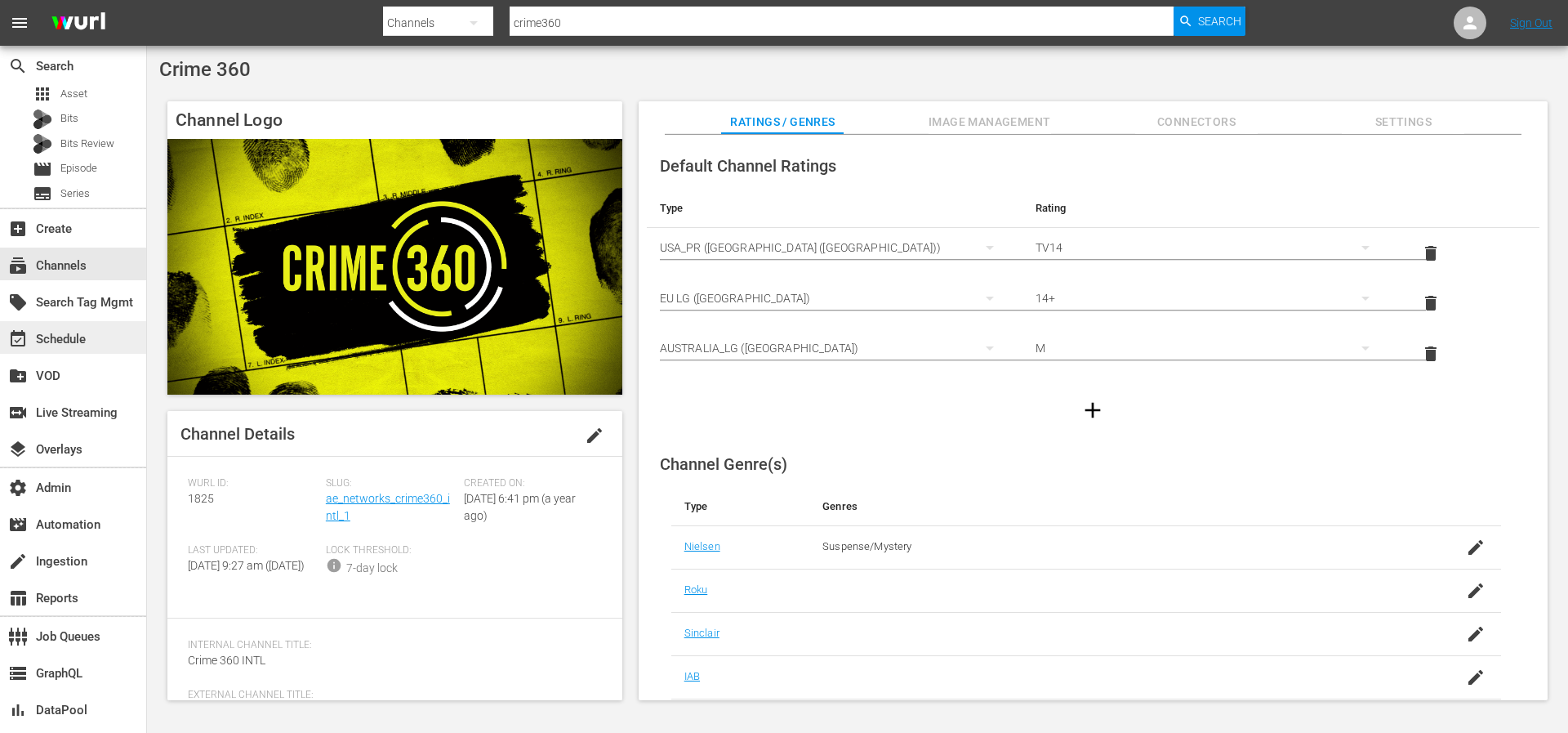
click at [80, 336] on div "event_available Schedule" at bounding box center [45, 336] width 91 height 15
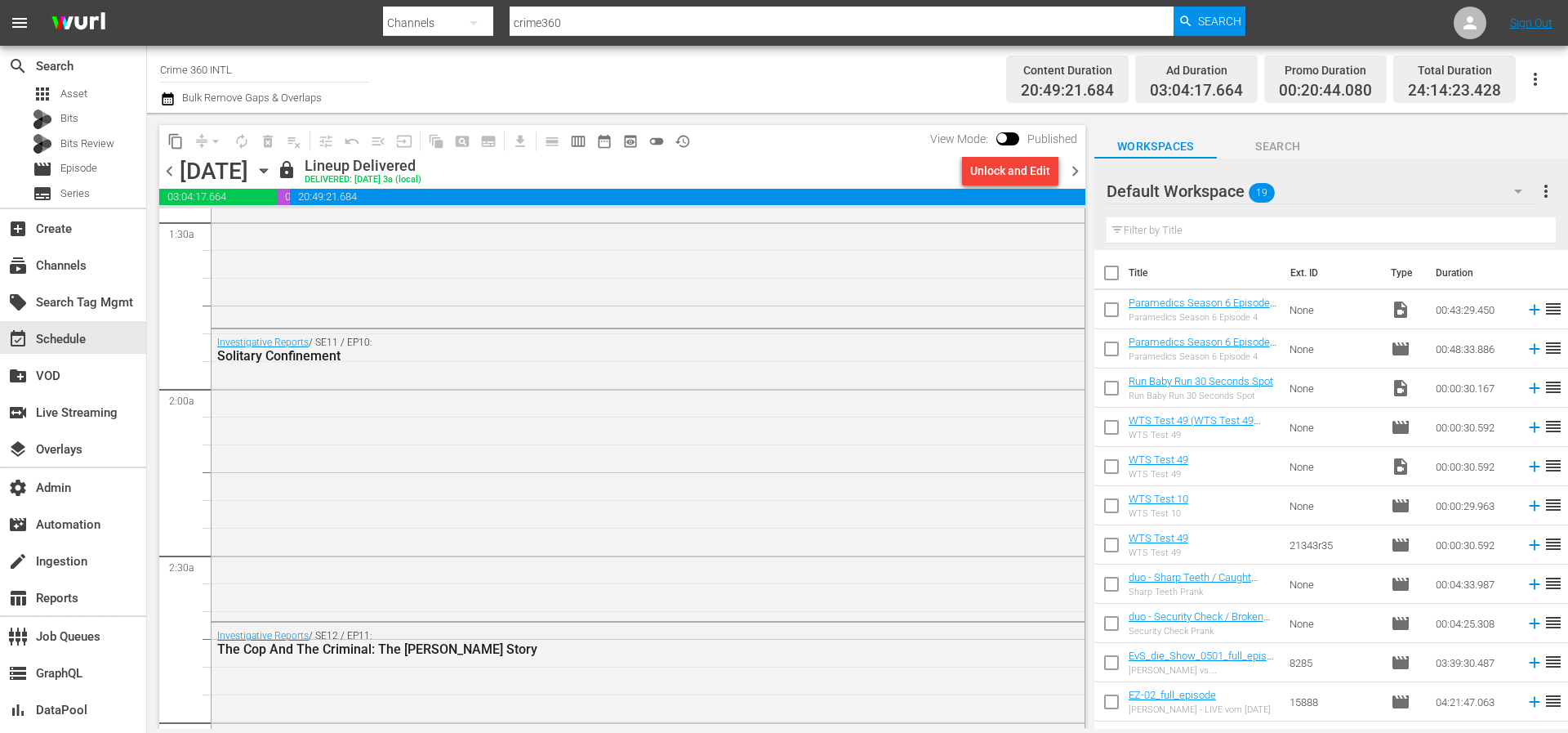
scroll to position [1829, 0]
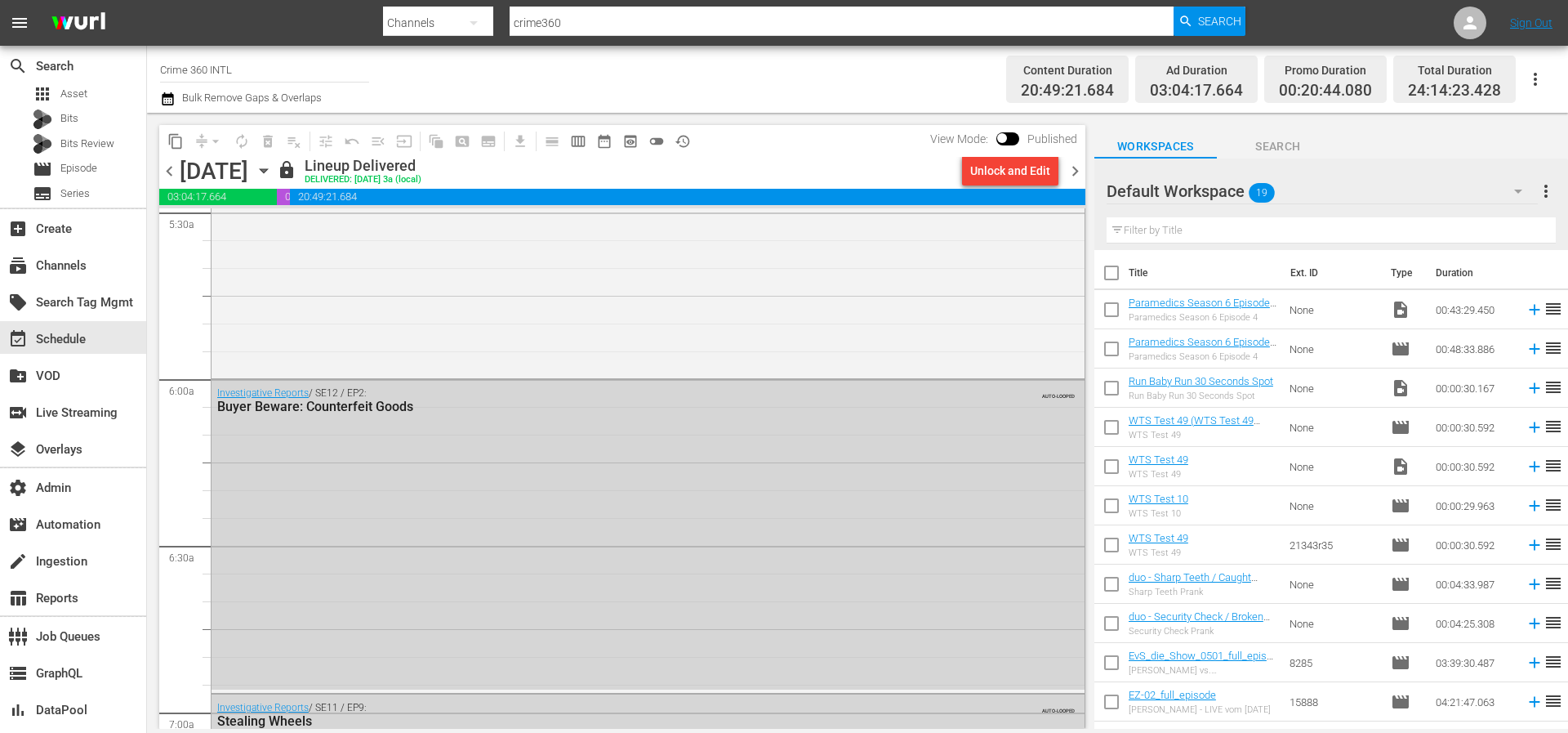
click at [1073, 171] on span "chevron_right" at bounding box center [1075, 171] width 20 height 20
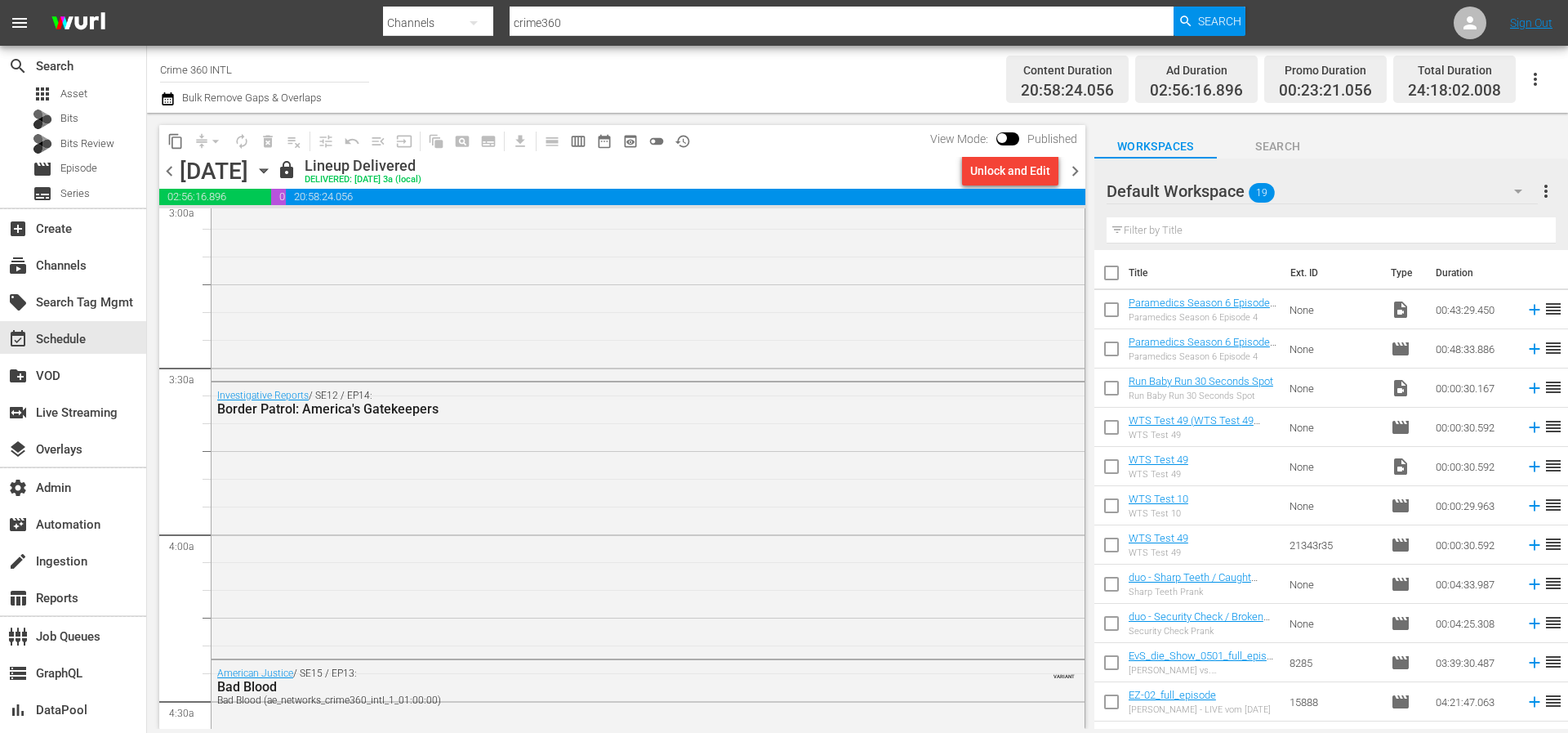
scroll to position [1195, 0]
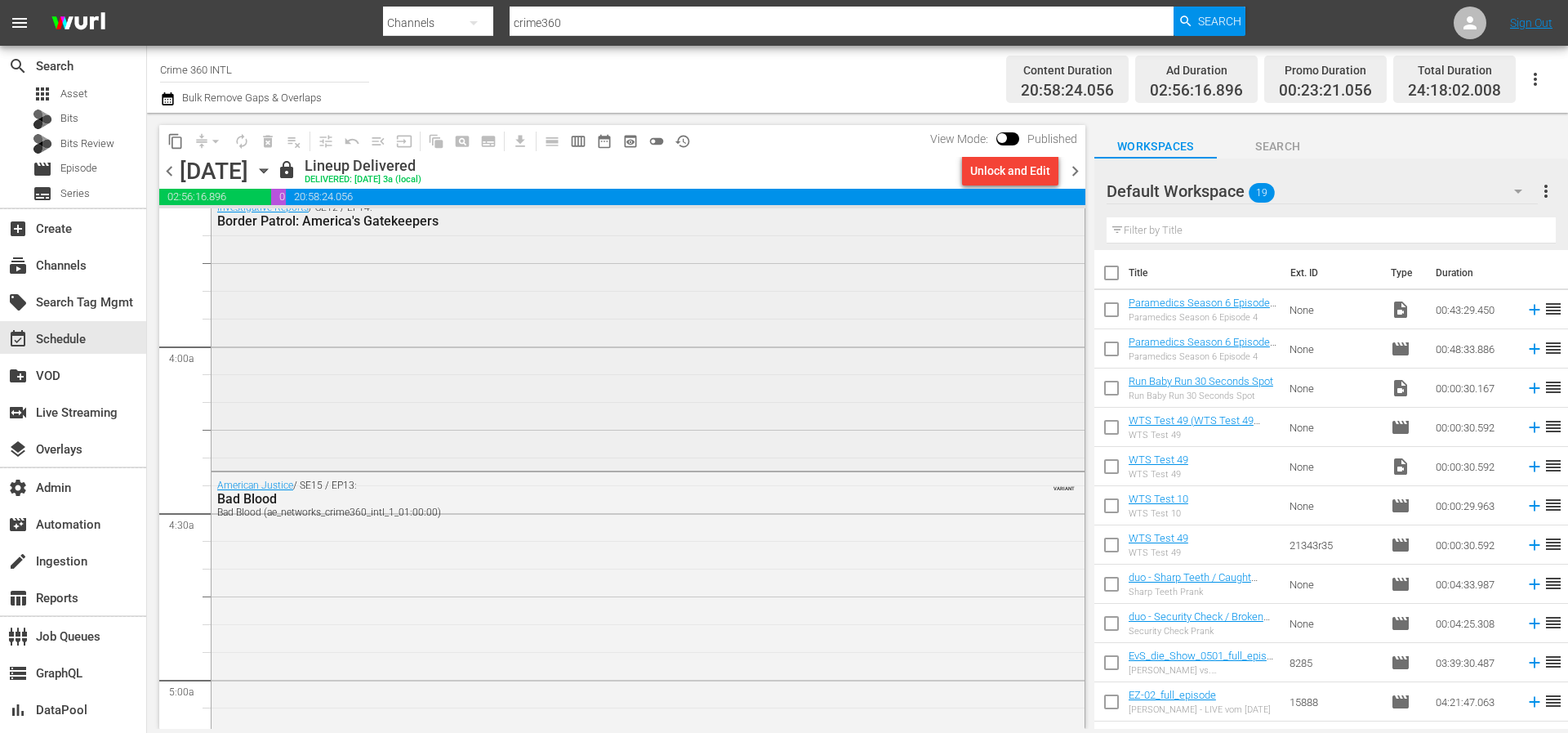
click at [826, 386] on div "Investigative Reports / SE12 / EP14: Border Patrol: America's Gatekeepers" at bounding box center [647, 331] width 873 height 272
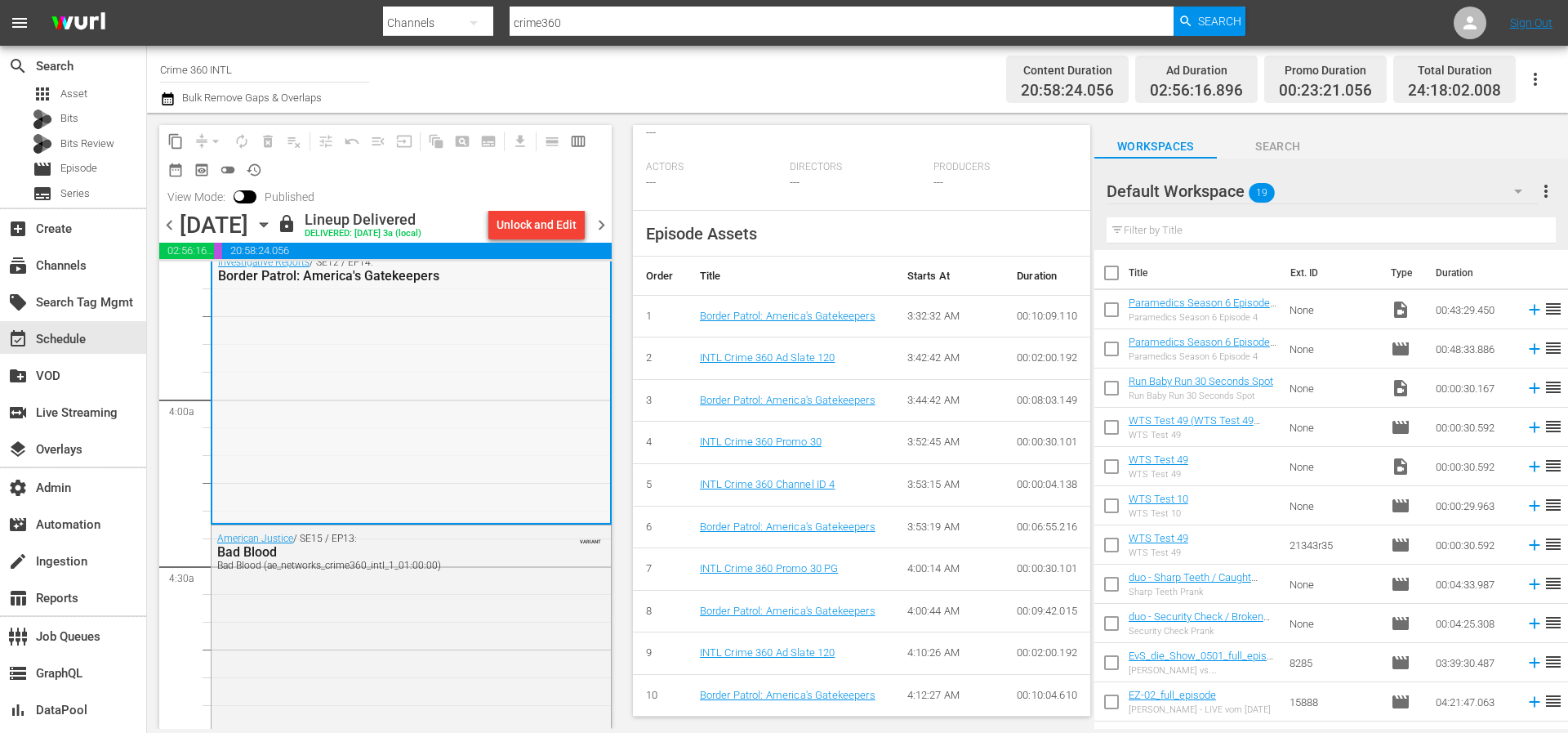
scroll to position [1012, 0]
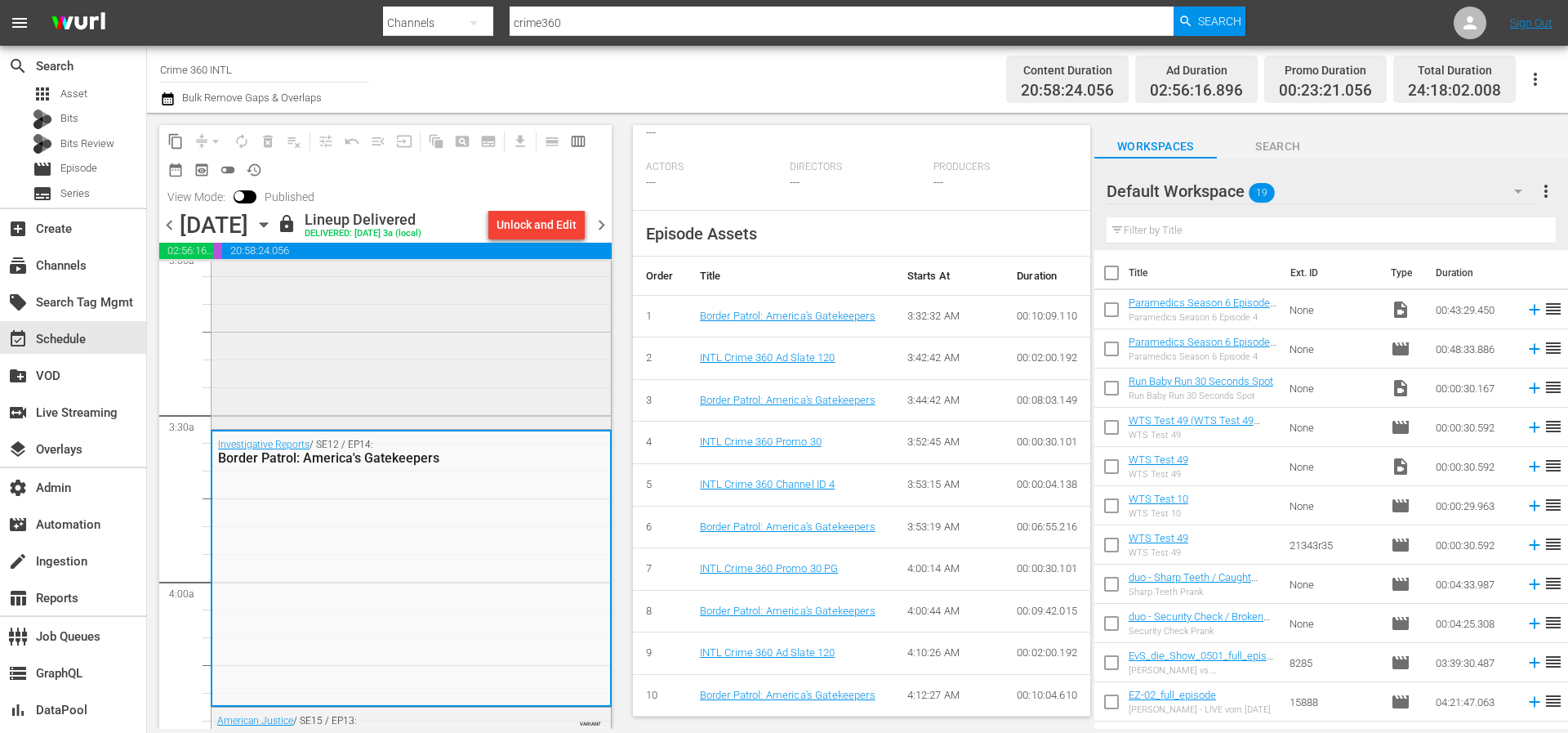
click at [463, 417] on div "Investigative Reports / SE9 / EP31: Attack At Waco Attack At Waco (ae_networks_…" at bounding box center [411, 286] width 400 height 279
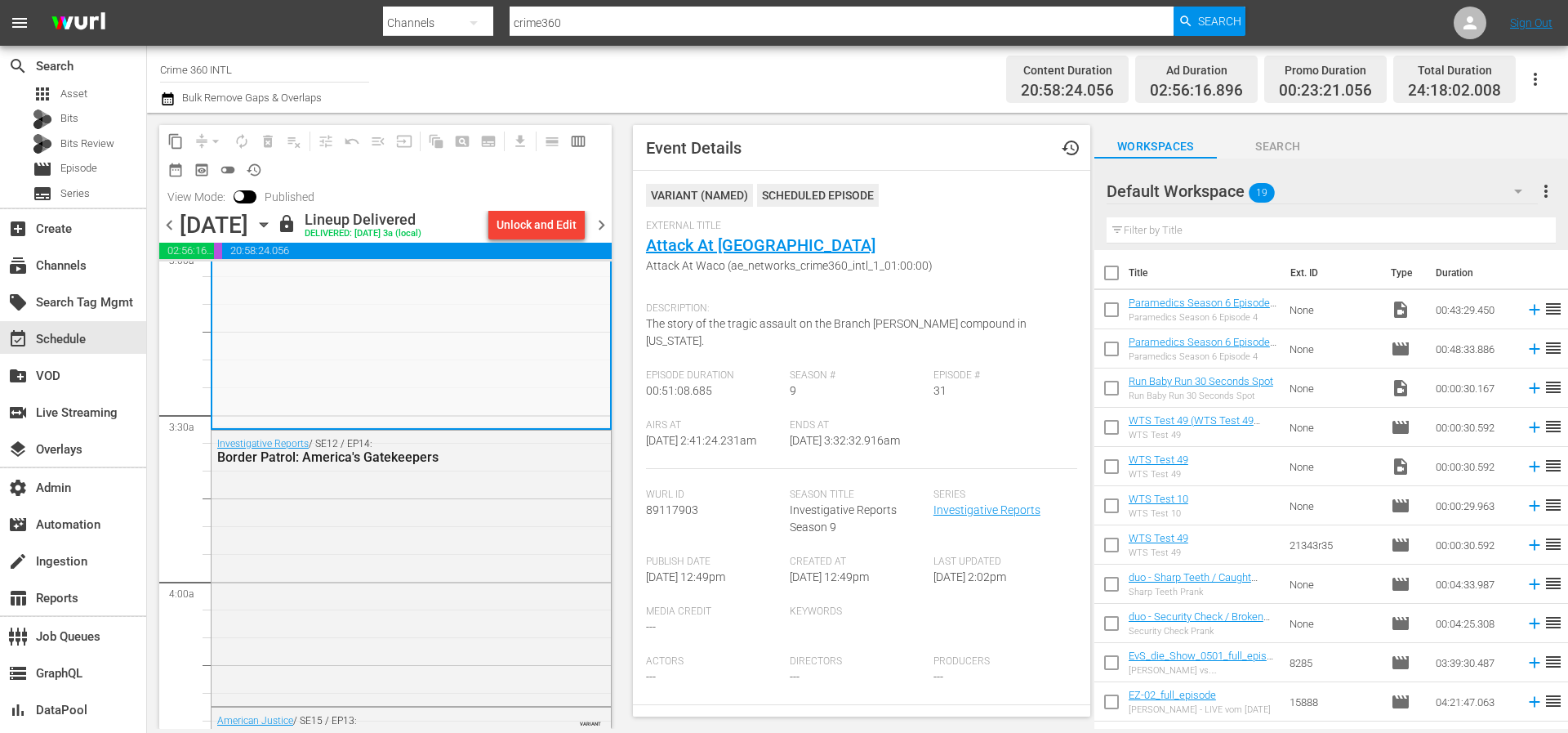
scroll to position [595, 0]
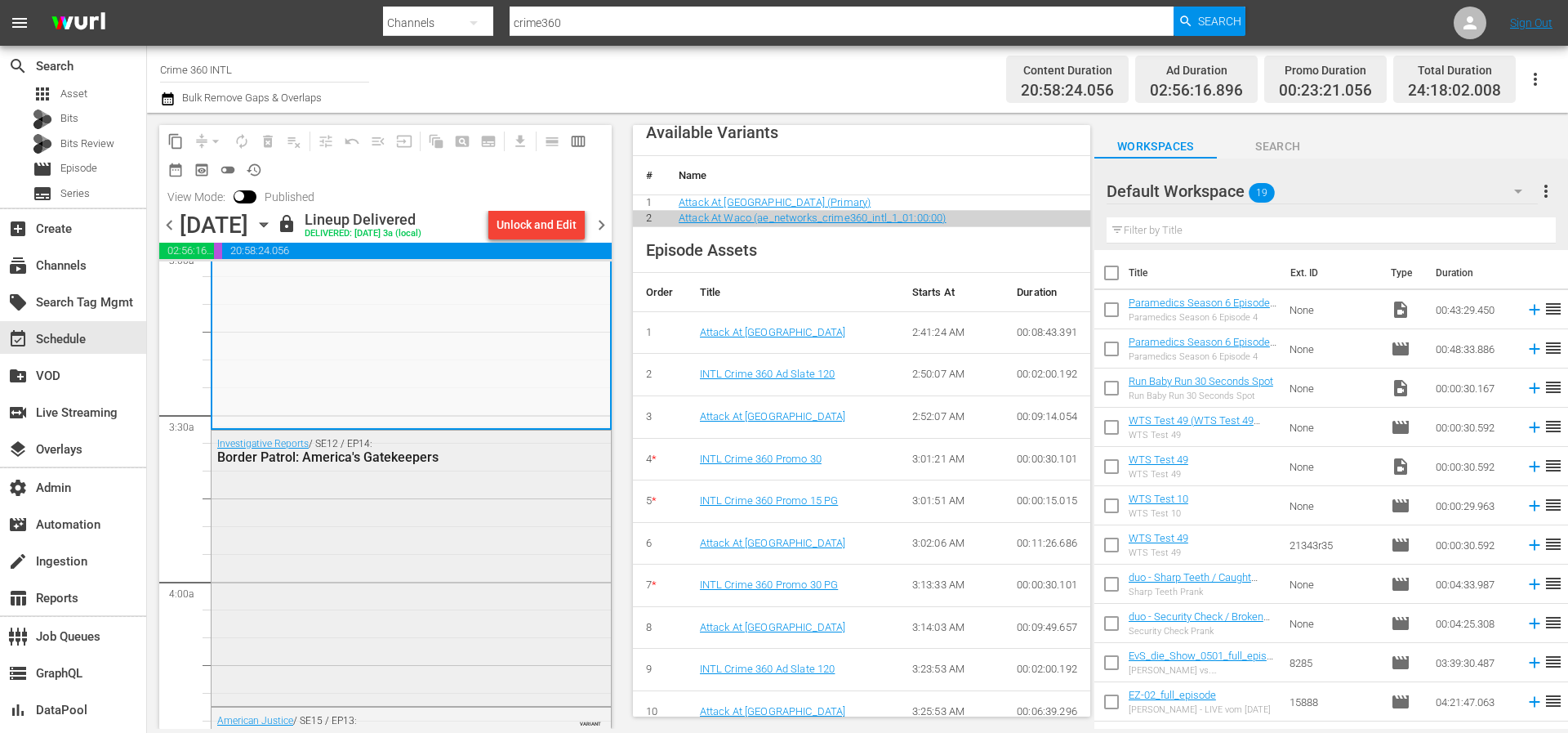
click at [445, 551] on div "Investigative Reports / SE12 / EP14: Border Patrol: America's Gatekeepers" at bounding box center [411, 567] width 400 height 272
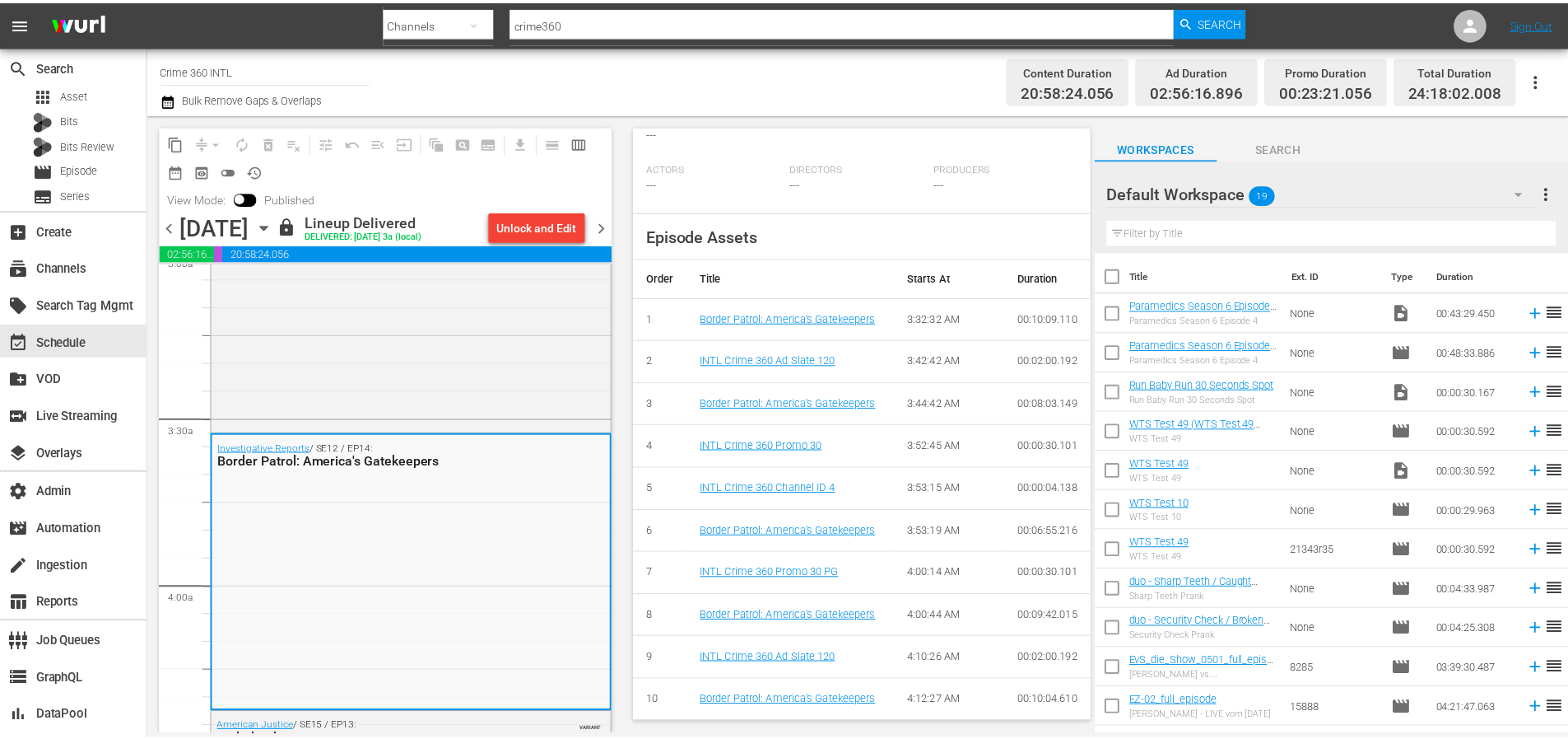
scroll to position [540, 0]
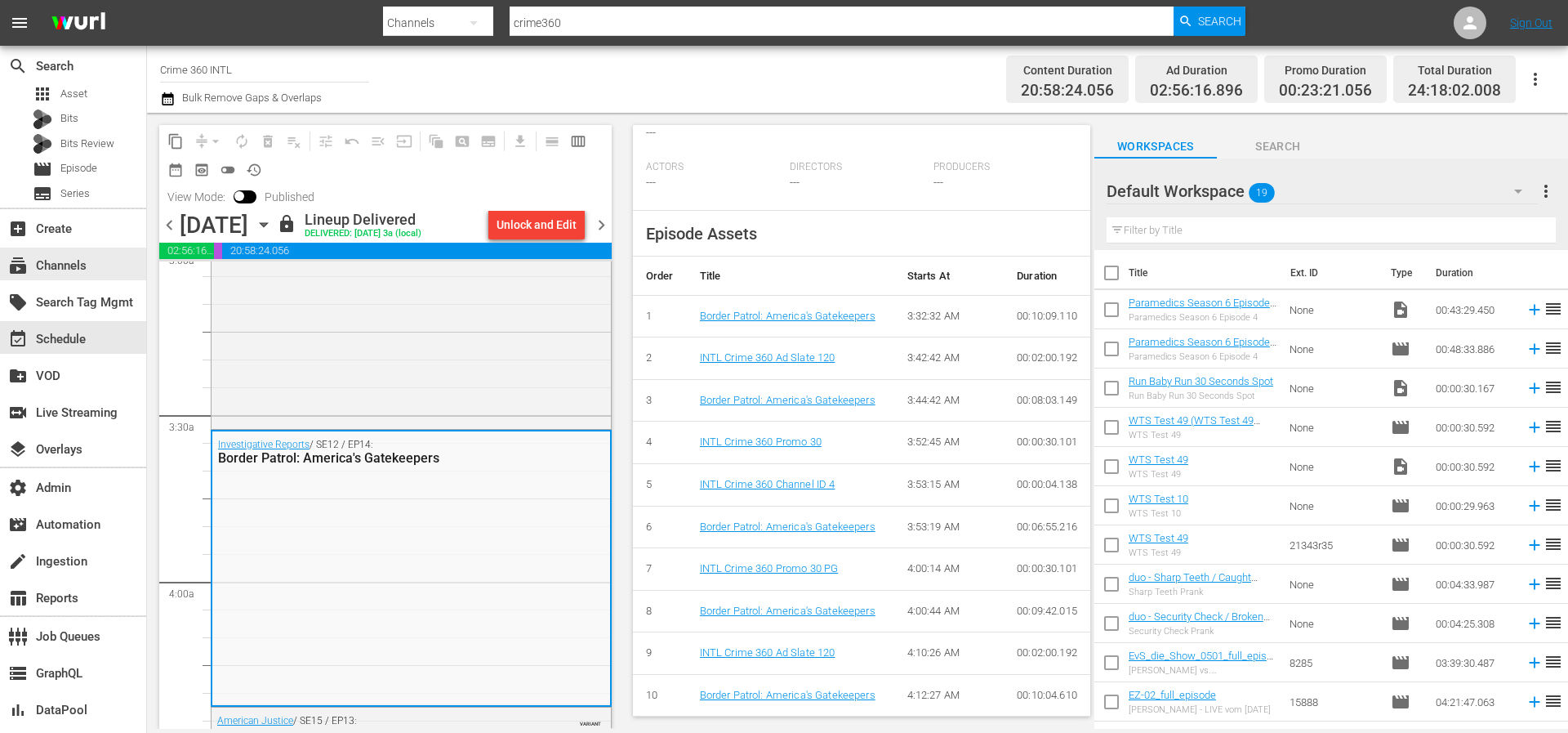
click at [17, 280] on div "subscriptions Channels" at bounding box center [73, 264] width 146 height 37
click at [43, 268] on div "subscriptions Channels" at bounding box center [45, 263] width 91 height 15
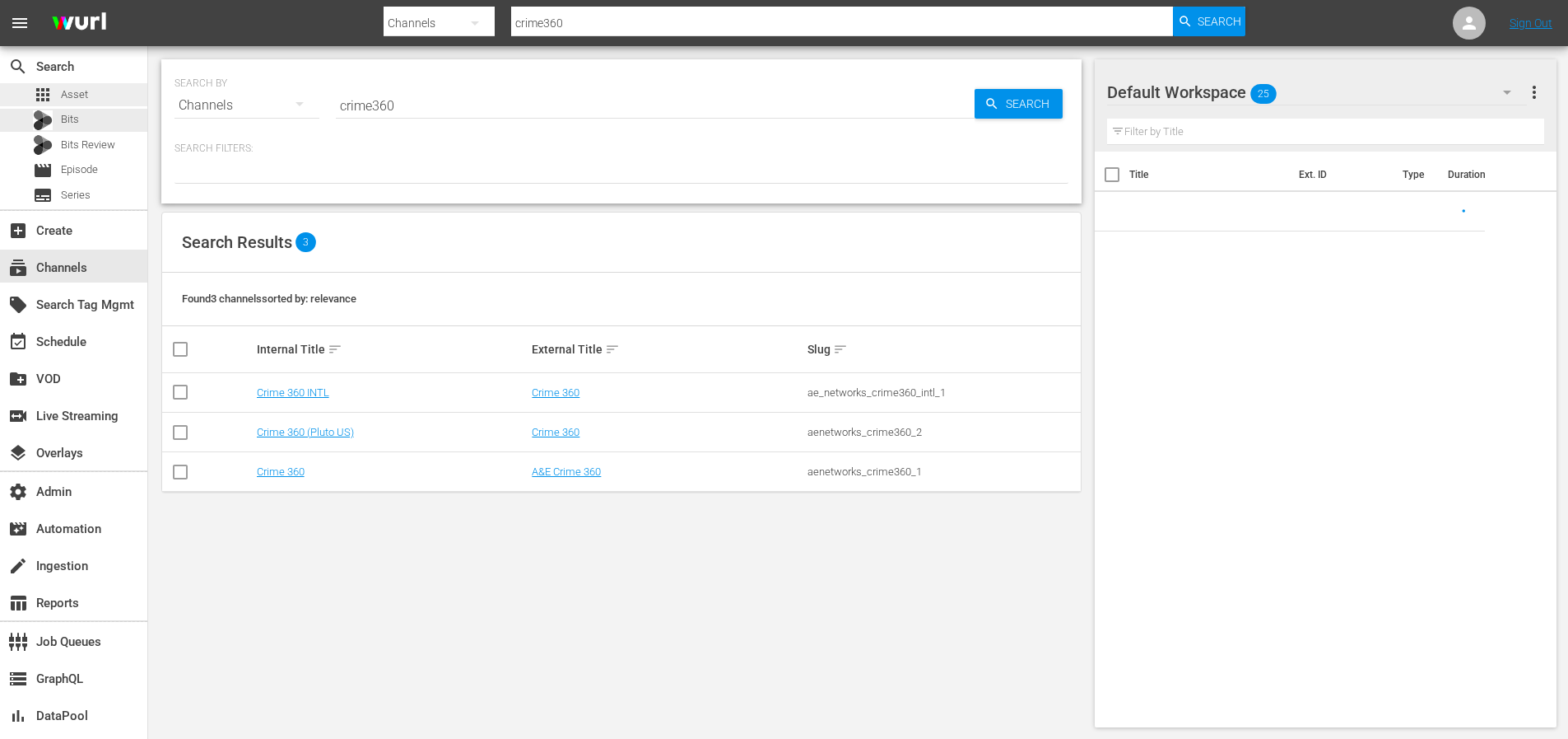
click at [81, 94] on span "Asset" at bounding box center [74, 94] width 27 height 16
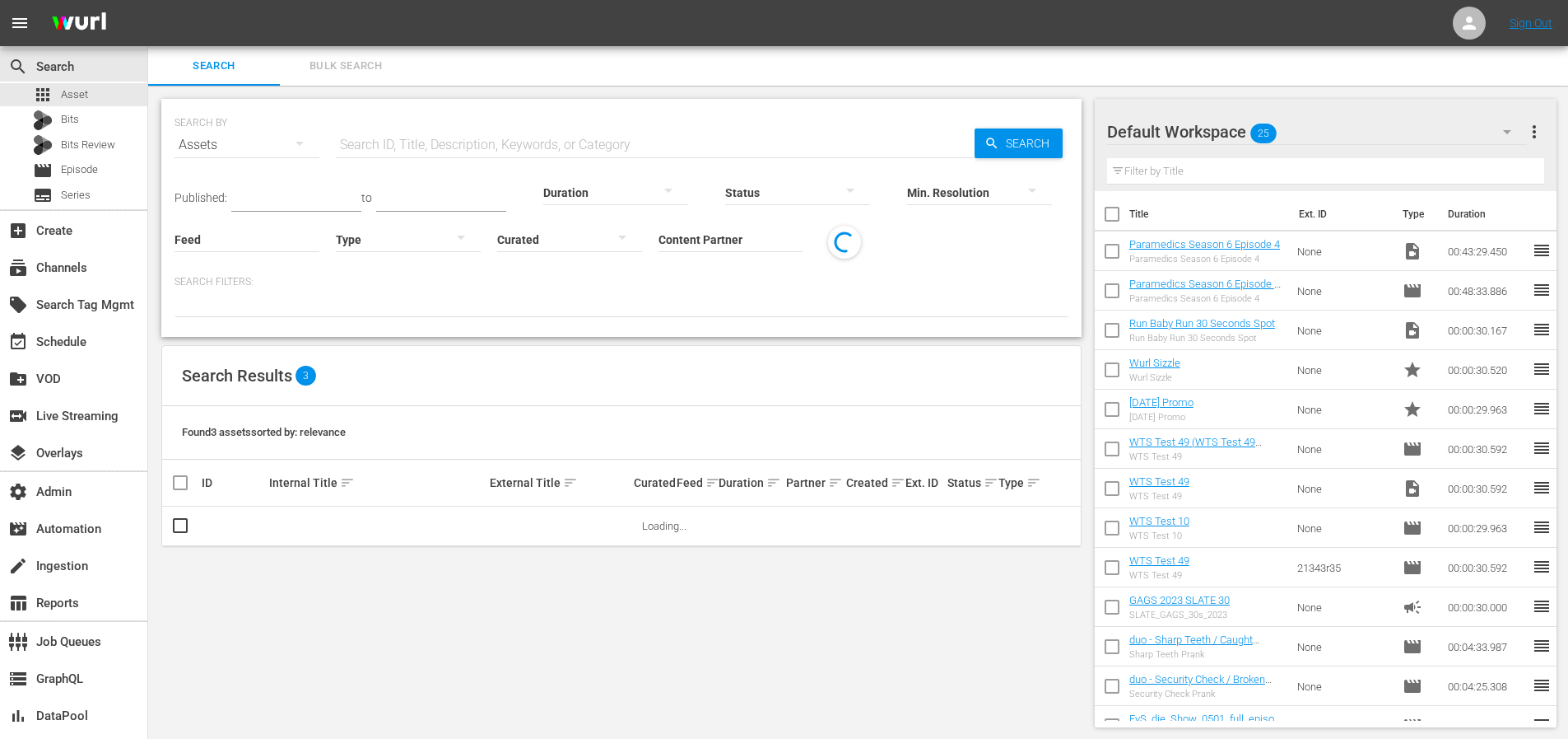
click at [688, 226] on input "Content Partner" at bounding box center [731, 240] width 145 height 60
click at [716, 324] on div "Sony Pictures Television (202)" at bounding box center [792, 324] width 241 height 39
type input "Sony Pictures Television (202)"
